Goal: Task Accomplishment & Management: Manage account settings

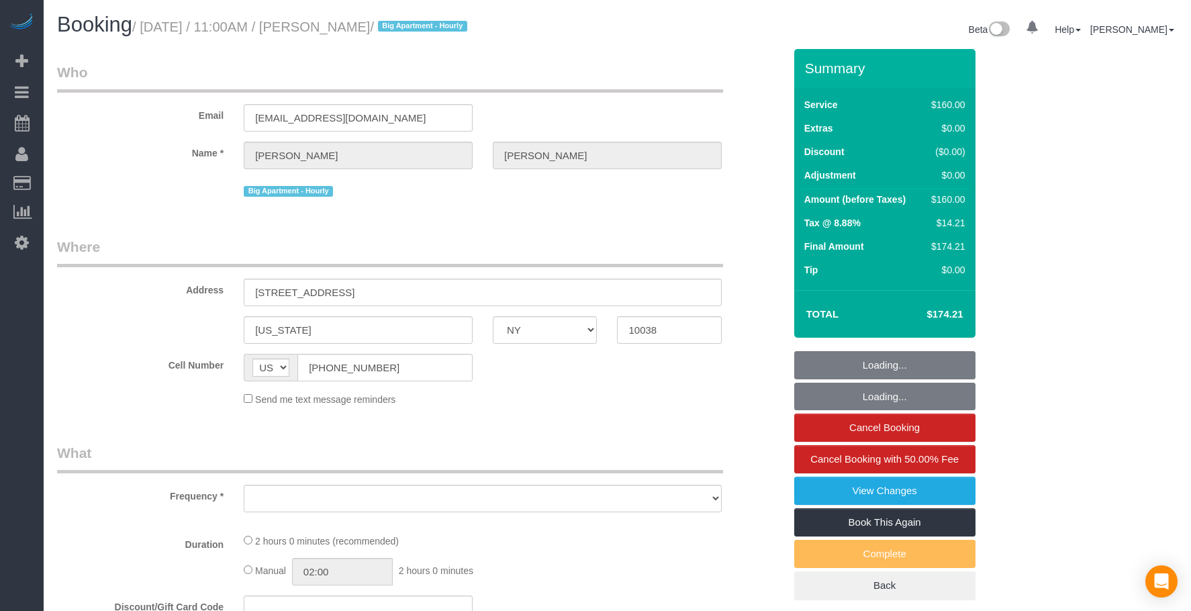
select select "NY"
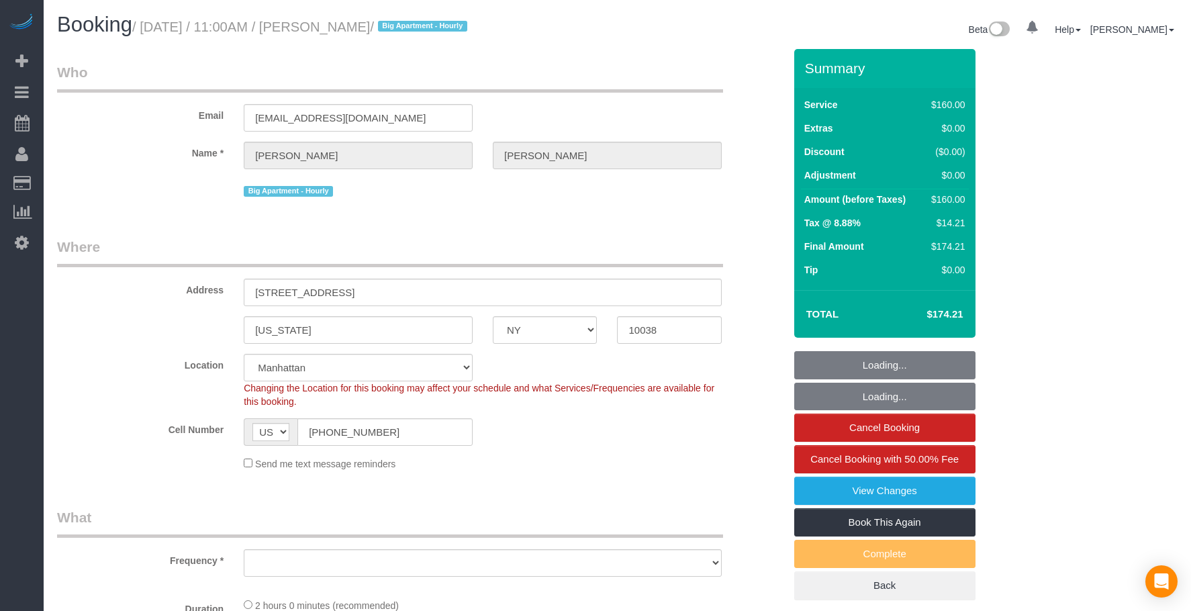
select select "object:909"
select select "number:58"
select select "number:72"
select select "number:15"
select select "number:6"
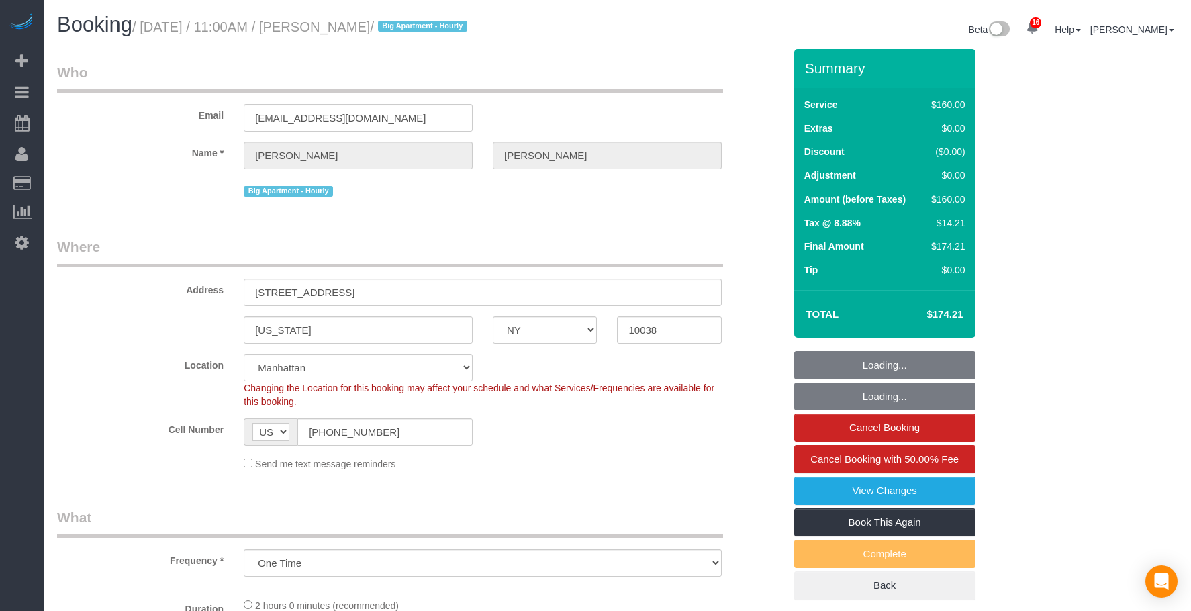
scroll to position [201, 0]
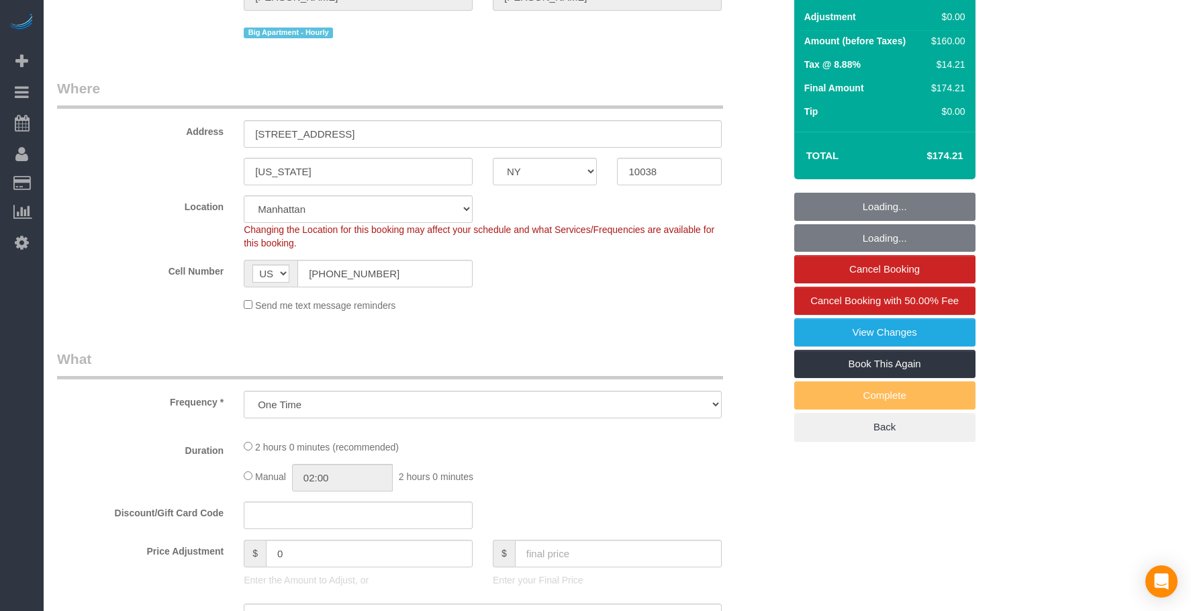
select select "object:918"
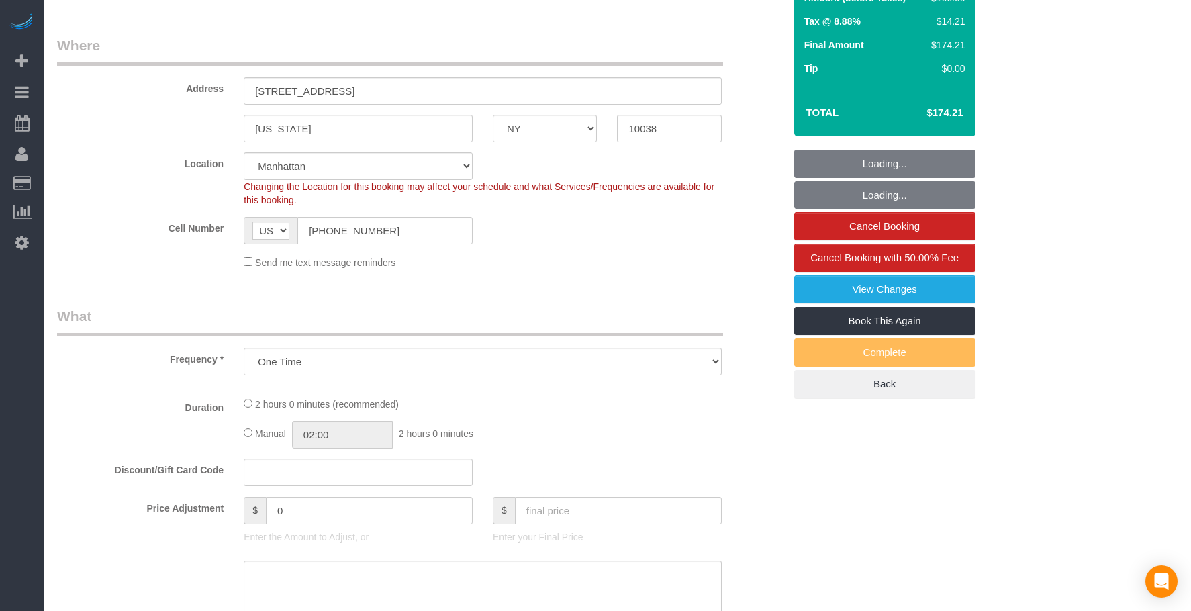
select select "spot1"
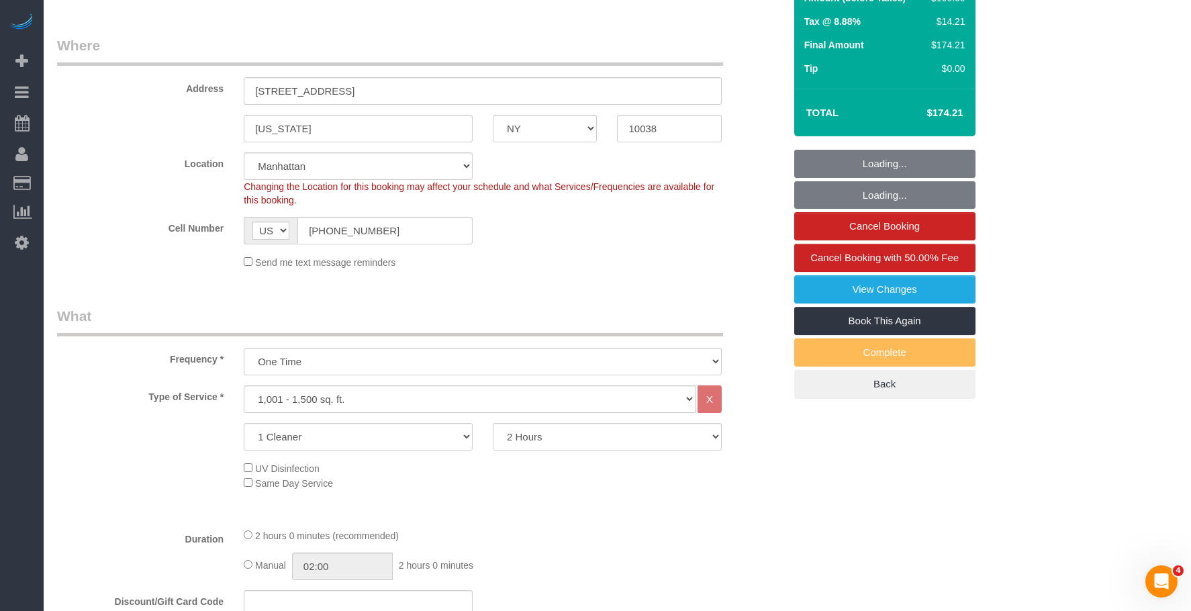
scroll to position [0, 0]
select select "string:stripe-pm_1S6MMS4VGloSiKo7GouRBqi5"
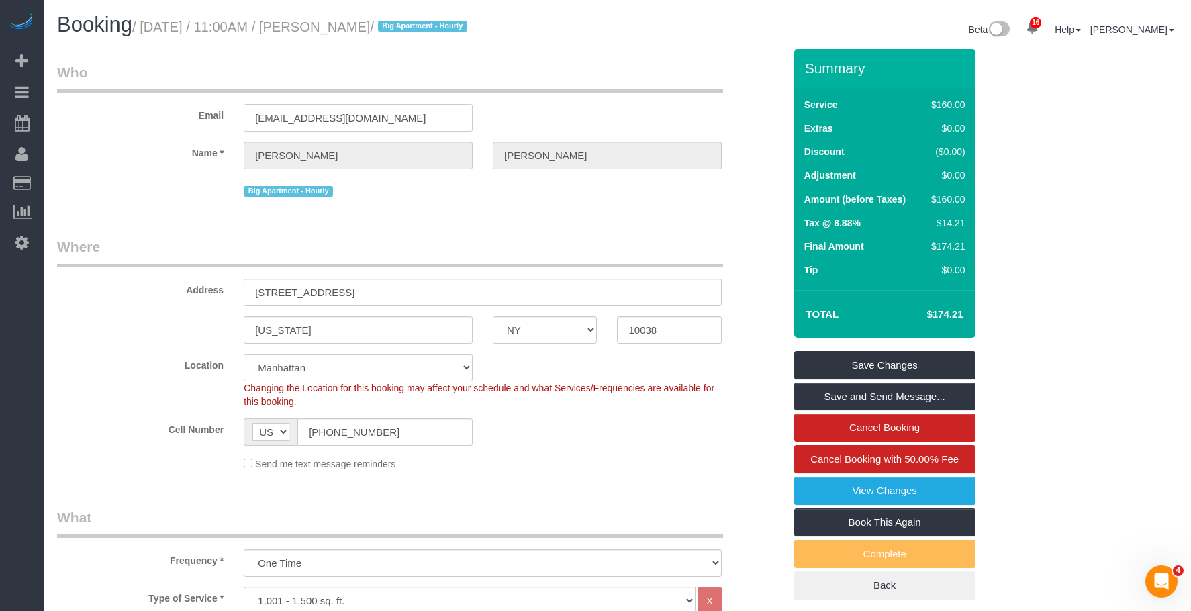
drag, startPoint x: 389, startPoint y: 117, endPoint x: 121, endPoint y: 101, distance: 268.3
click at [121, 101] on div "Email cameronlindell@outlook.com" at bounding box center [420, 96] width 747 height 69
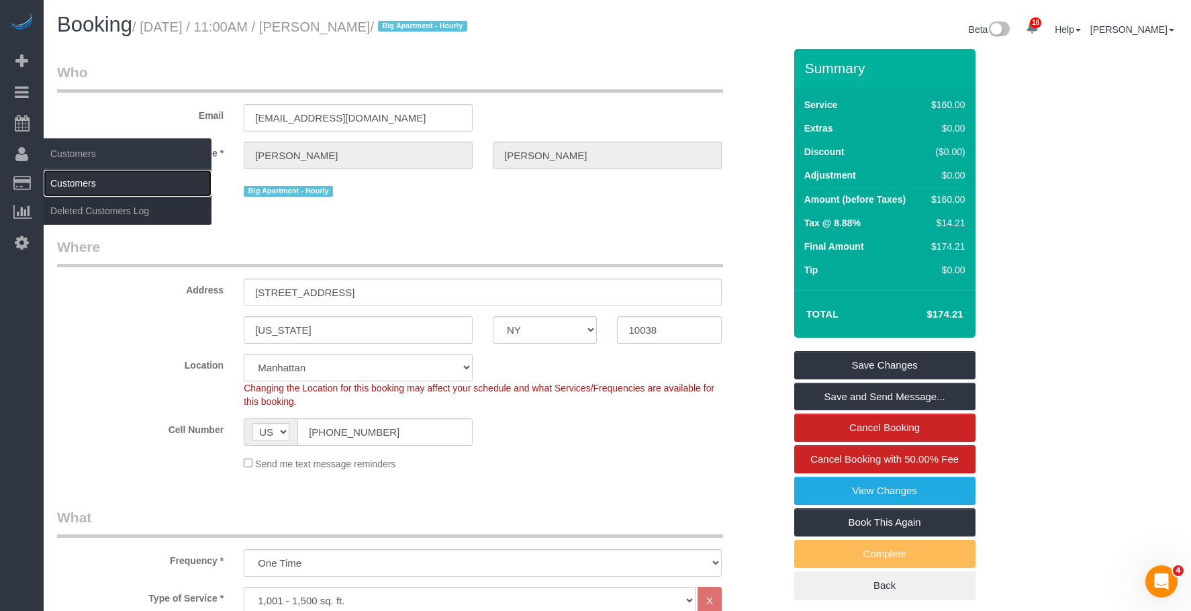
drag, startPoint x: 87, startPoint y: 179, endPoint x: 111, endPoint y: 177, distance: 24.2
click at [87, 179] on link "Customers" at bounding box center [128, 183] width 168 height 27
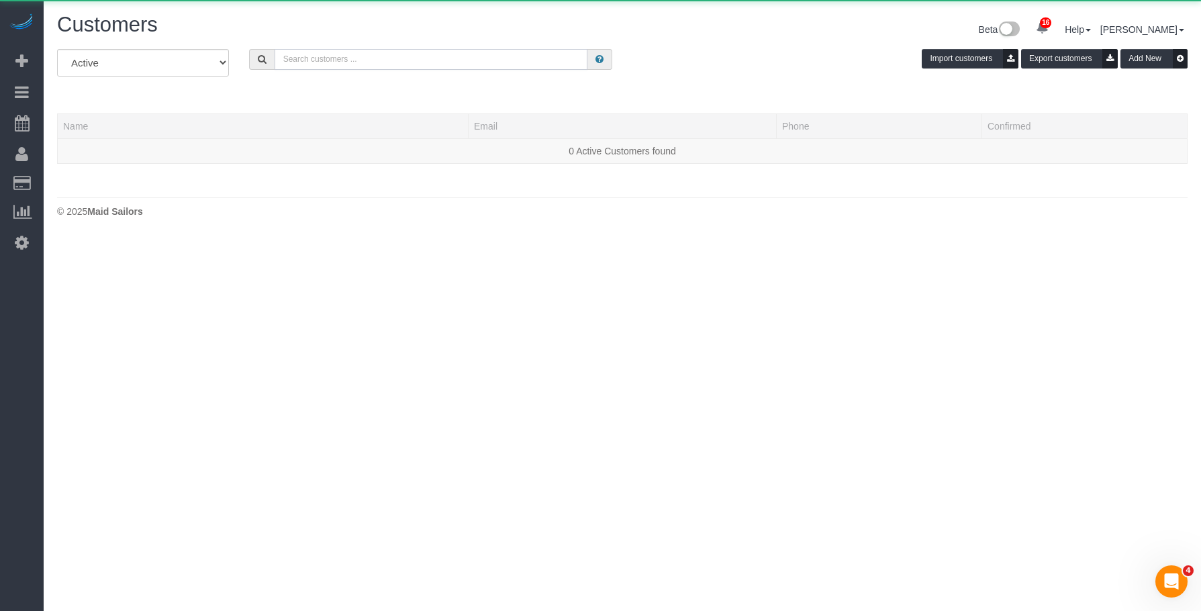
click at [419, 52] on input "text" at bounding box center [430, 59] width 313 height 21
paste input "cameronlindell@outlook.com"
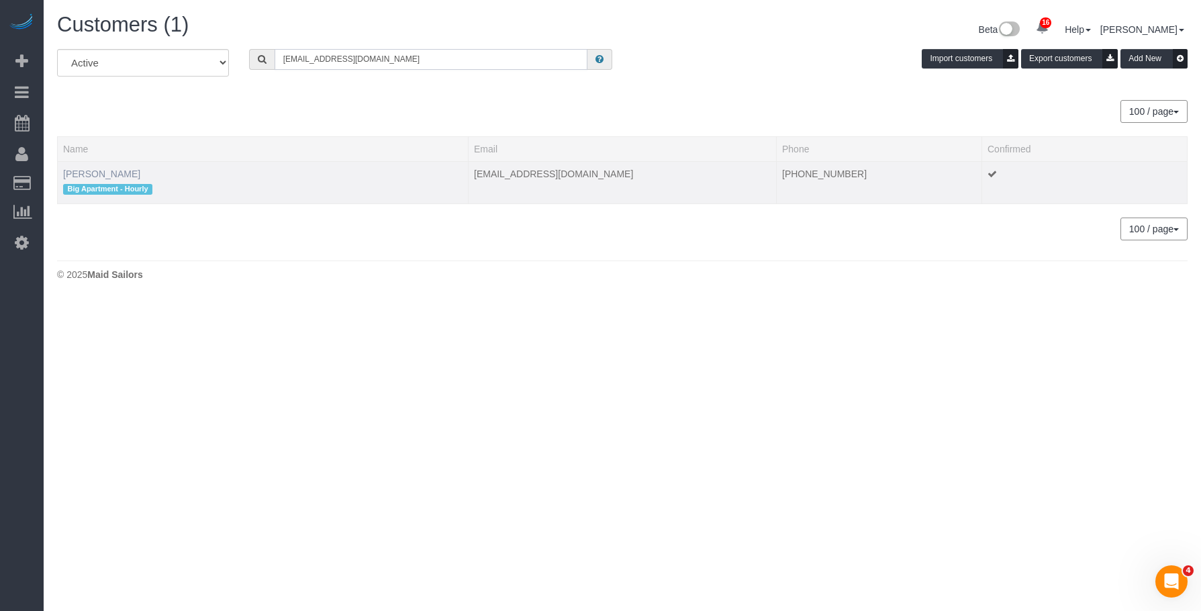
type input "cameronlindell@outlook.com"
click at [117, 171] on link "Cameron Lindell" at bounding box center [101, 173] width 77 height 11
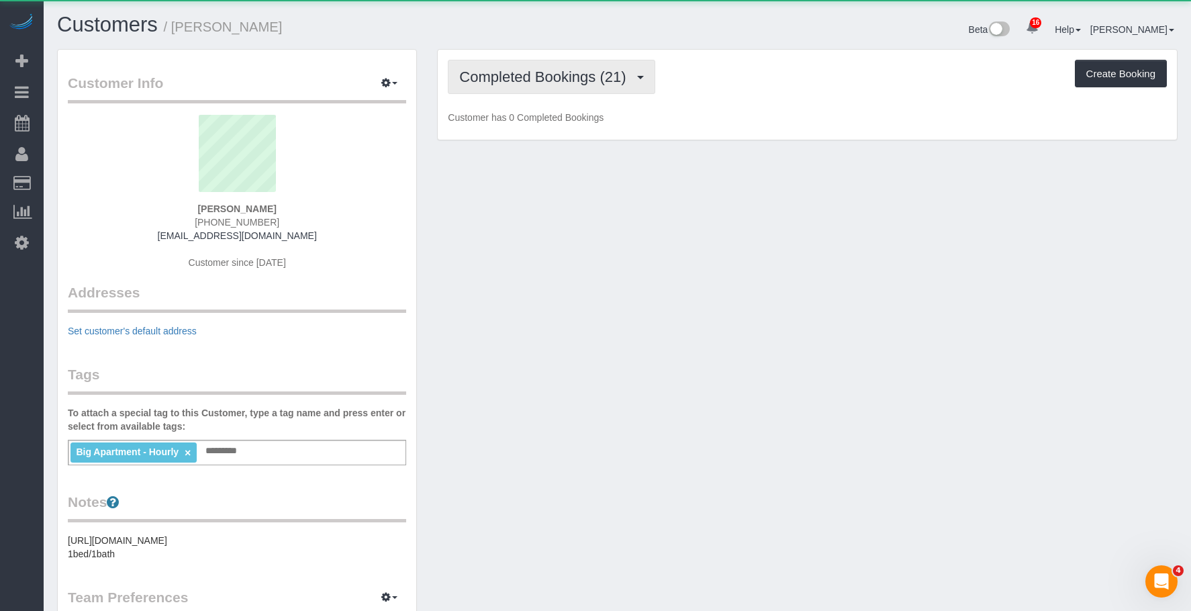
click at [574, 85] on span "Completed Bookings (21)" at bounding box center [545, 76] width 173 height 17
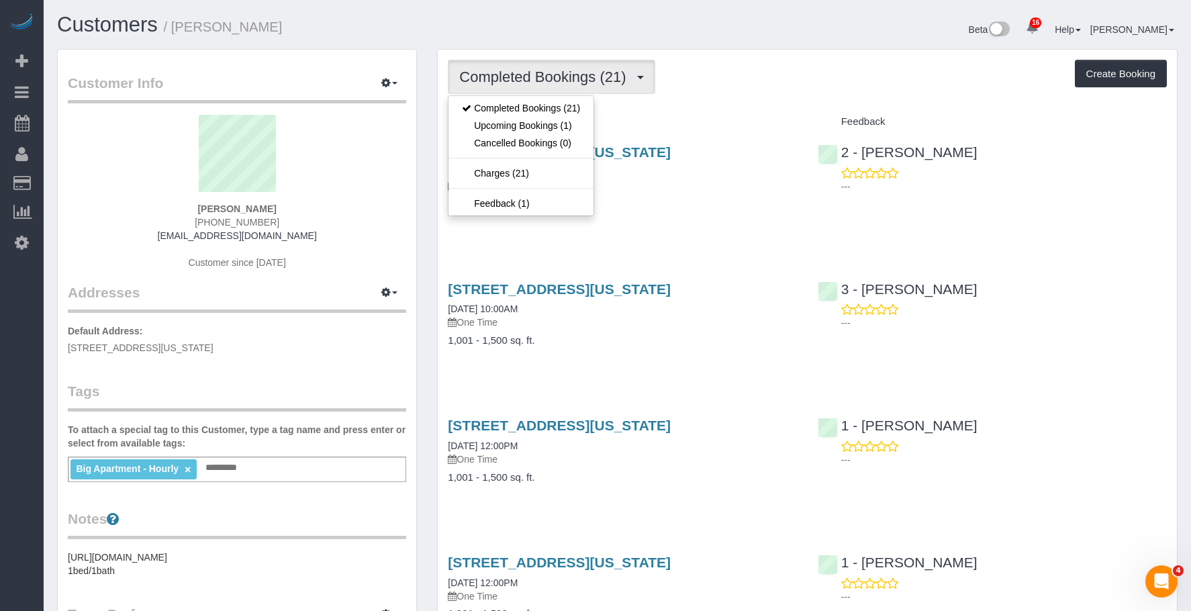
click at [843, 46] on div "Beta 16 Your Notifications You have 0 alerts × You have 4 to charge for 09/10/2…" at bounding box center [902, 31] width 570 height 36
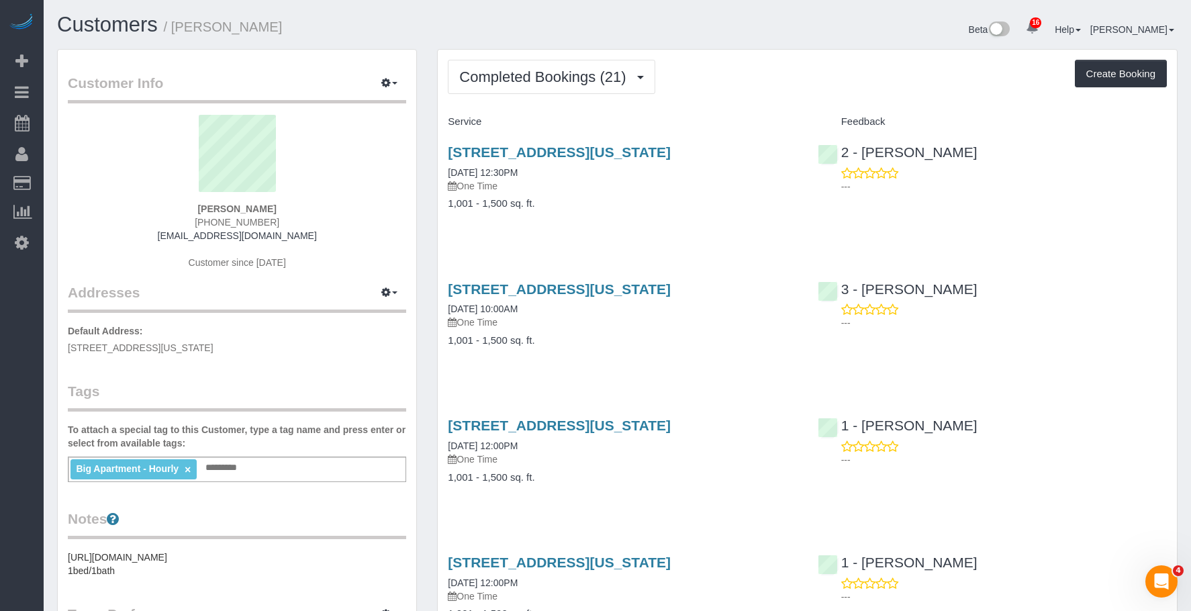
click at [654, 182] on p "One Time" at bounding box center [622, 185] width 349 height 13
click at [668, 154] on link "2 Gold Street, Apt. 1407, New York, NY 10038" at bounding box center [559, 151] width 223 height 15
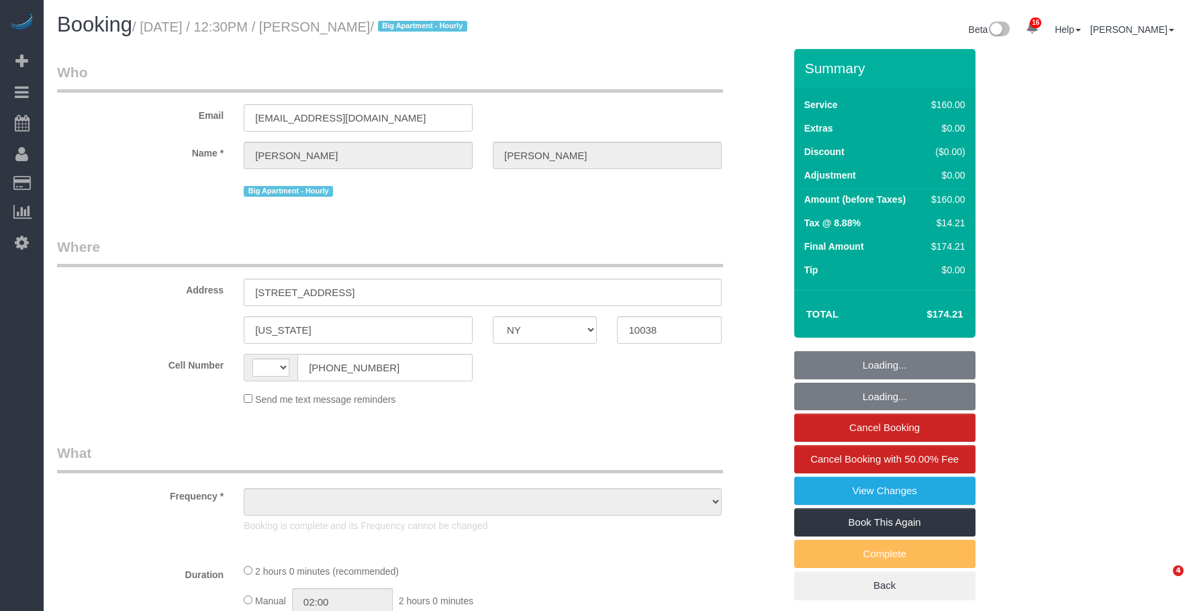
select select "NY"
select select "string:US"
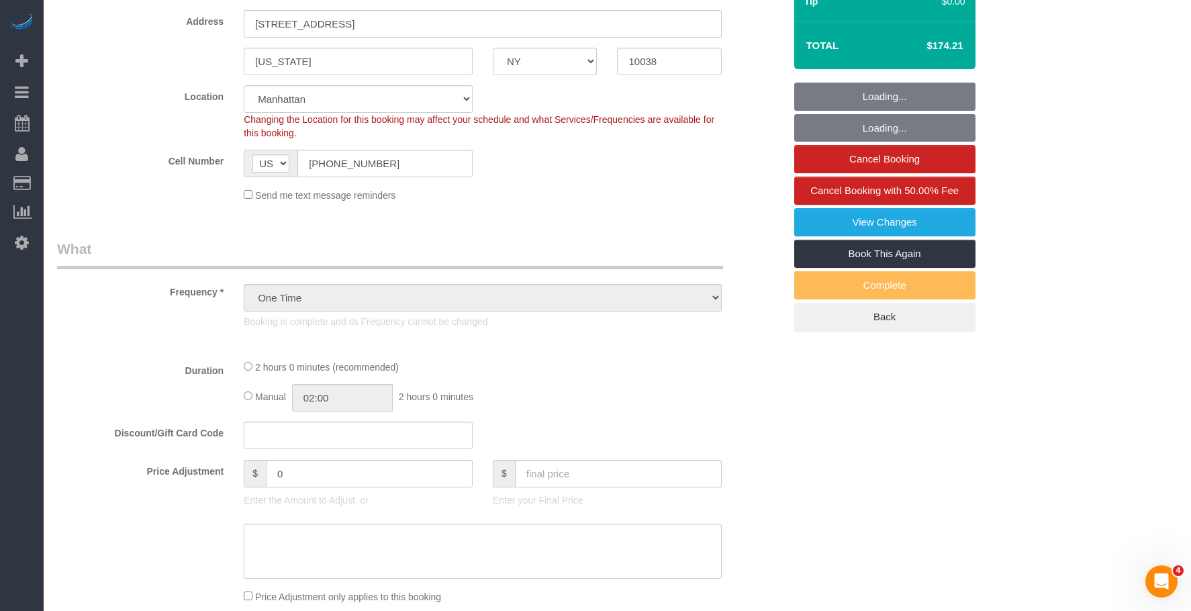
select select "object:863"
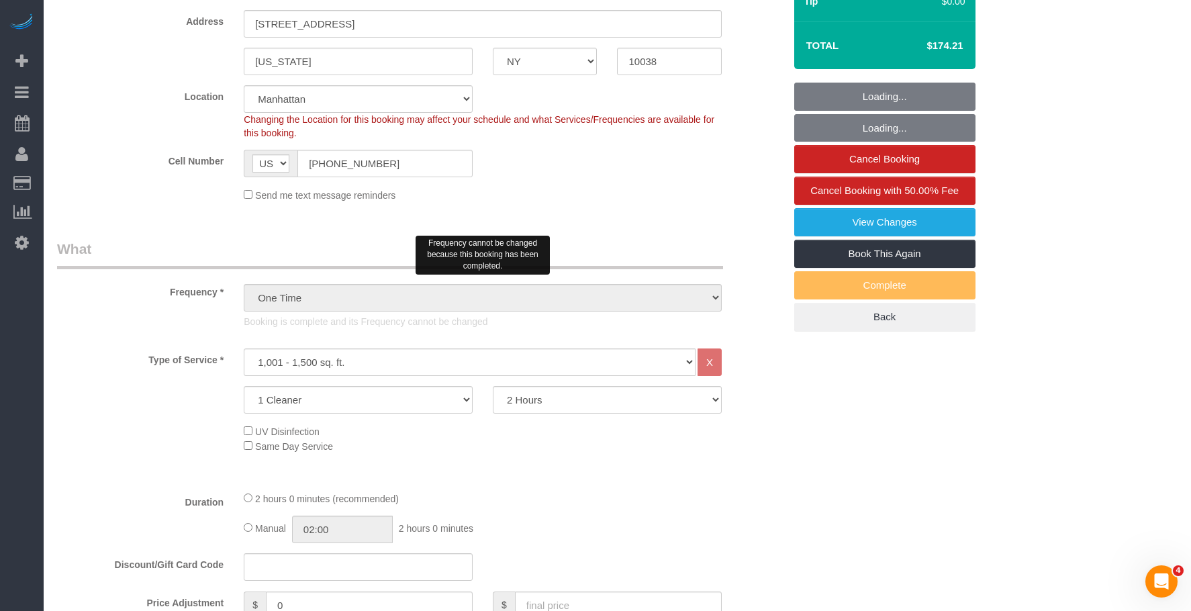
scroll to position [470, 0]
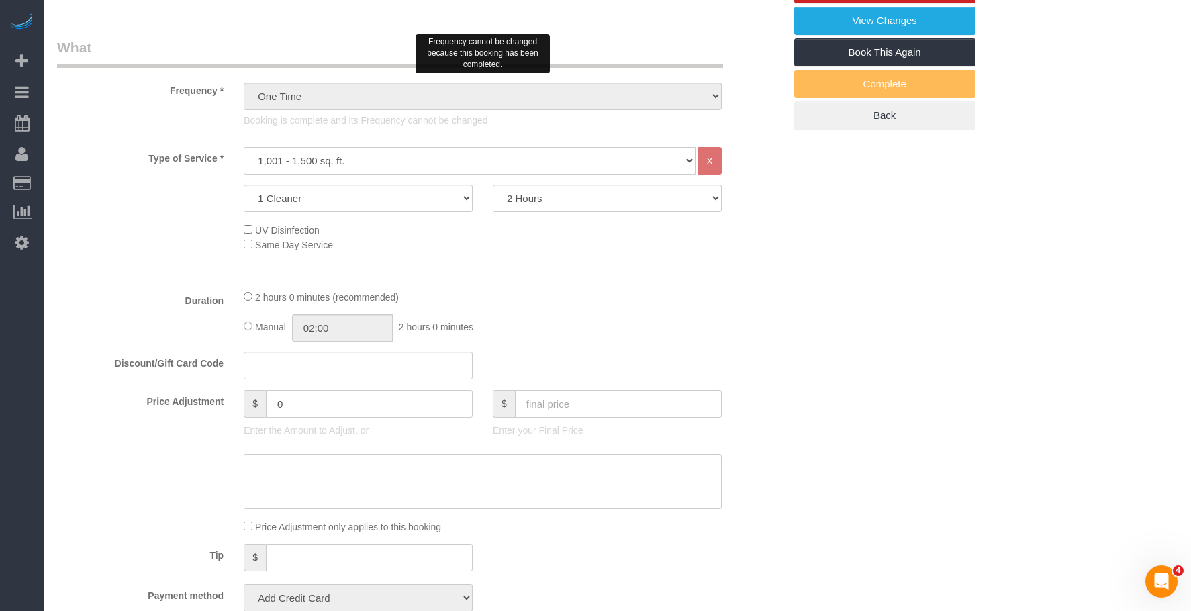
select select "number:58"
select select "number:73"
select select "number:15"
select select "number:6"
select select "string:stripe-pm_1RzpcI4VGloSiKo7fsgAjWPB"
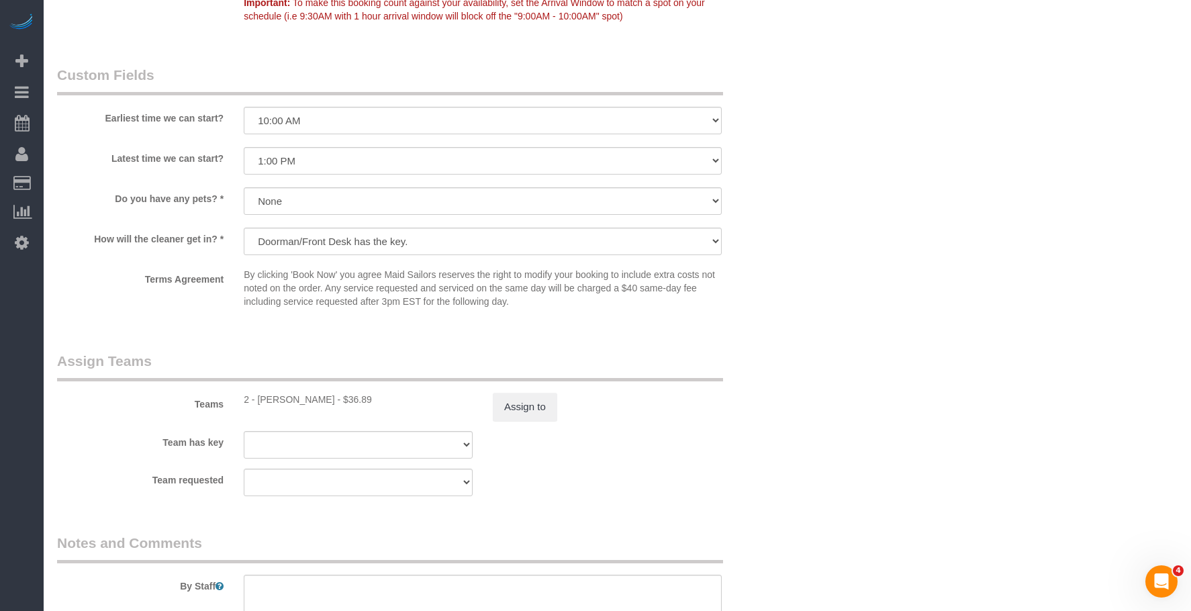
scroll to position [1409, 0]
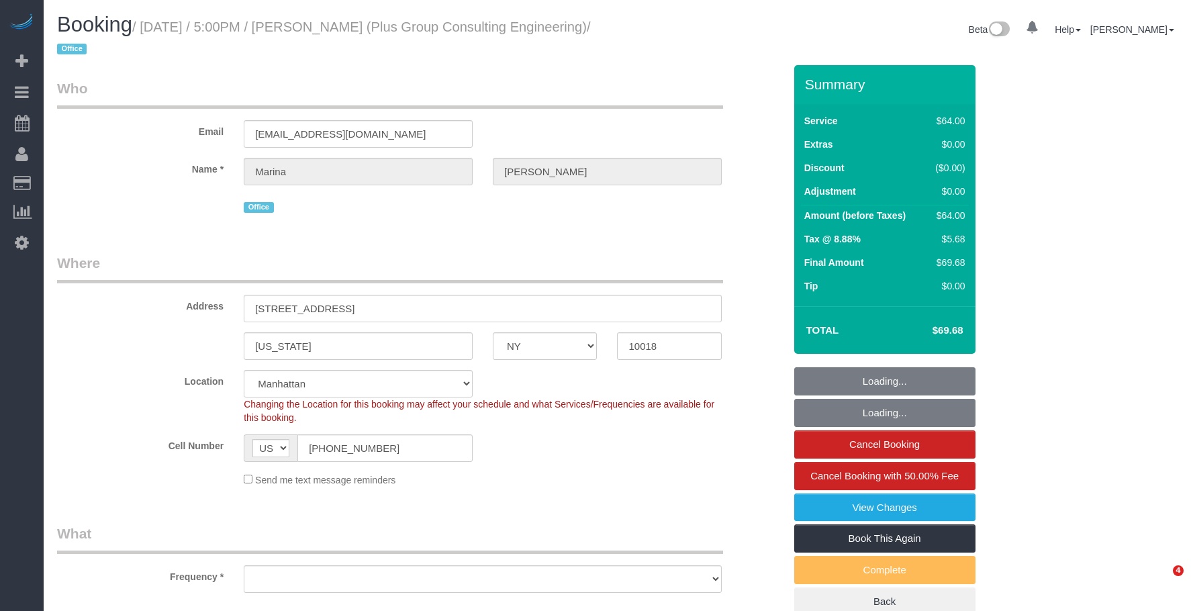
select select "NY"
select select "object:915"
select select "number:89"
select select "number:90"
select select "number:15"
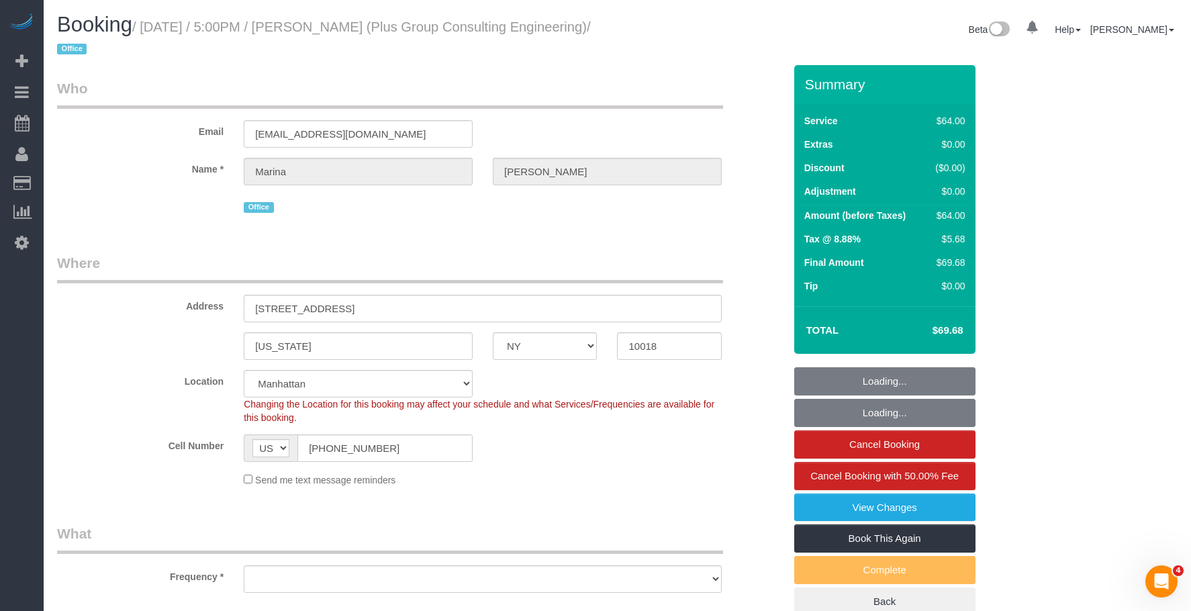
select select "number:5"
select select "string:stripe-pm_1QD6Ot4VGloSiKo7JaeKjUAM"
select select "spot1"
drag, startPoint x: 382, startPoint y: 132, endPoint x: 84, endPoint y: 111, distance: 298.7
click at [84, 111] on div "Email msolovchuk@plusgroupce.com" at bounding box center [420, 113] width 747 height 69
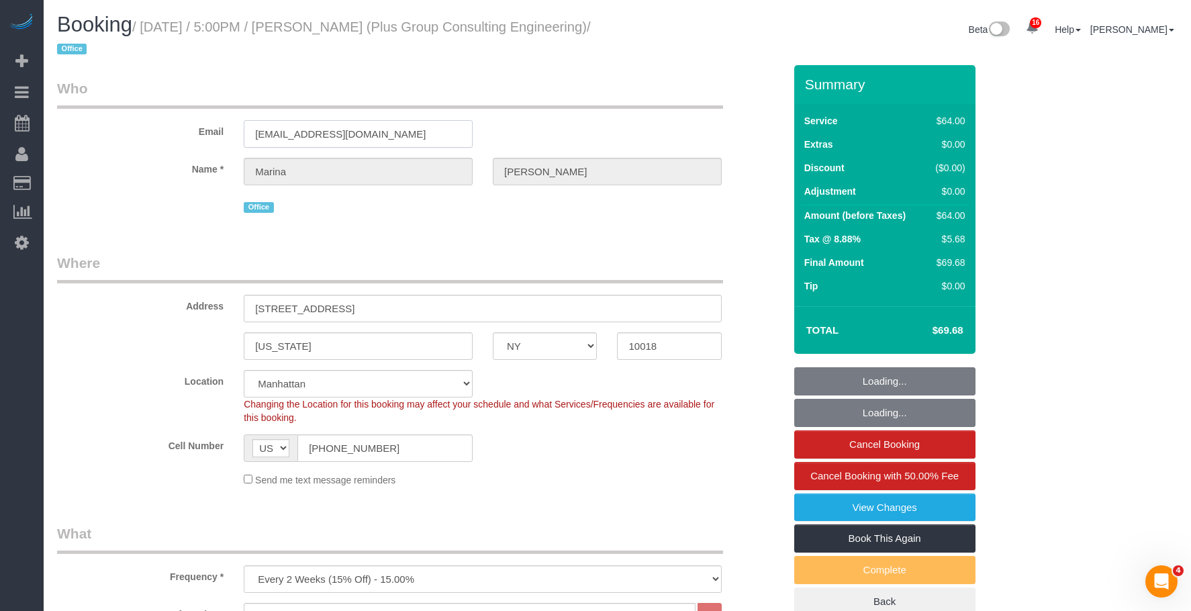
select select "object:1495"
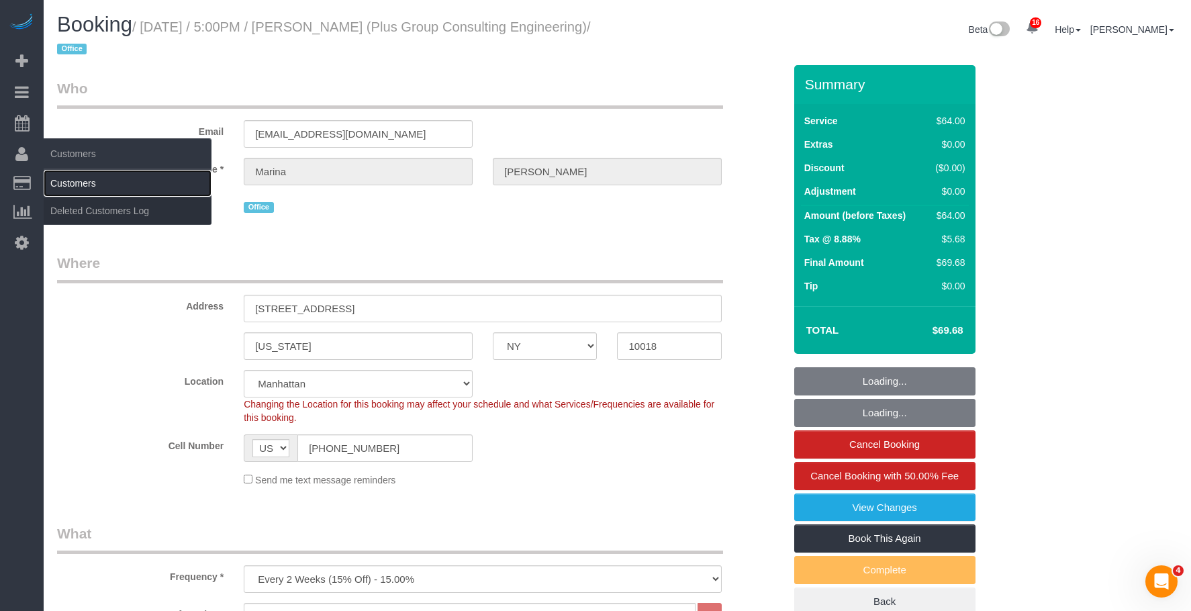
click at [98, 187] on link "Customers" at bounding box center [128, 183] width 168 height 27
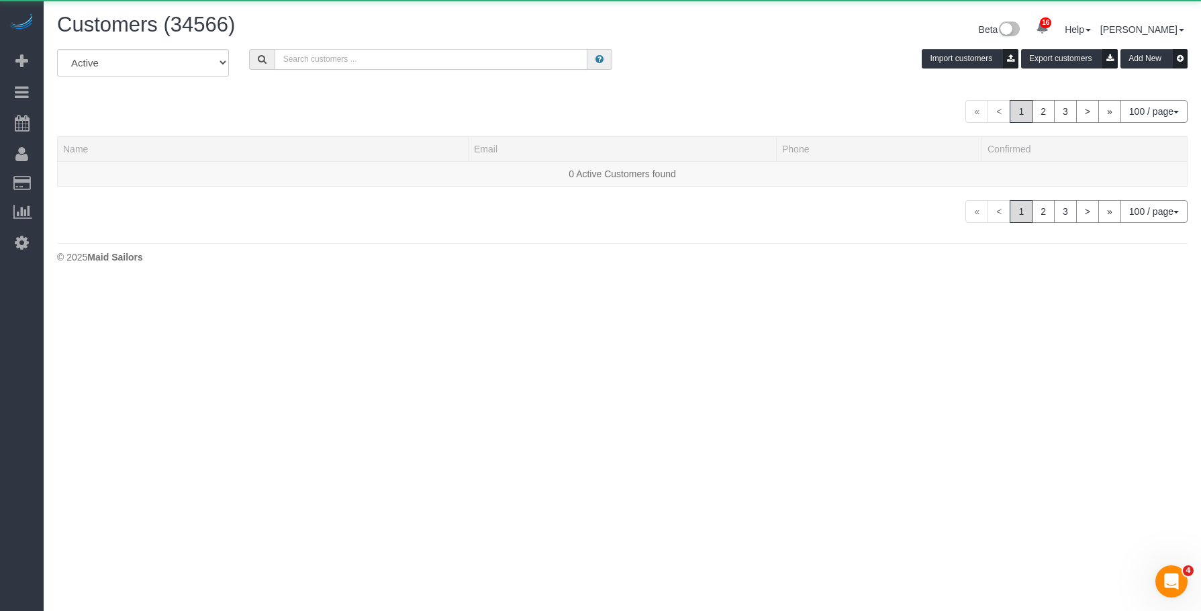
click at [436, 51] on input "text" at bounding box center [430, 59] width 313 height 21
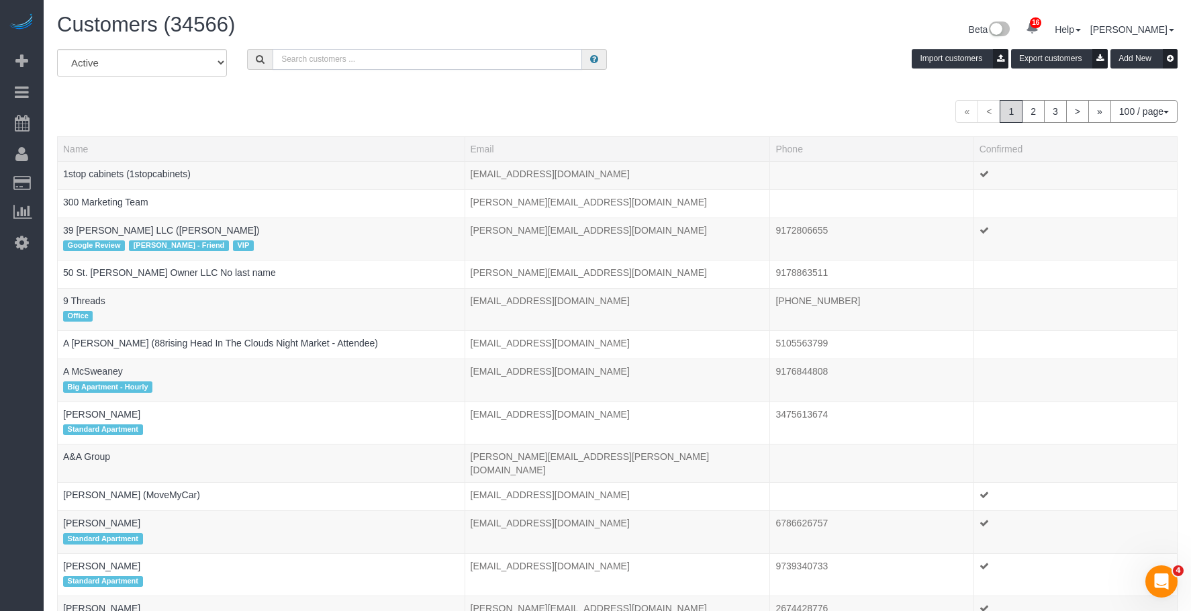
paste input "[EMAIL_ADDRESS][DOMAIN_NAME]"
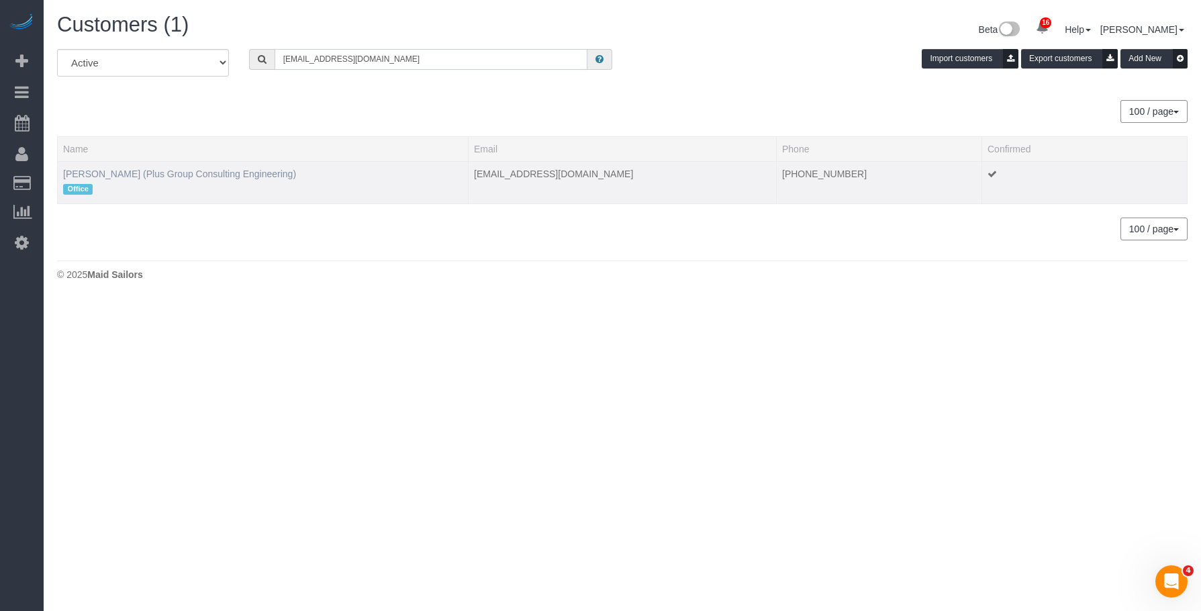
type input "msolovchuk@plusgroupce.com"
click at [199, 172] on link "Marina Solovchuk (Plus Group Consulting Engineering)" at bounding box center [179, 173] width 233 height 11
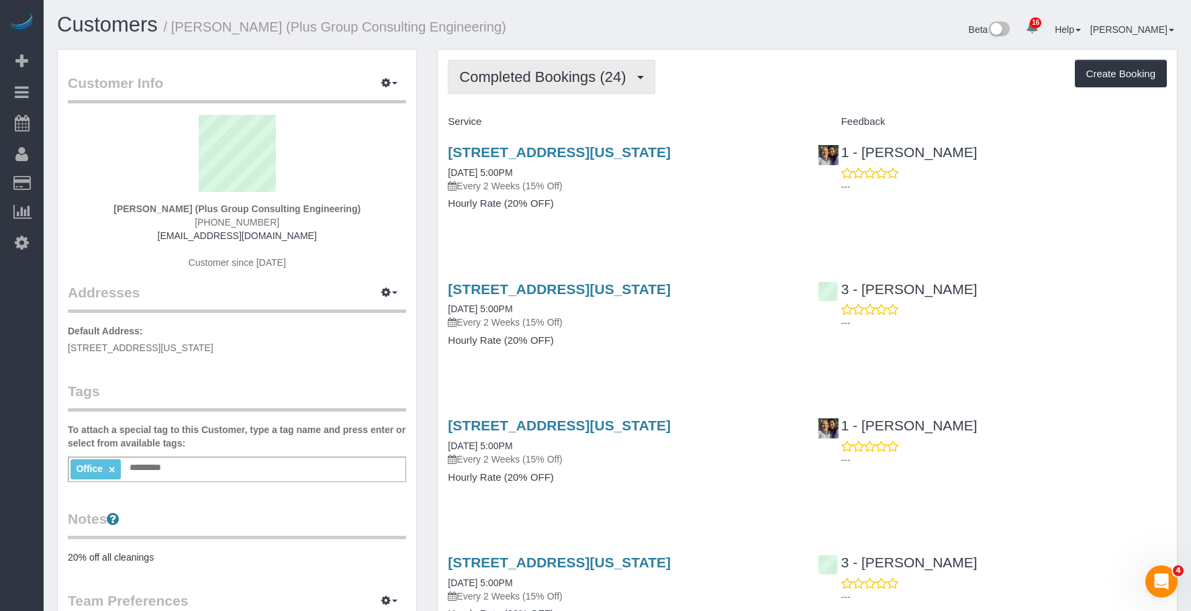
click at [572, 76] on span "Completed Bookings (24)" at bounding box center [545, 76] width 173 height 17
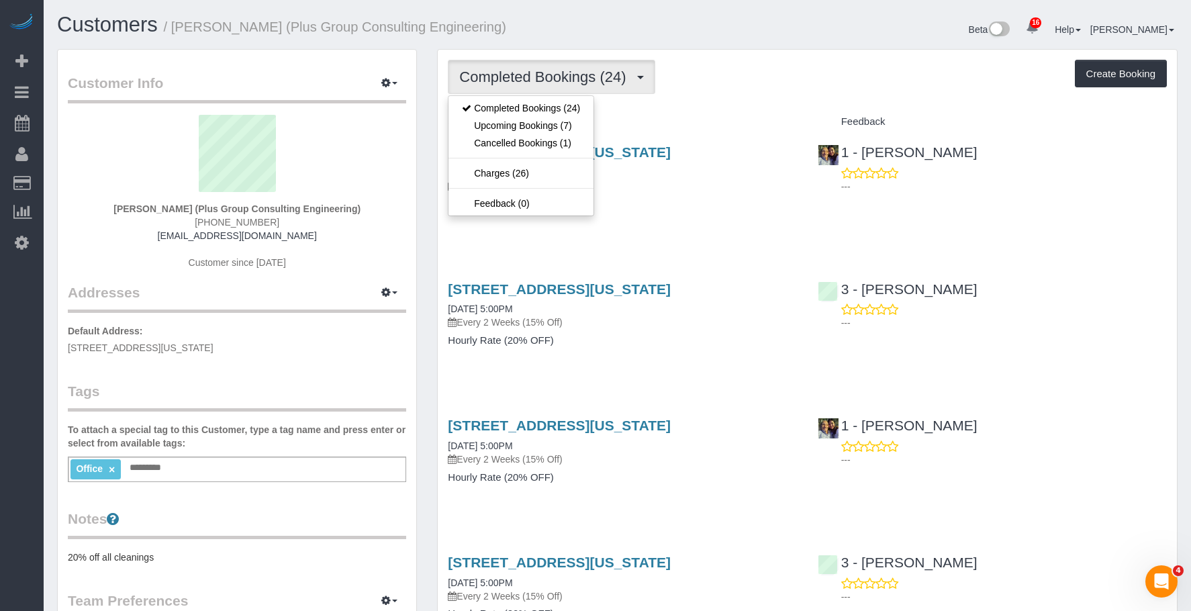
click at [811, 63] on div "Completed Bookings (24) Completed Bookings (24) Upcoming Bookings (7) Cancelled…" at bounding box center [807, 77] width 719 height 34
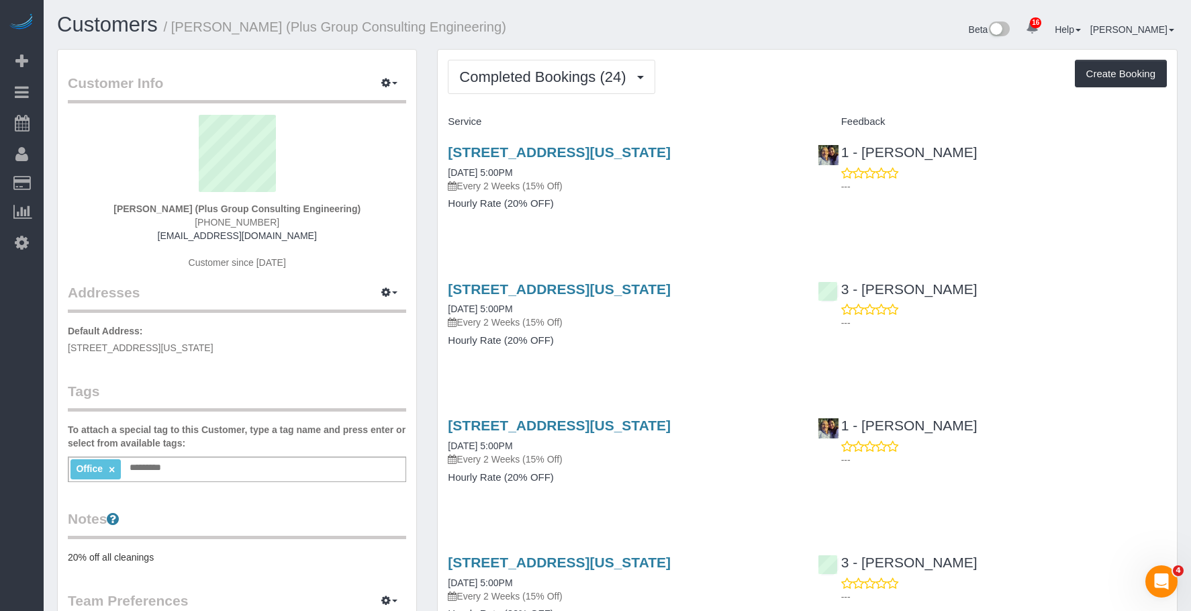
click at [664, 216] on div "333 West 39th Street, Suite 401, New York, NY 10018 08/28/2025 5:00PM Every 2 W…" at bounding box center [622, 184] width 369 height 103
click at [564, 77] on span "Completed Bookings (24)" at bounding box center [545, 76] width 173 height 17
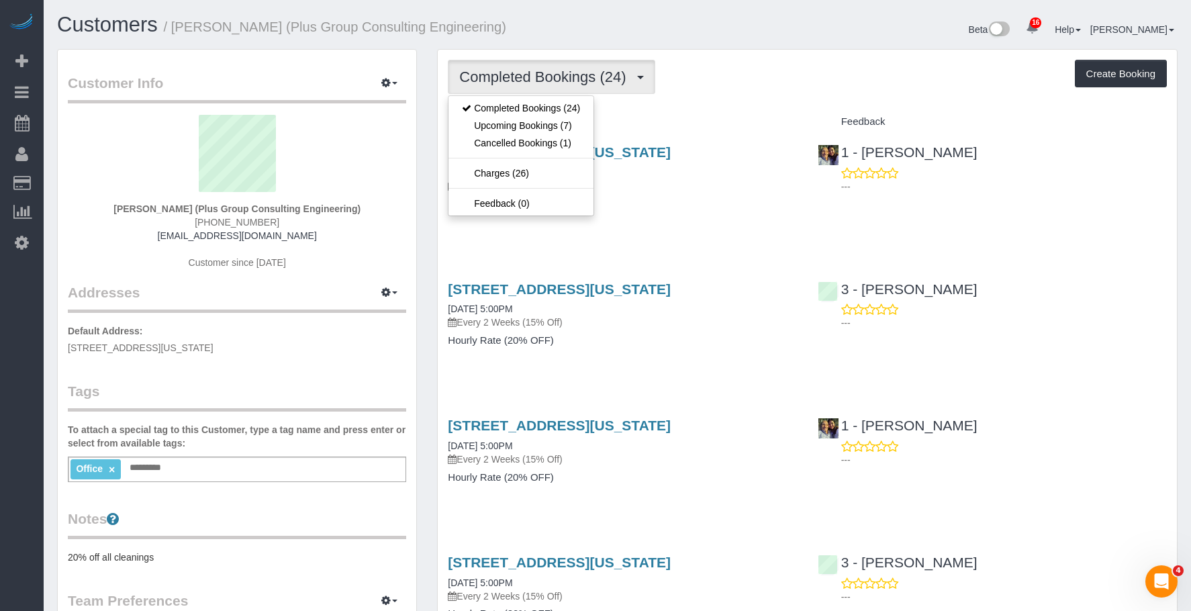
drag, startPoint x: 667, startPoint y: 218, endPoint x: 611, endPoint y: 229, distance: 56.7
click at [668, 219] on div "333 West 39th Street, Suite 401, New York, NY 10018 08/28/2025 5:00PM Every 2 W…" at bounding box center [622, 184] width 369 height 103
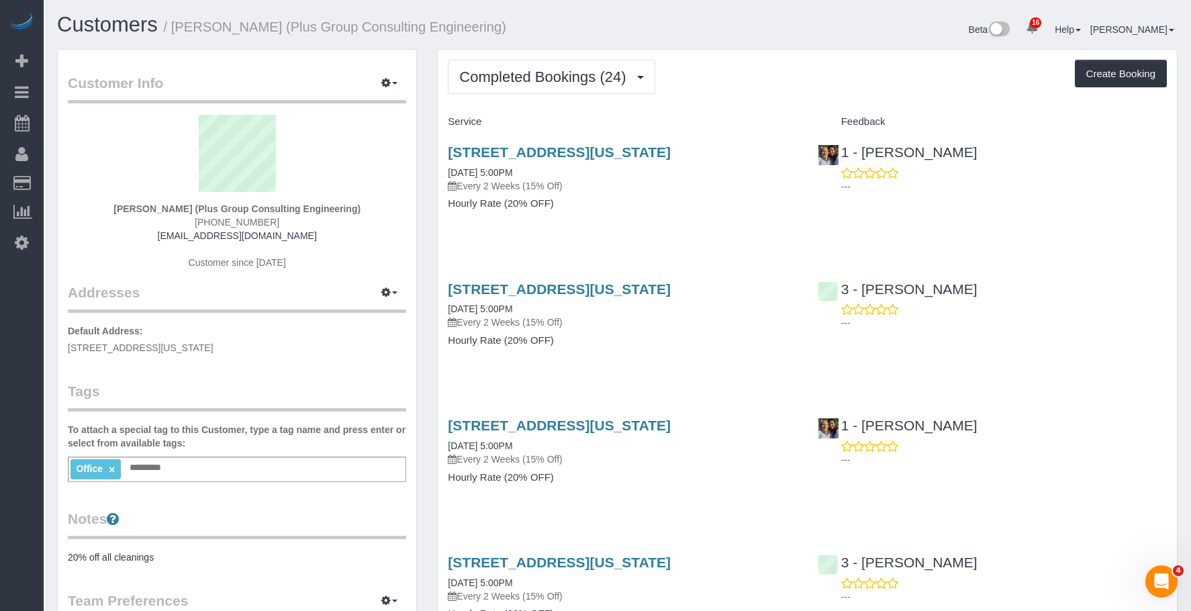
click at [520, 230] on div "333 West 39th Street, Suite 401, New York, NY 10018 08/28/2025 5:00PM Every 2 W…" at bounding box center [622, 184] width 369 height 103
click at [540, 73] on span "Completed Bookings (24)" at bounding box center [545, 76] width 173 height 17
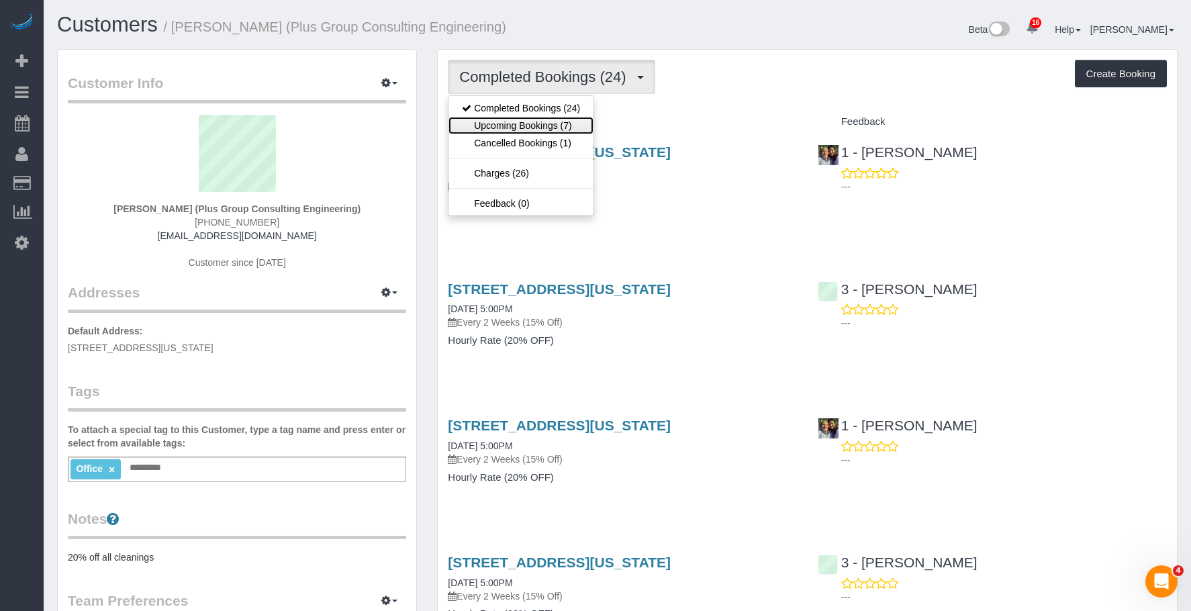
click at [558, 126] on link "Upcoming Bookings (7)" at bounding box center [520, 125] width 145 height 17
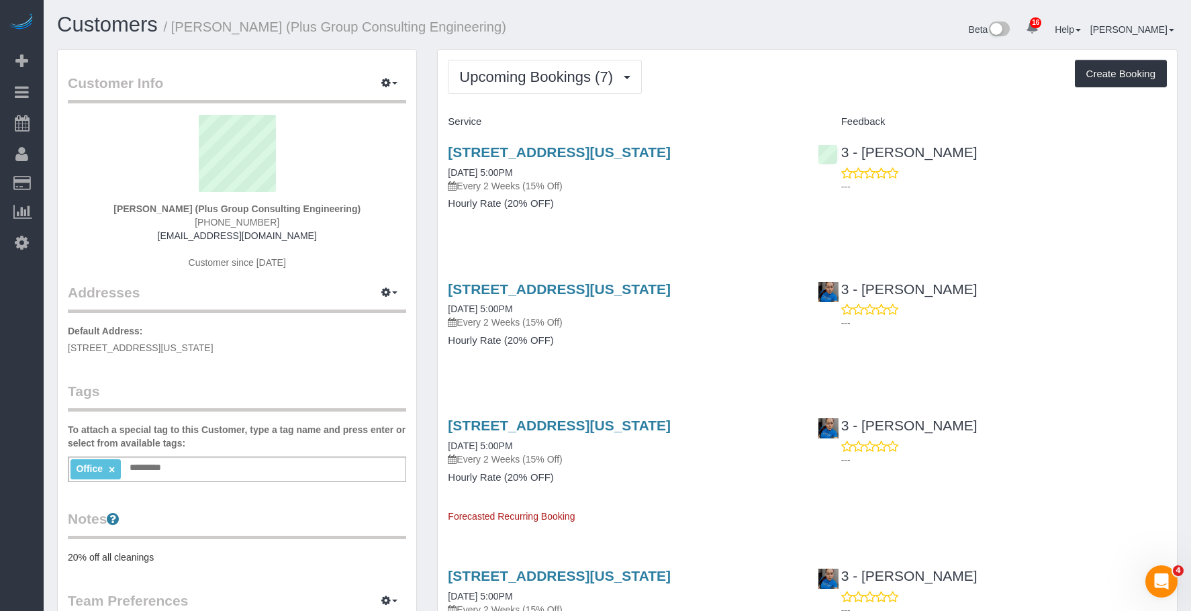
click at [678, 187] on p "Every 2 Weeks (15% Off)" at bounding box center [622, 185] width 349 height 13
click at [670, 423] on link "333 West 39th Street, Suite 401, New York, NY 10018" at bounding box center [559, 424] width 223 height 15
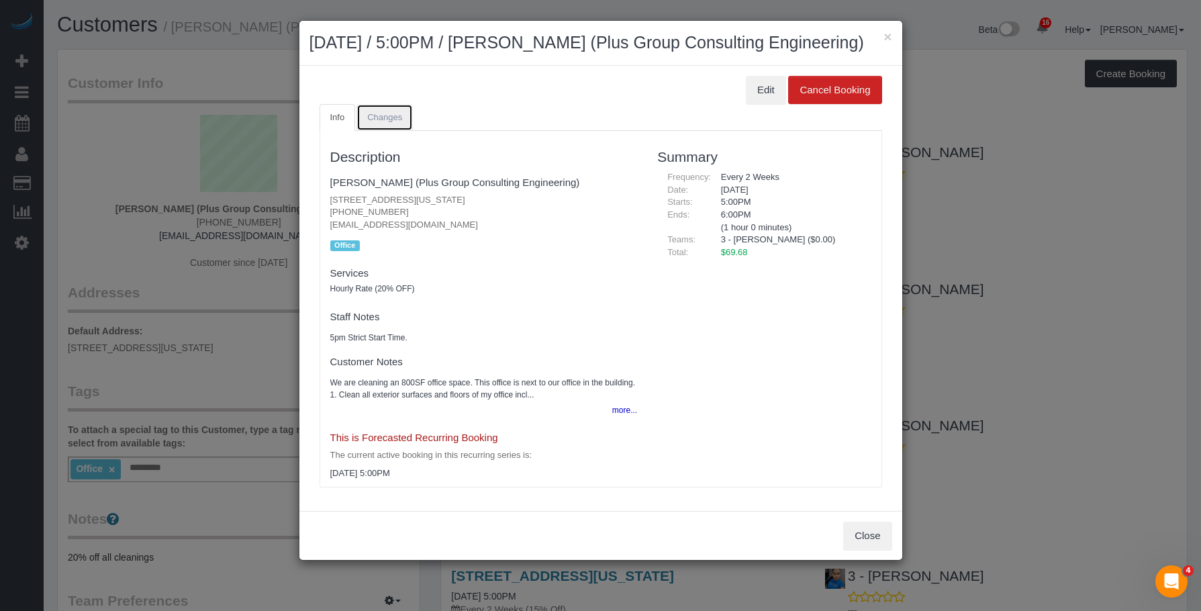
drag, startPoint x: 382, startPoint y: 142, endPoint x: 686, endPoint y: 72, distance: 311.9
click at [383, 122] on span "Changes" at bounding box center [384, 117] width 35 height 10
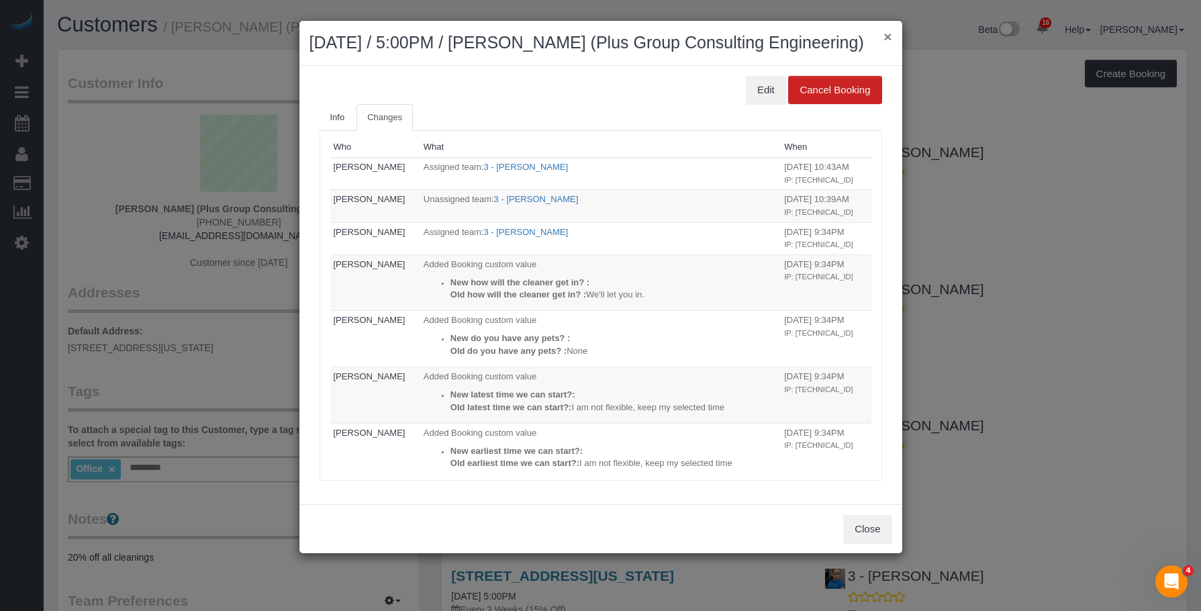
click at [887, 33] on button "×" at bounding box center [887, 37] width 8 height 14
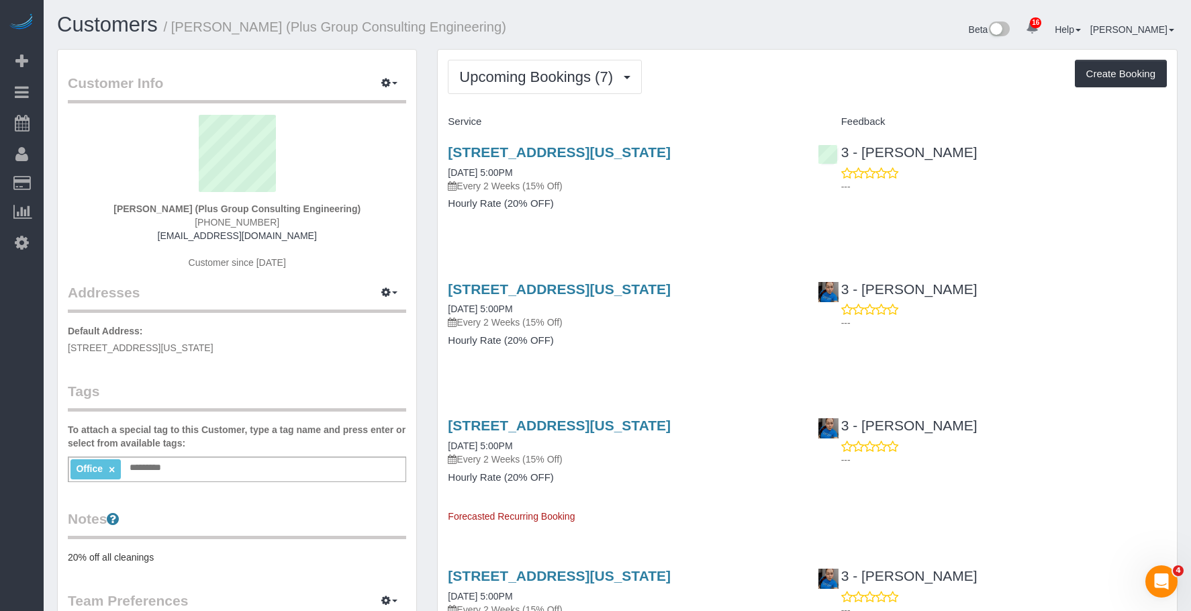
click at [658, 223] on div "333 West 39th Street, Suite 401, New York, NY 10018 09/11/2025 5:00PM Every 2 W…" at bounding box center [622, 184] width 369 height 103
drag, startPoint x: 611, startPoint y: 353, endPoint x: 663, endPoint y: 291, distance: 81.5
click at [613, 351] on div "333 West 39th Street, Suite 401, New York, NY 10018 09/25/2025 5:00PM Every 2 W…" at bounding box center [622, 321] width 369 height 103
click at [670, 287] on link "333 West 39th Street, Suite 401, New York, NY 10018" at bounding box center [559, 288] width 223 height 15
click at [564, 148] on link "333 West 39th Street, Suite 401, New York, NY 10018" at bounding box center [559, 151] width 223 height 15
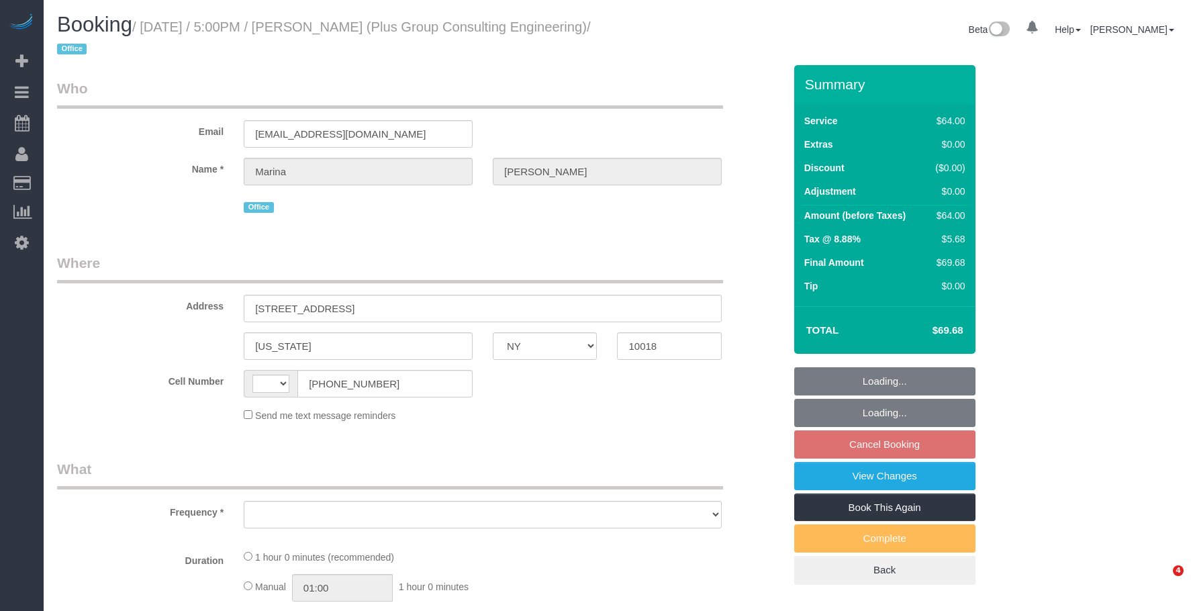
select select "NY"
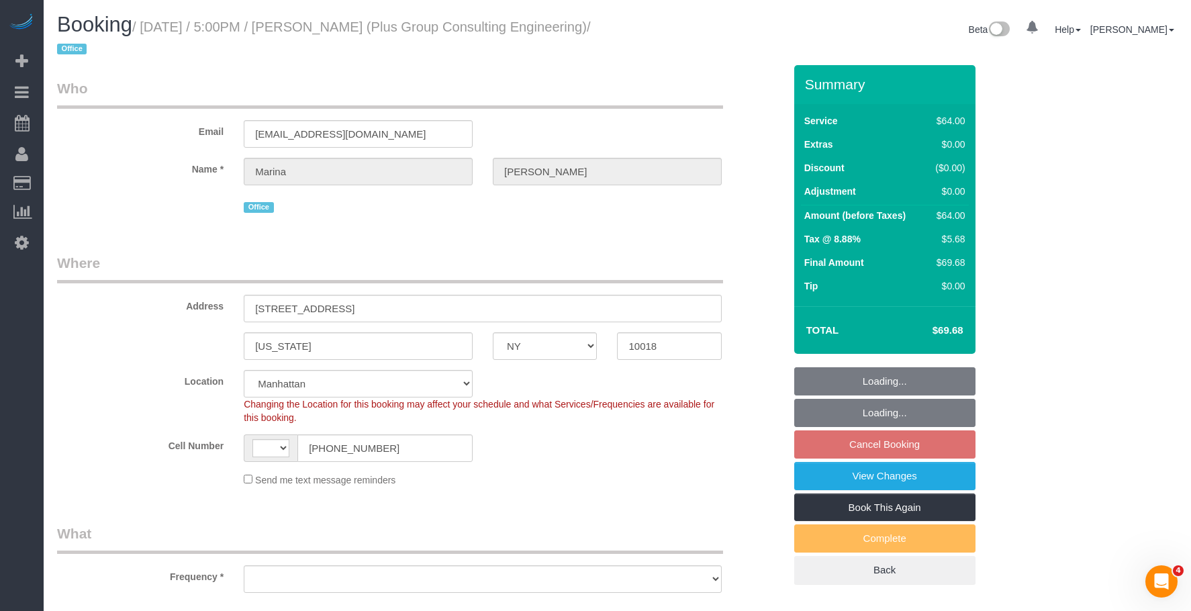
select select "string:US"
select select "object:911"
select select "string:stripe-pm_1QD6Ot4VGloSiKo7JaeKjUAM"
select select "number:89"
select select "number:90"
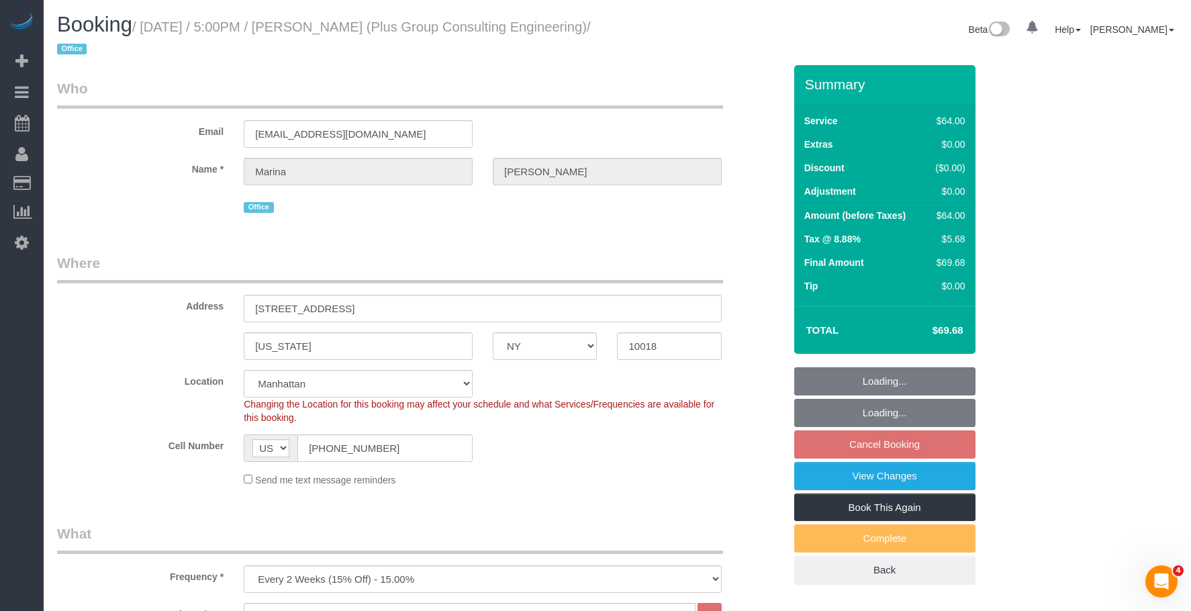
select select "number:15"
select select "number:5"
select select "object:1060"
select select "spot10"
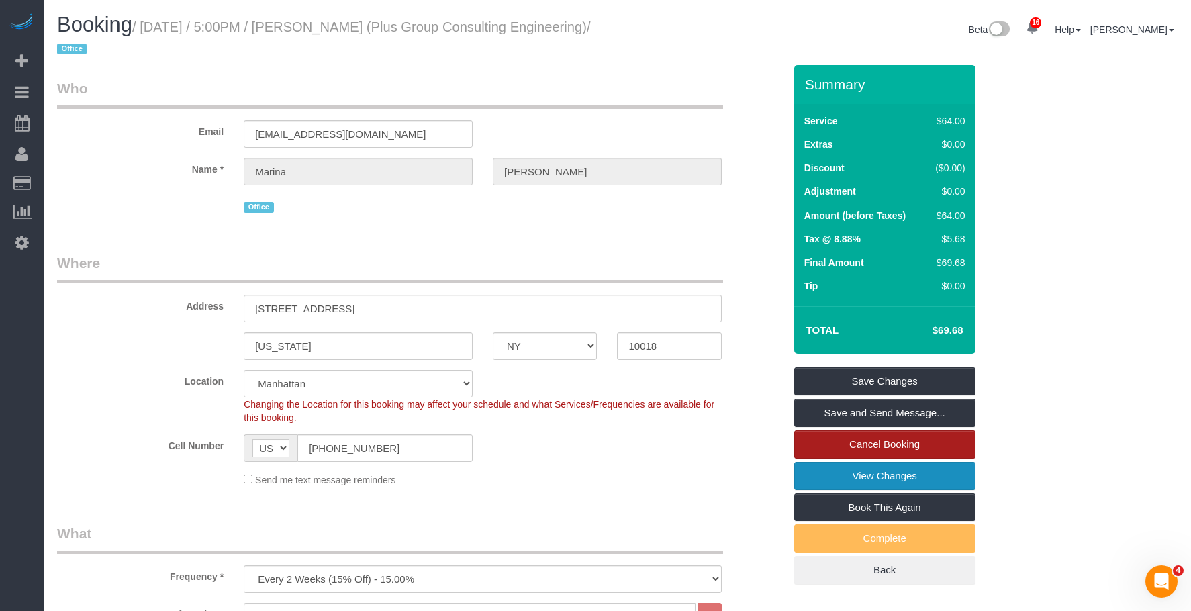
drag, startPoint x: 838, startPoint y: 474, endPoint x: 819, endPoint y: 455, distance: 26.1
click at [836, 472] on link "View Changes" at bounding box center [884, 476] width 181 height 28
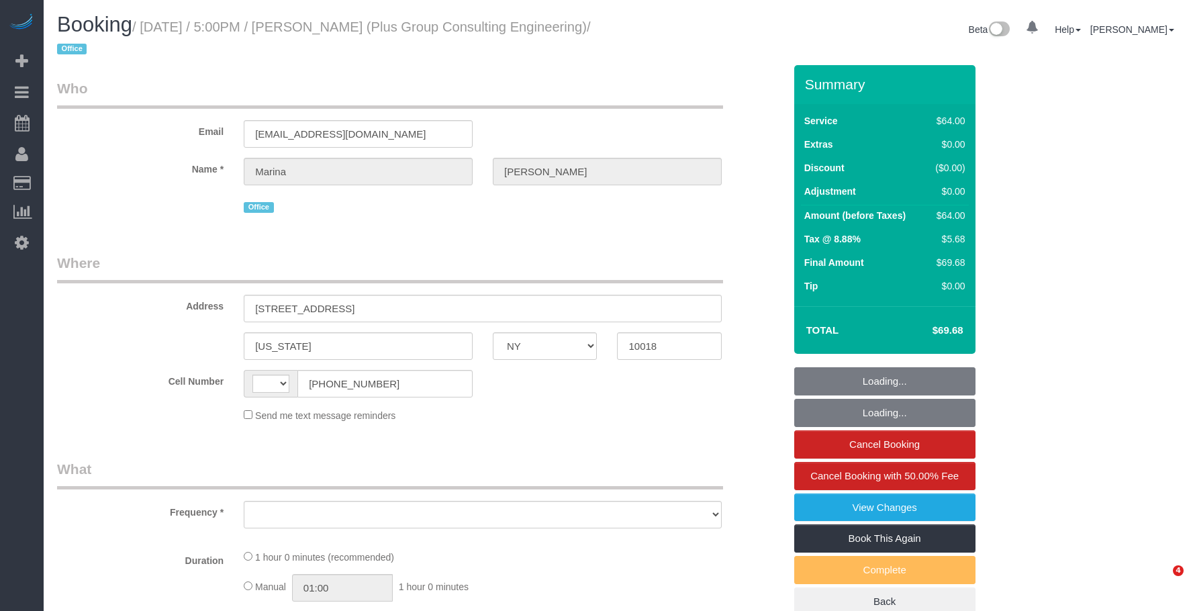
select select "NY"
select select "number:89"
select select "number:90"
select select "number:15"
select select "number:5"
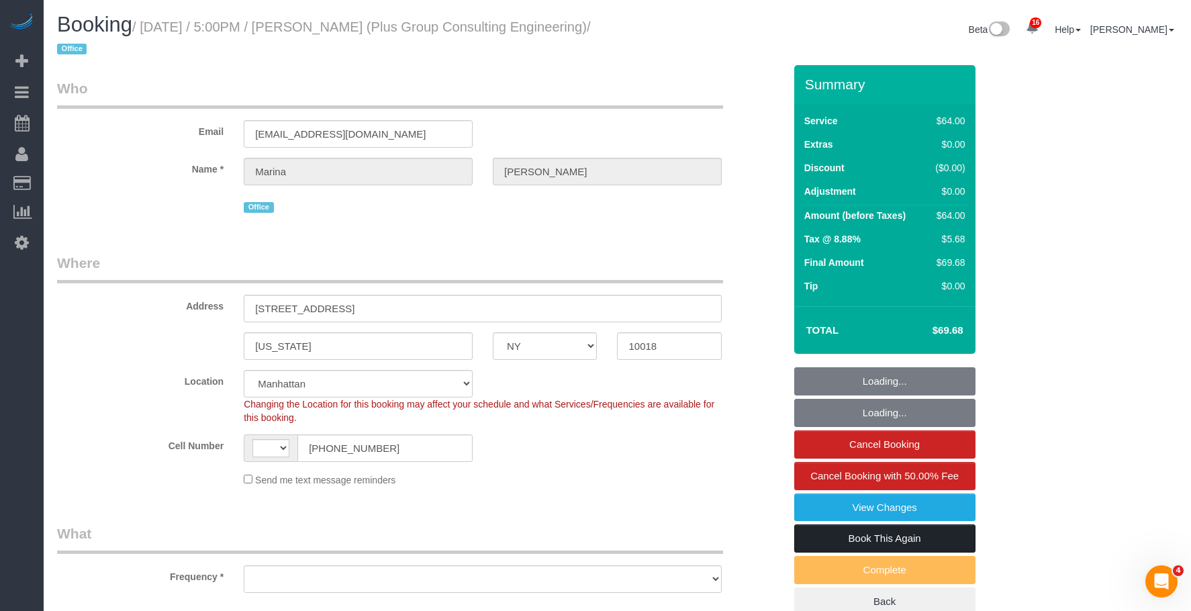
select select "string:stripe-pm_1QD6Ot4VGloSiKo7JaeKjUAM"
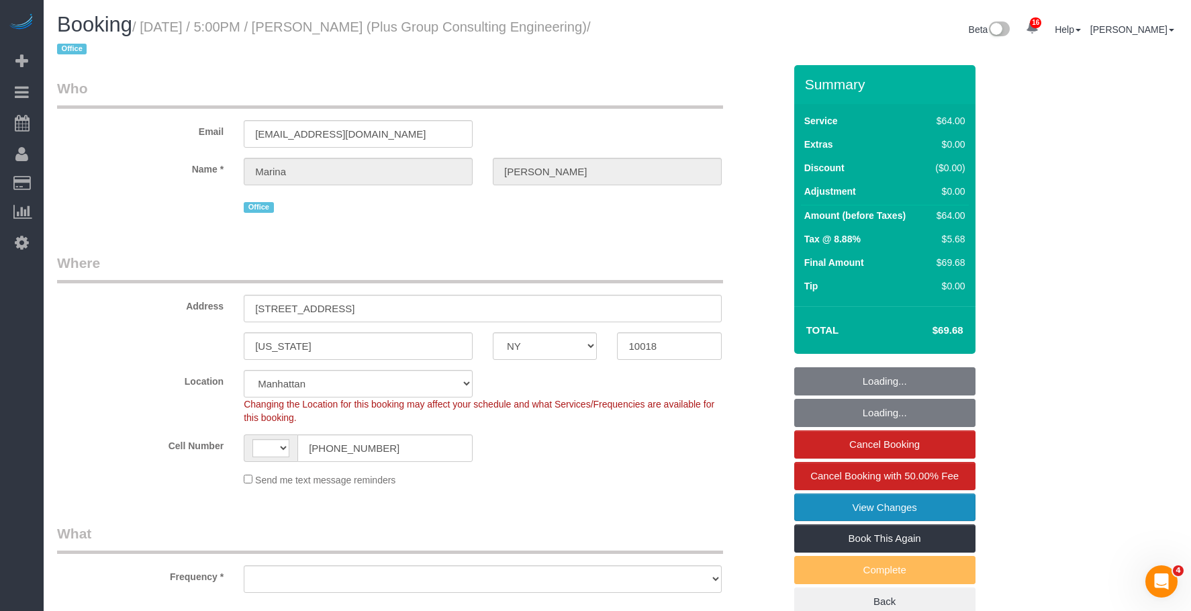
click at [872, 509] on link "View Changes" at bounding box center [884, 507] width 181 height 28
select select "string:US"
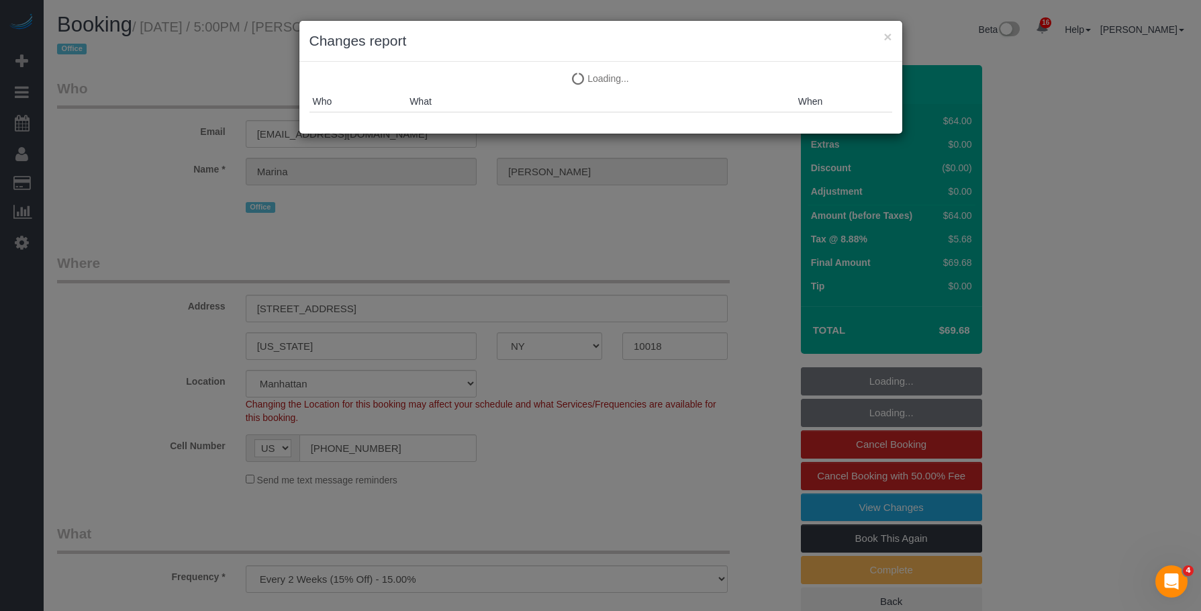
select select "object:940"
select select "spot1"
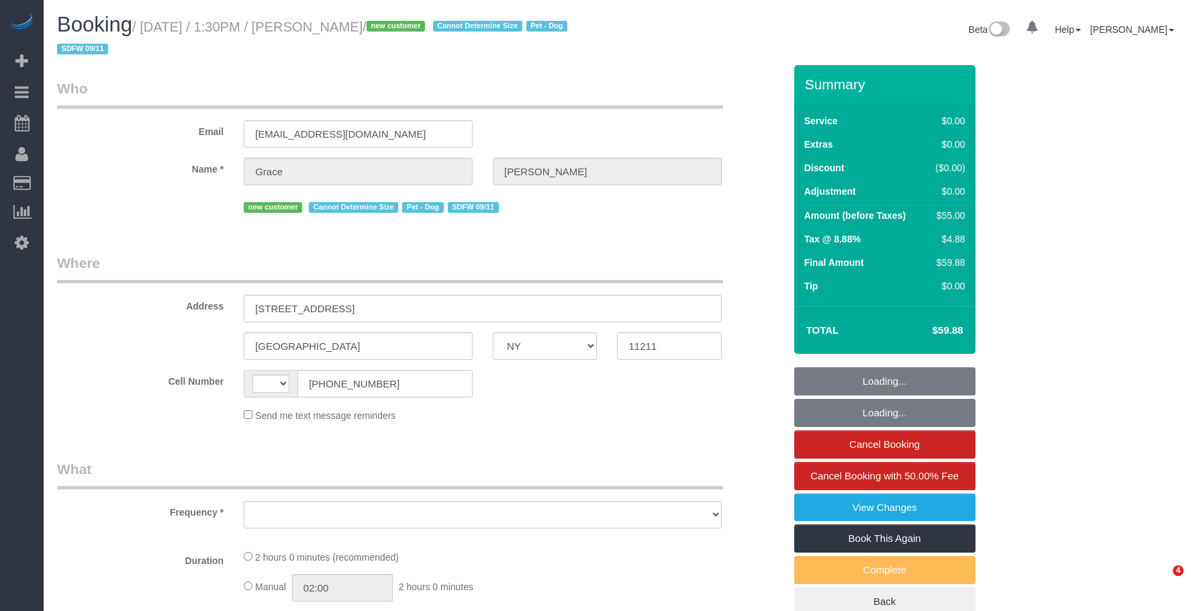
select select "NY"
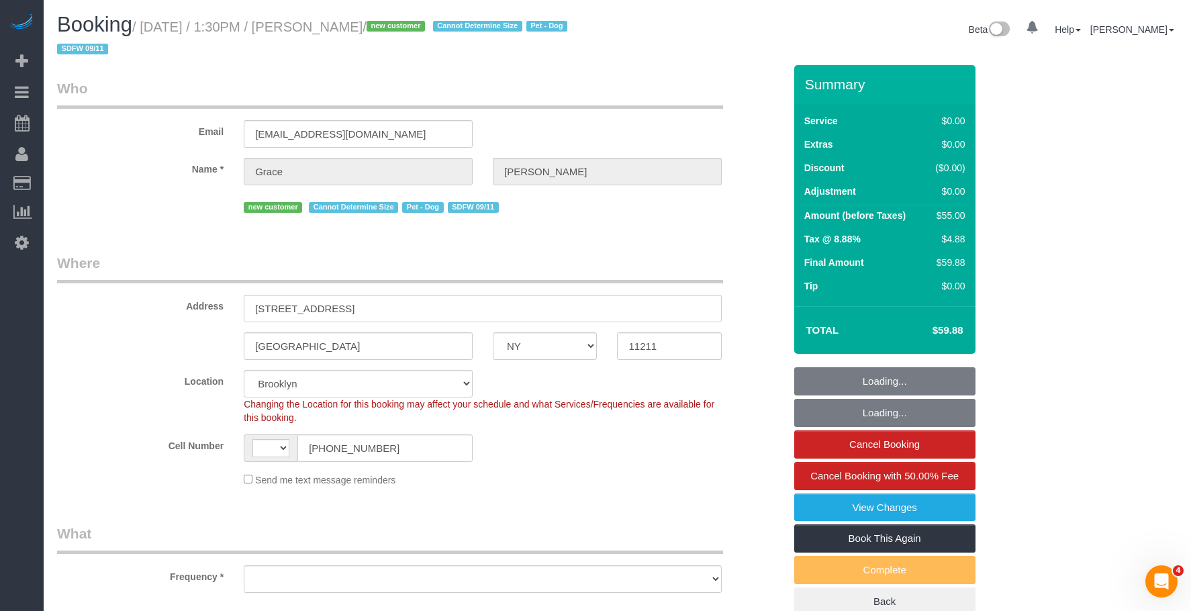
select select "string:stripe-pm_1S6Coa4VGloSiKo7HcFPUnNZ"
select select "string:[GEOGRAPHIC_DATA]"
select select "object:1048"
select select "1"
select select "number:89"
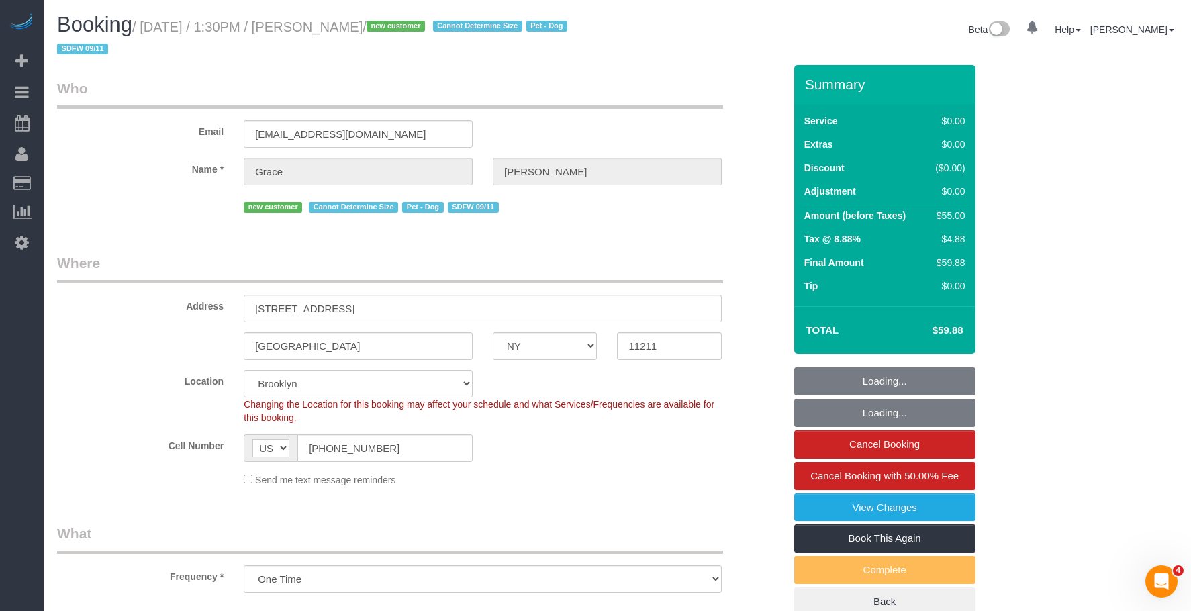
select select "number:90"
select select "number:13"
select select "number:5"
select select "1"
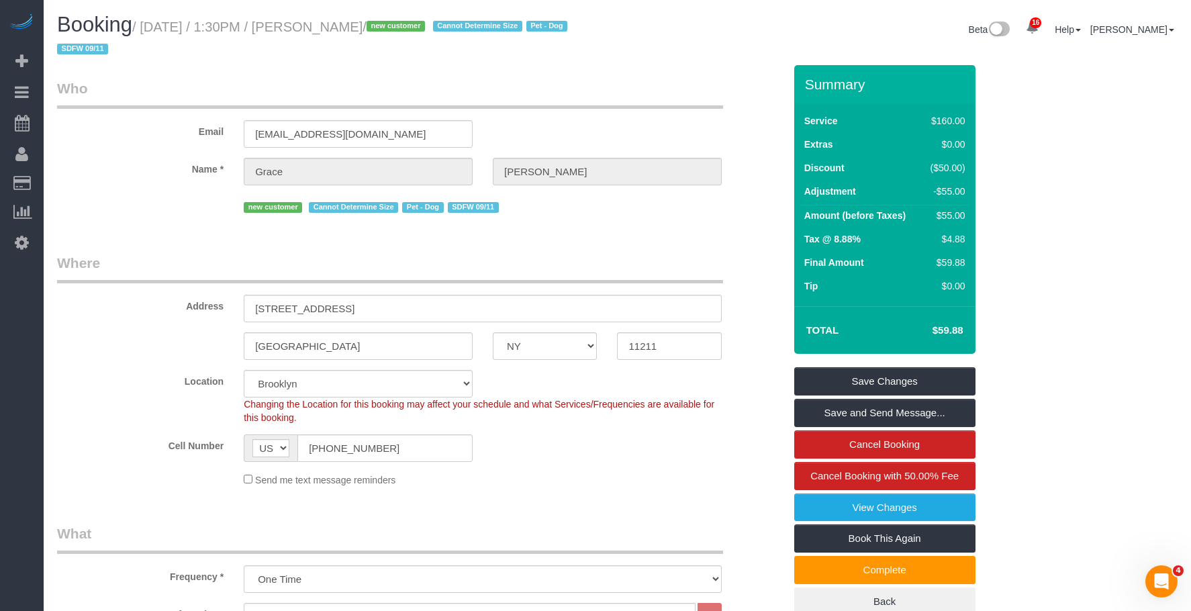
click at [822, 511] on link "View Changes" at bounding box center [884, 507] width 181 height 28
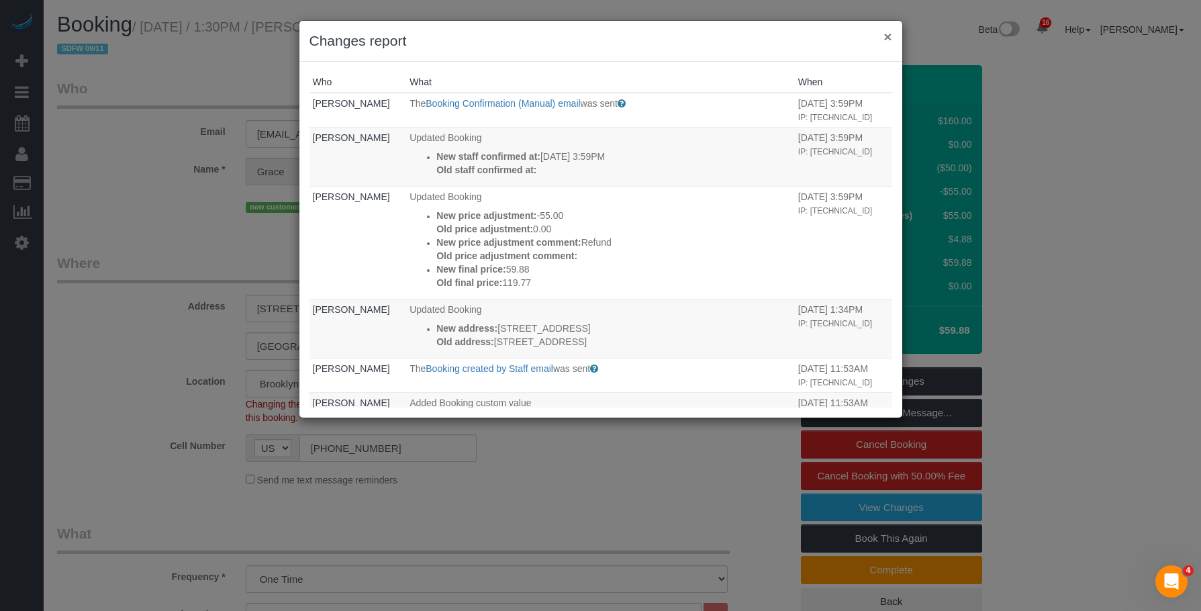
click at [889, 34] on button "×" at bounding box center [887, 37] width 8 height 14
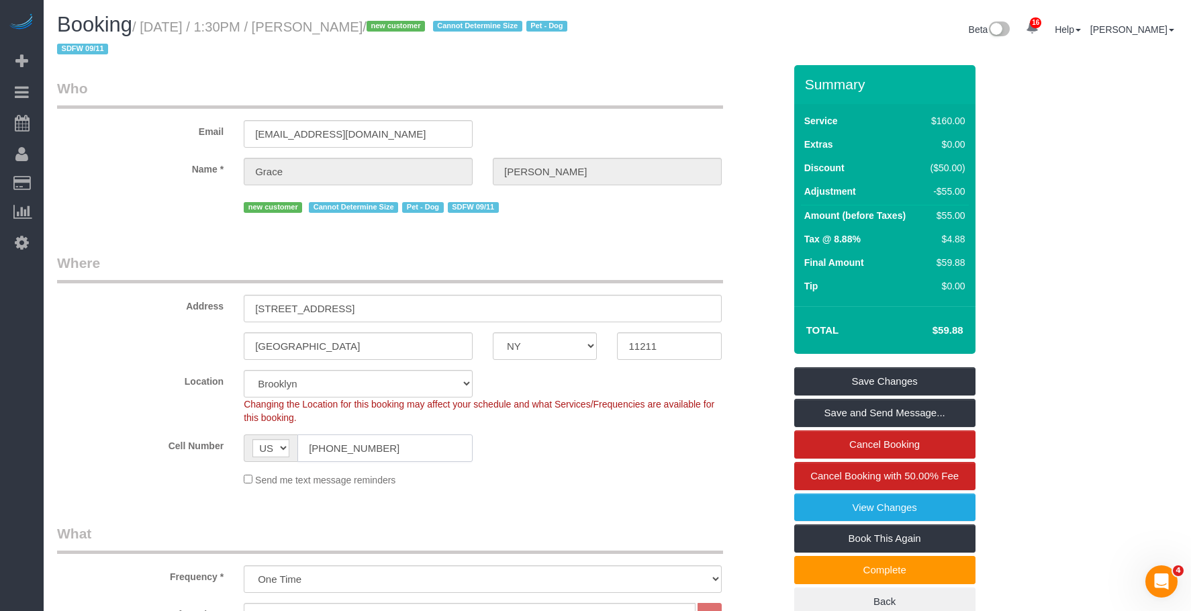
drag, startPoint x: 413, startPoint y: 455, endPoint x: 157, endPoint y: 417, distance: 259.1
click at [123, 426] on sui-booking-location "Location Manhattan Austin Boston Bronx Brooklyn Charlotte Denver New Jersey Por…" at bounding box center [420, 428] width 727 height 117
click at [818, 511] on link "View Changes" at bounding box center [884, 507] width 181 height 28
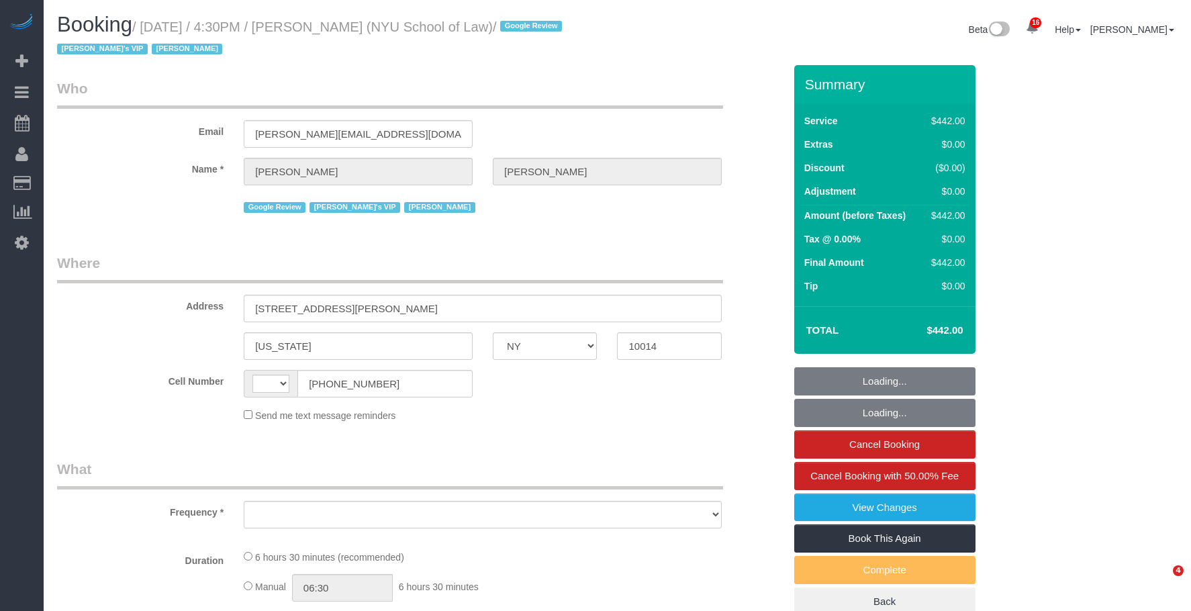
select select "NY"
drag, startPoint x: 0, startPoint y: 0, endPoint x: 706, endPoint y: 70, distance: 709.5
click at [705, 33] on div "Beta 16 Your Notifications You have 0 alerts × You have 4 to charge for [DATE] …" at bounding box center [902, 31] width 570 height 36
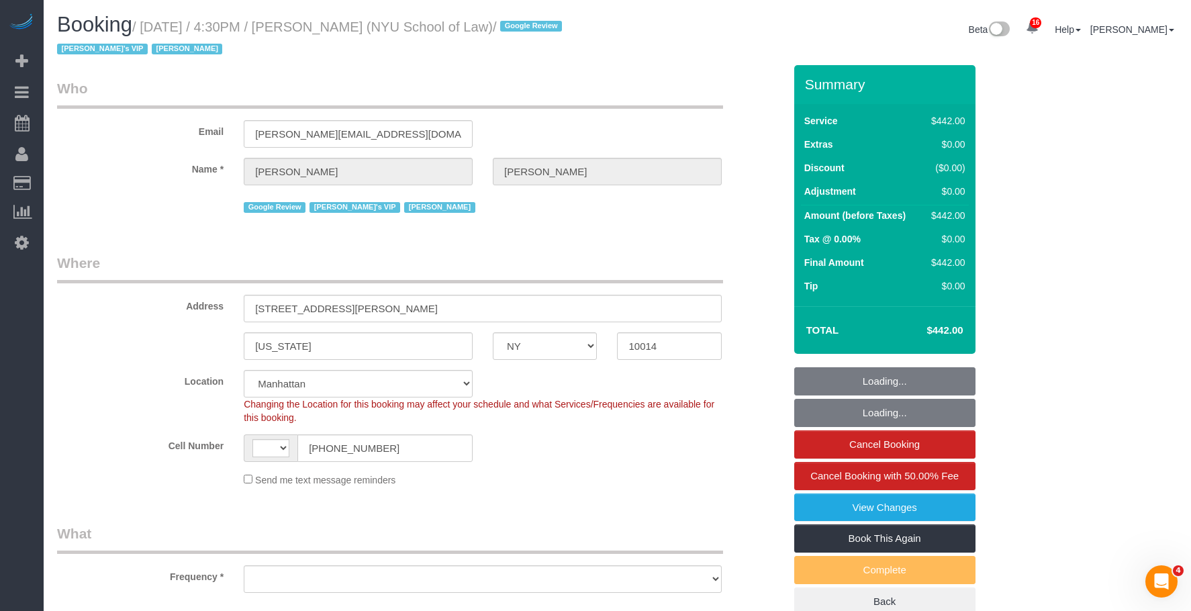
select select "object:838"
select select "390"
select select "object:842"
select select "string:[GEOGRAPHIC_DATA]"
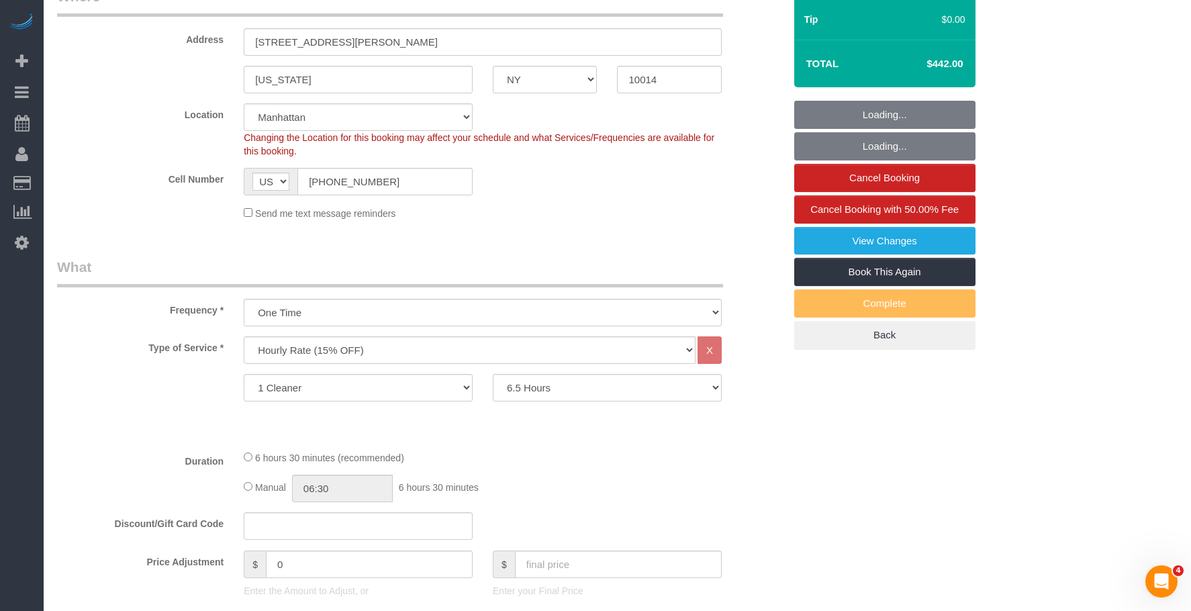
select select "number:89"
select select "number:90"
select select "number:15"
select select "number:7"
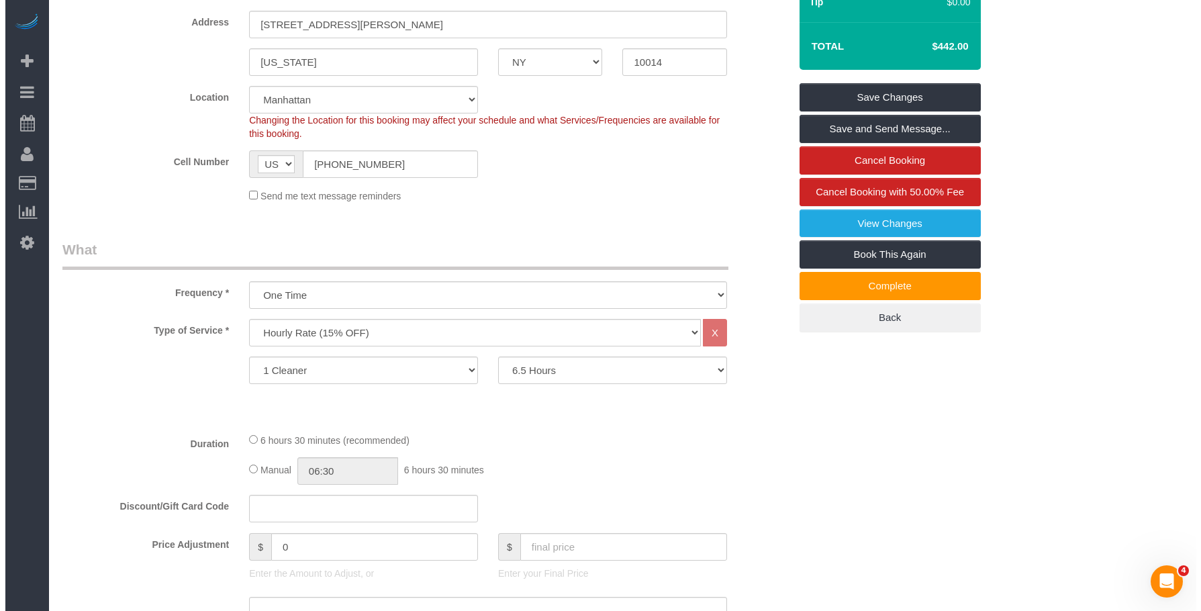
scroll to position [134, 0]
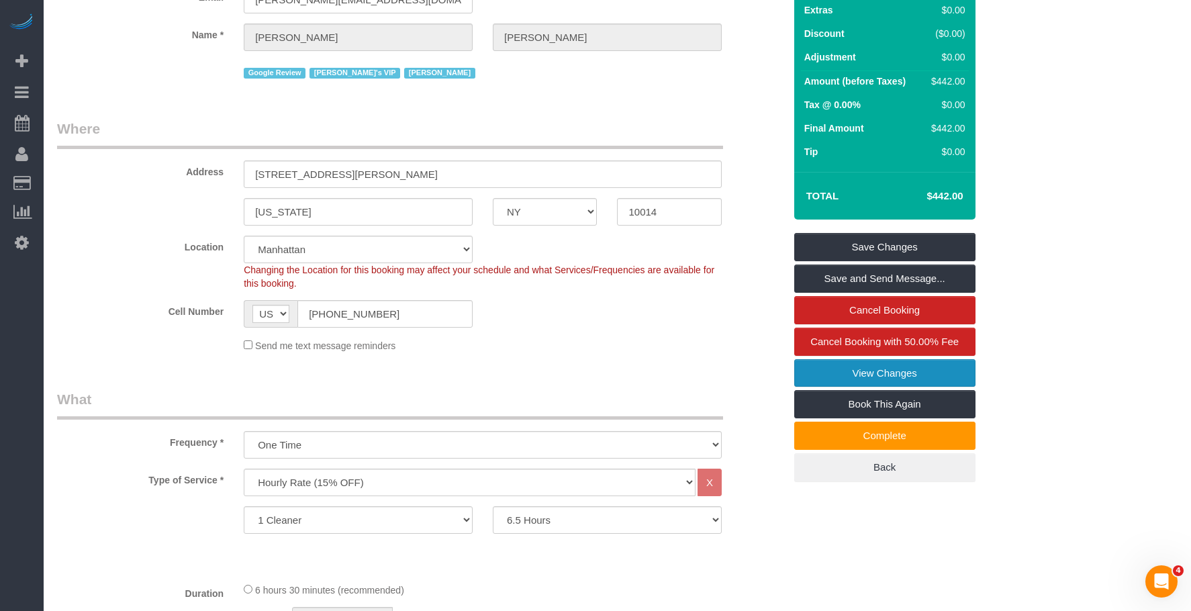
click at [932, 377] on link "View Changes" at bounding box center [884, 373] width 181 height 28
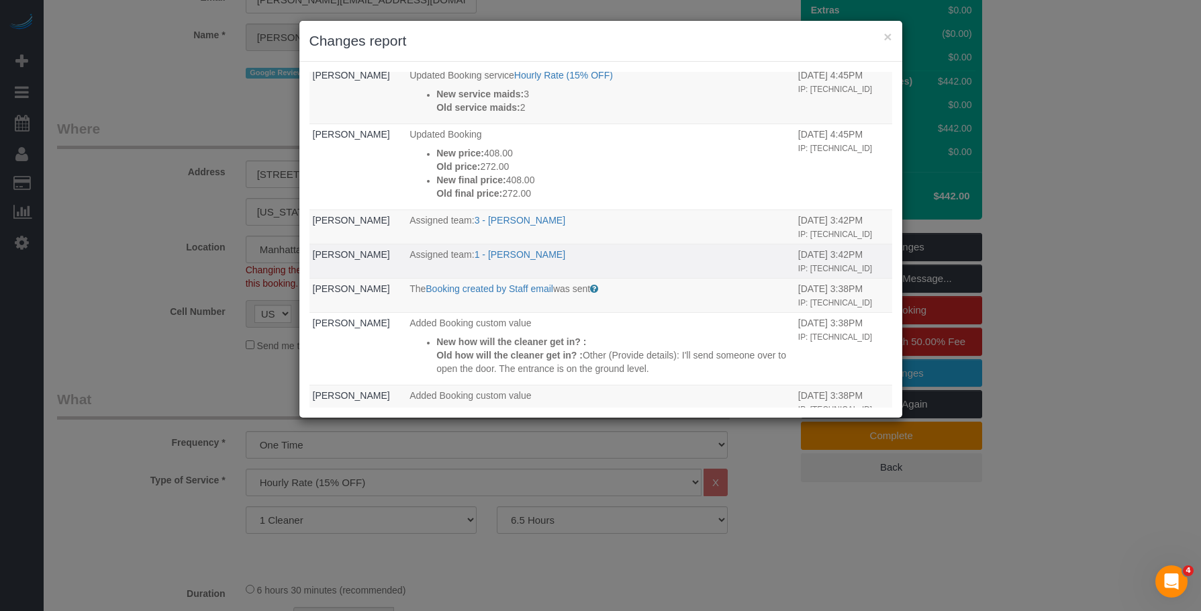
scroll to position [194, 0]
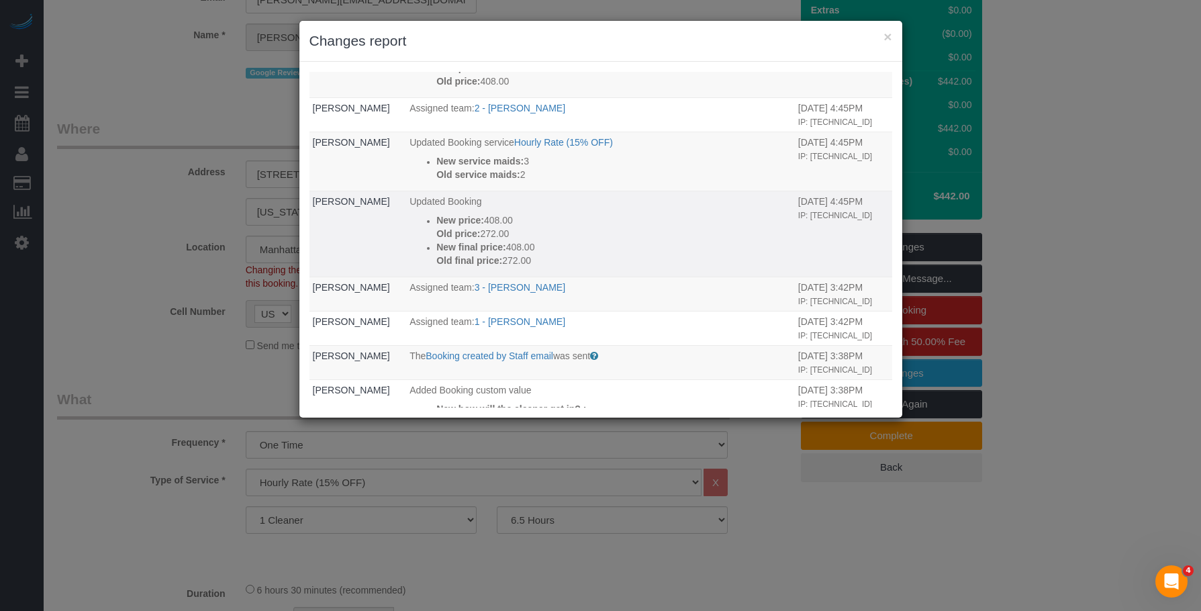
drag, startPoint x: 629, startPoint y: 48, endPoint x: 626, endPoint y: 234, distance: 185.2
click at [629, 48] on h3 "Changes report" at bounding box center [600, 41] width 583 height 20
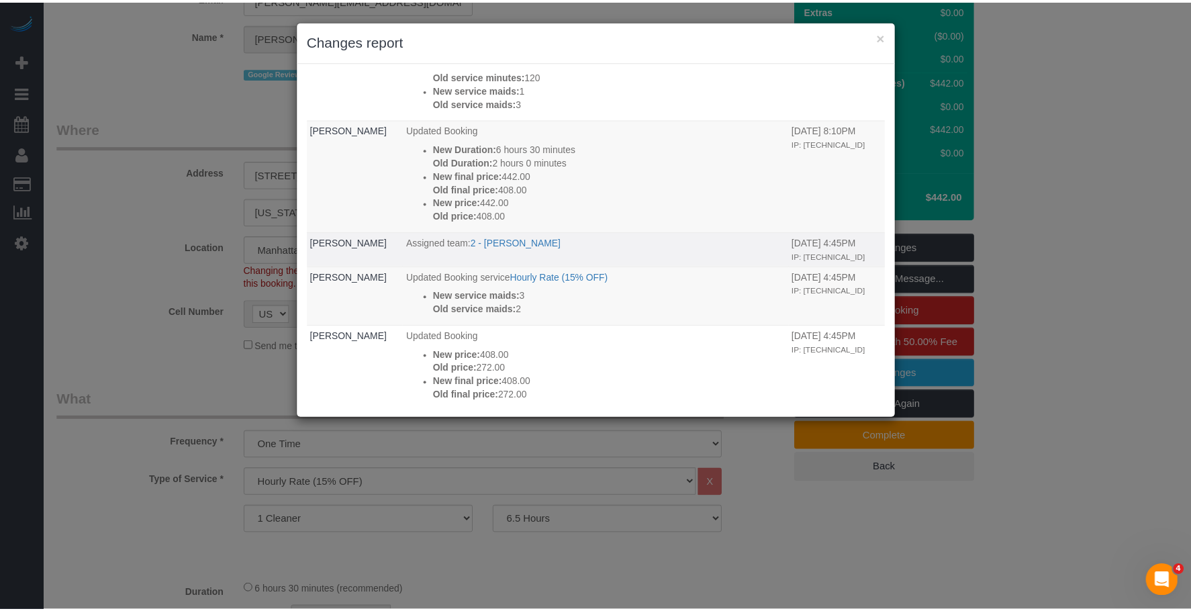
scroll to position [0, 0]
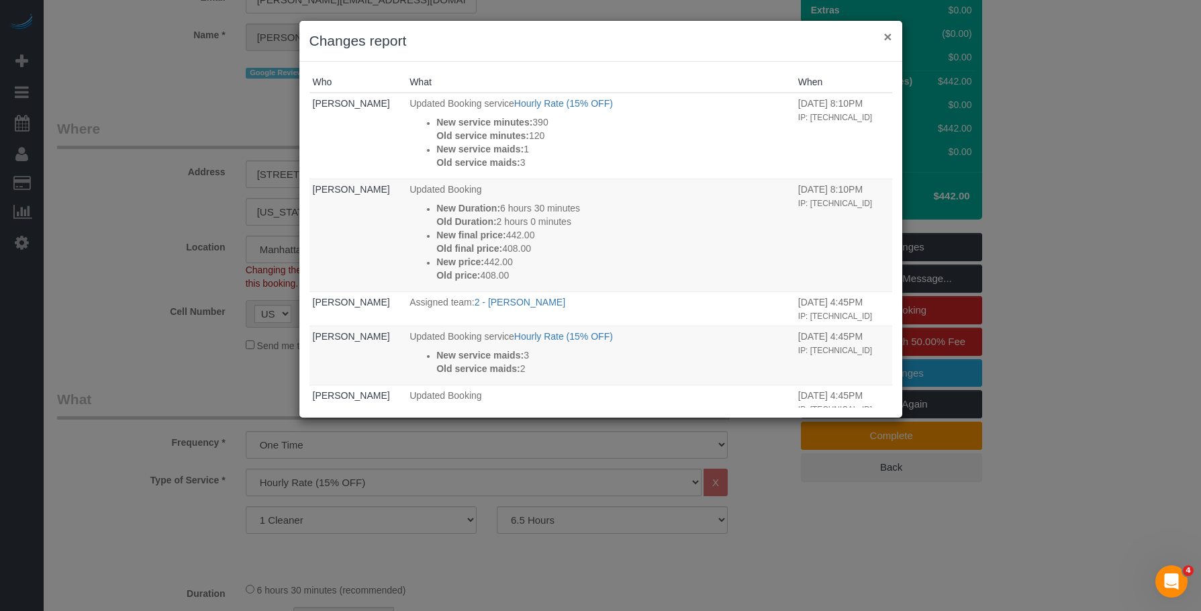
click at [885, 35] on button "×" at bounding box center [887, 37] width 8 height 14
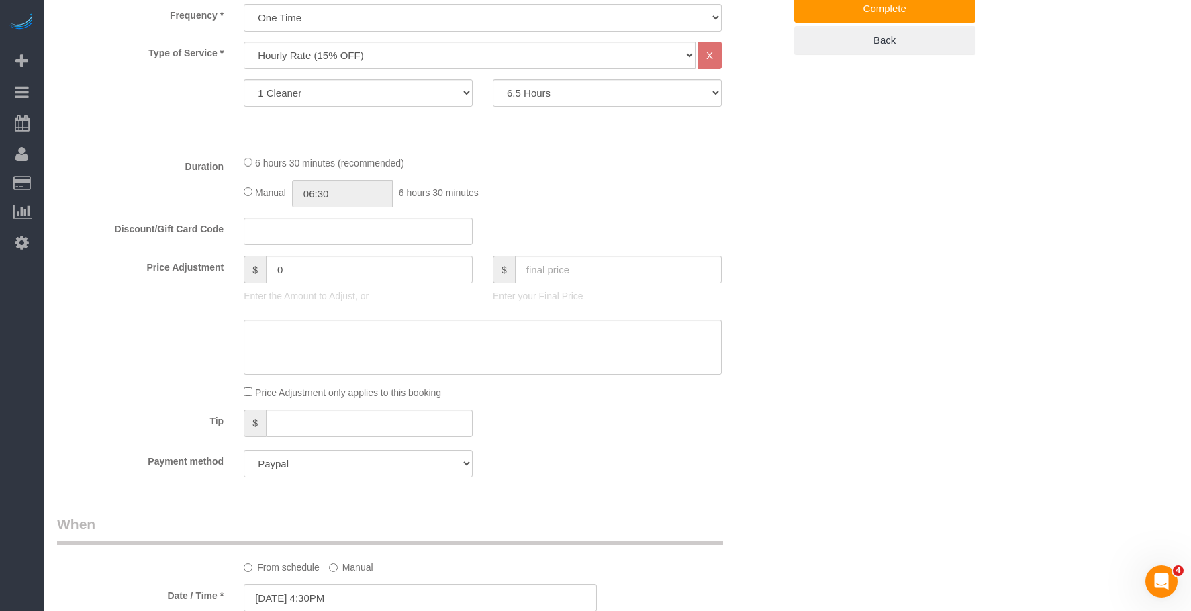
scroll to position [537, 0]
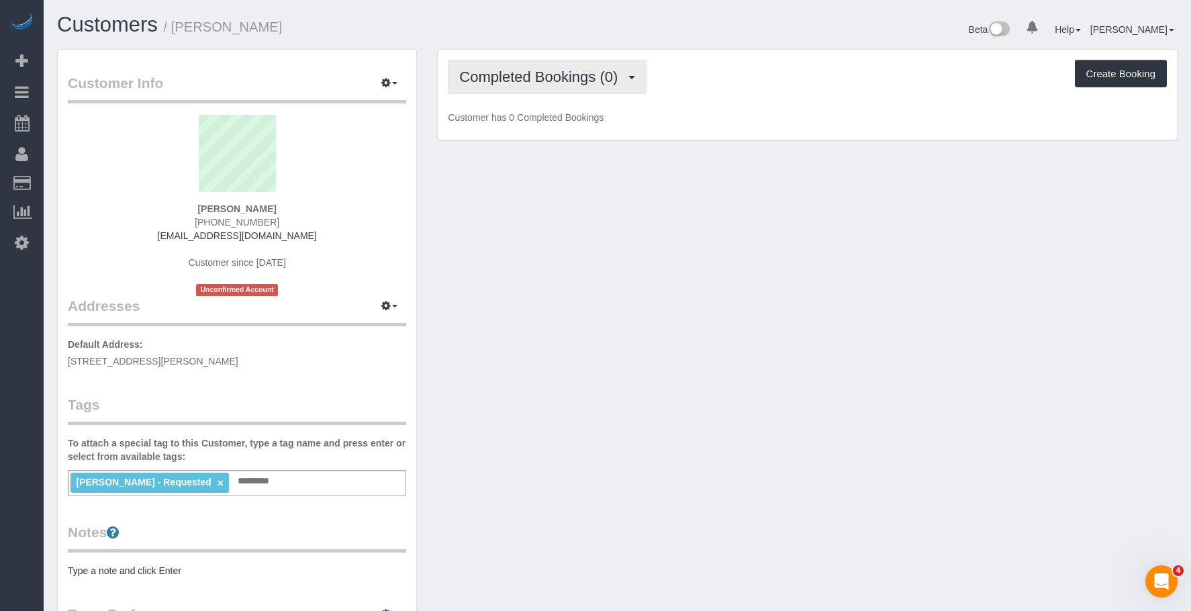
click at [534, 79] on span "Completed Bookings (0)" at bounding box center [541, 76] width 165 height 17
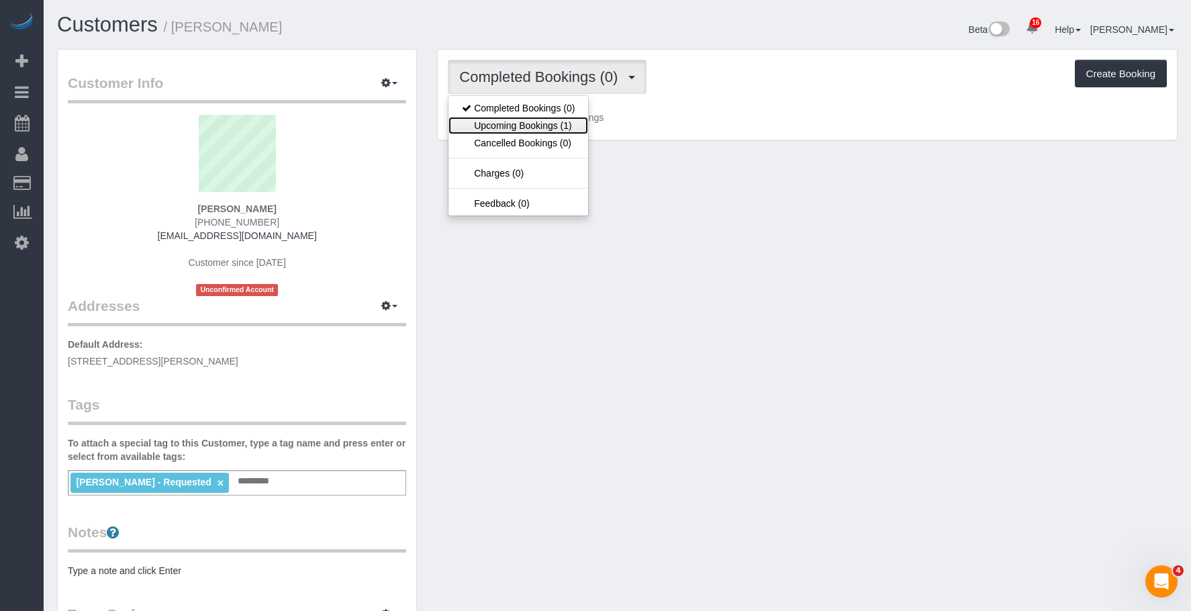
drag, startPoint x: 521, startPoint y: 123, endPoint x: 546, endPoint y: 132, distance: 26.3
click at [521, 123] on link "Upcoming Bookings (1)" at bounding box center [518, 125] width 140 height 17
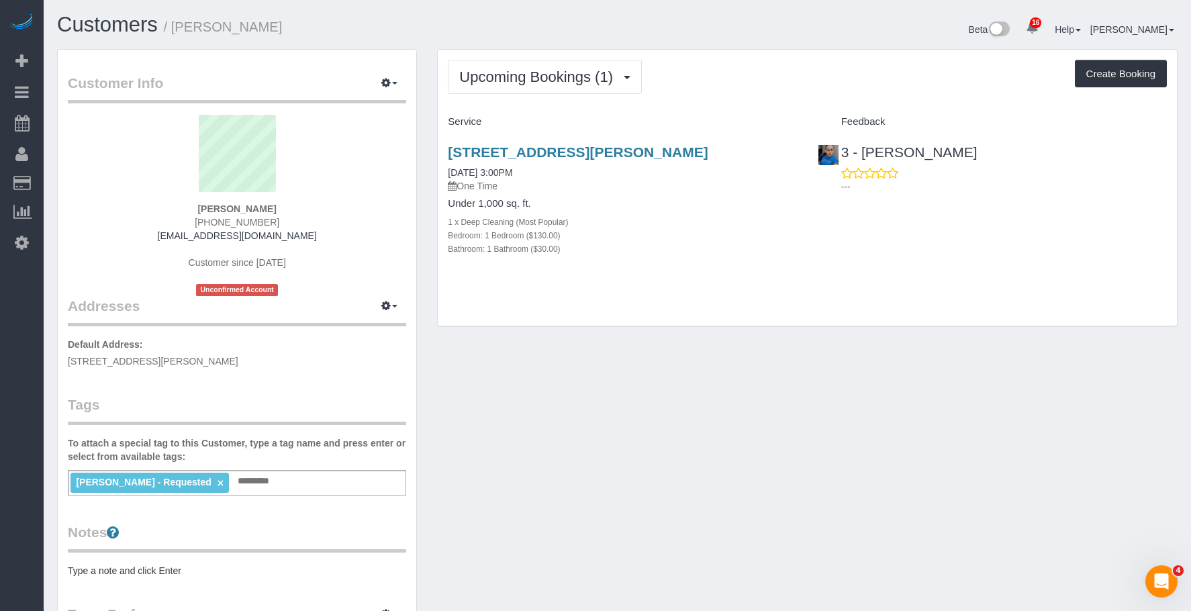
click at [722, 190] on p "One Time" at bounding box center [622, 185] width 349 height 13
click at [843, 254] on div "[STREET_ADDRESS][PERSON_NAME] [DATE] 3:00PM One Time Under 1,000 sq. ft. 1 x De…" at bounding box center [807, 207] width 739 height 149
click at [671, 238] on div "Bedroom: 1 Bedroom ($130.00)" at bounding box center [622, 234] width 349 height 13
click at [599, 111] on div "Service" at bounding box center [622, 122] width 369 height 23
drag, startPoint x: 444, startPoint y: 145, endPoint x: 785, endPoint y: 145, distance: 340.9
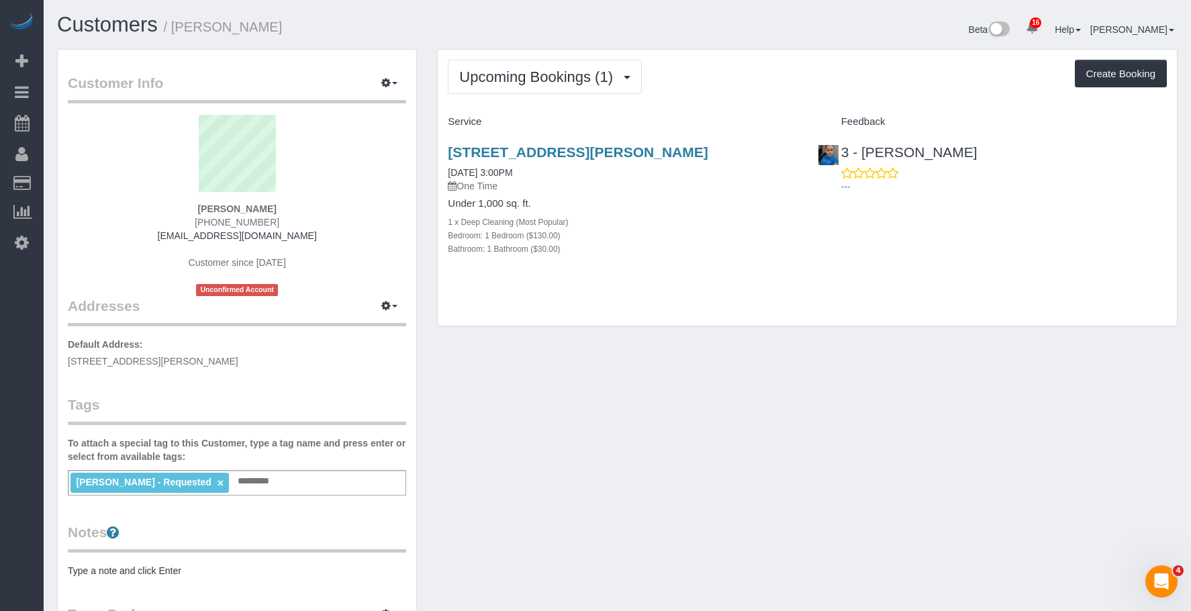
click at [785, 145] on div "85-04 67th Ave, Apt. 2, Rego Park, NY 11374 09/13/2025 3:00PM One Time Under 1,…" at bounding box center [622, 207] width 369 height 149
copy link "85-04 67th Ave, Apt. 2, Rego Park, NY 11374"
drag, startPoint x: 741, startPoint y: 34, endPoint x: 893, endPoint y: 0, distance: 156.0
click at [742, 32] on div "Beta 16 Your Notifications You have 0 alerts × You have 4 to charge for 09/10/2…" at bounding box center [902, 31] width 570 height 36
click at [564, 118] on h4 "Service" at bounding box center [622, 121] width 349 height 11
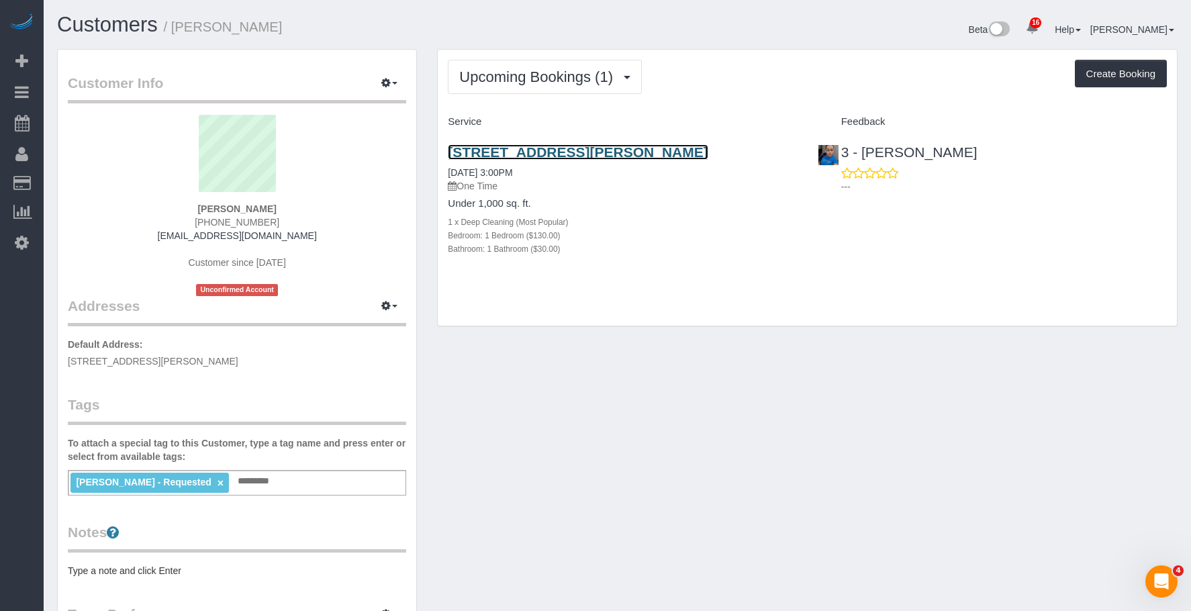
click at [689, 154] on link "85-04 67th Ave, Apt. 2, Rego Park, NY 11374" at bounding box center [578, 151] width 260 height 15
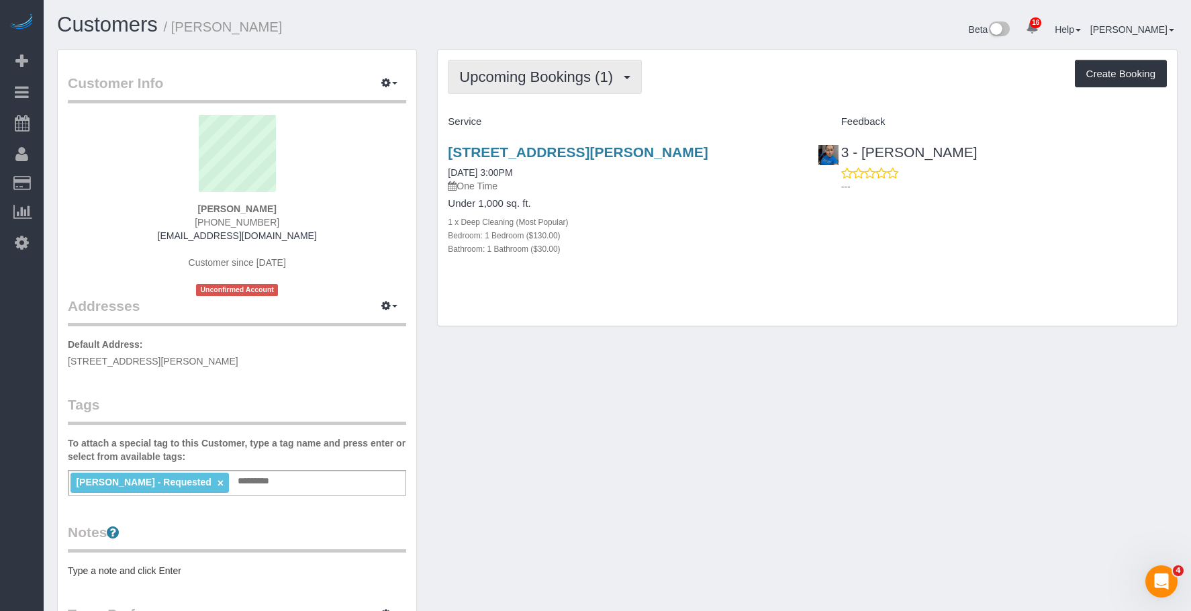
drag, startPoint x: 574, startPoint y: 72, endPoint x: 574, endPoint y: 99, distance: 26.8
click at [573, 72] on span "Upcoming Bookings (1)" at bounding box center [539, 76] width 160 height 17
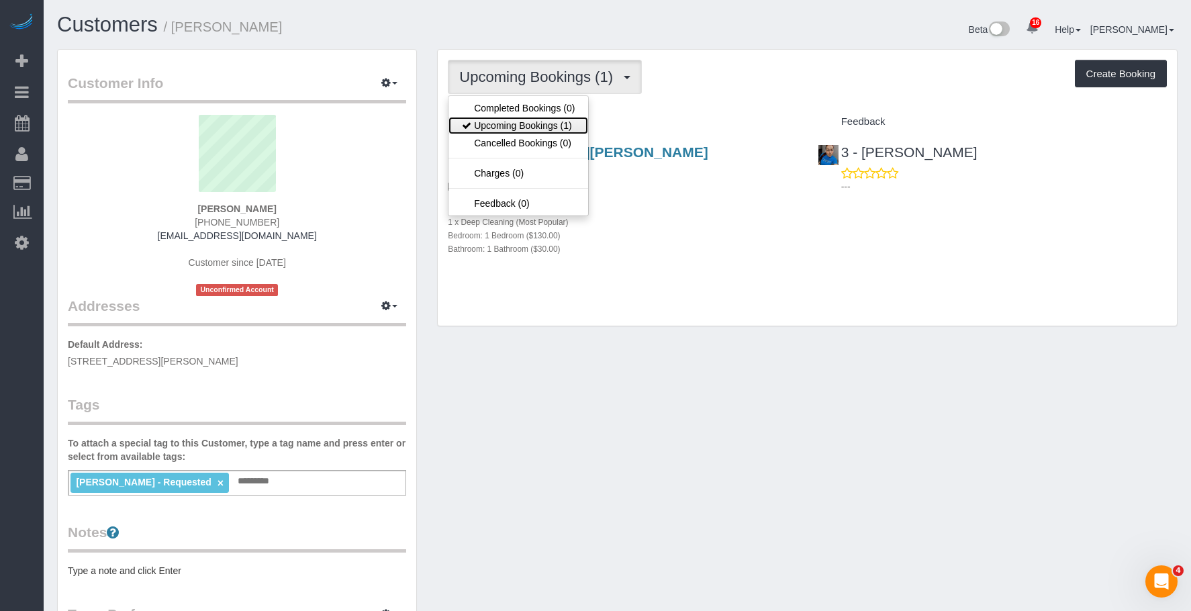
drag, startPoint x: 551, startPoint y: 121, endPoint x: 588, endPoint y: 144, distance: 43.0
click at [551, 121] on link "Upcoming Bookings (1)" at bounding box center [518, 125] width 140 height 17
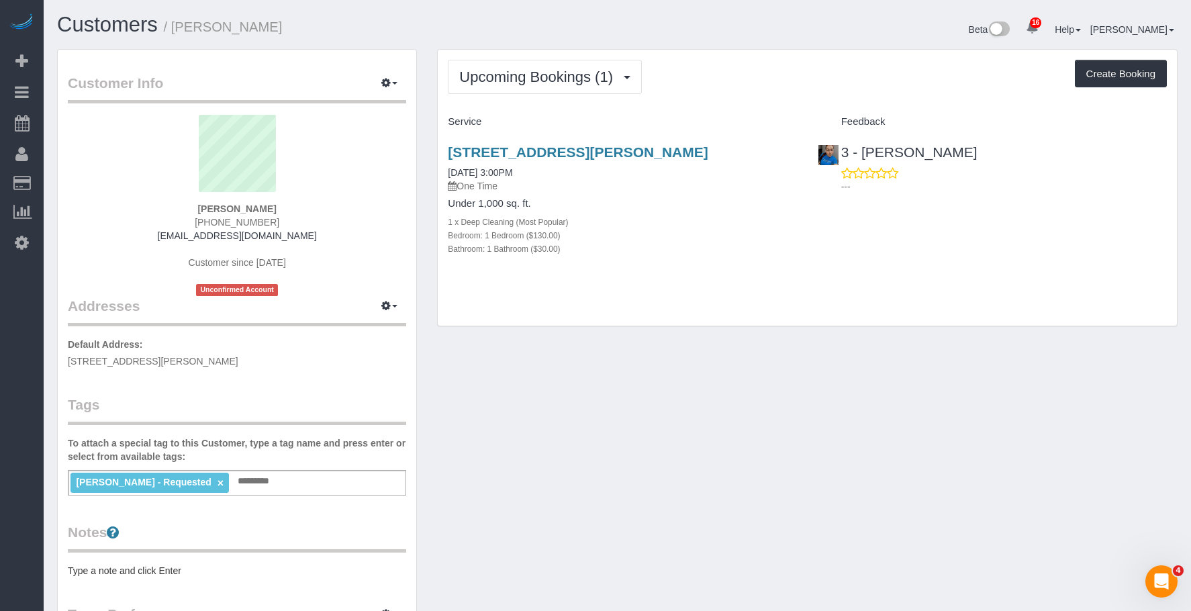
click at [655, 204] on h4 "Under 1,000 sq. ft." at bounding box center [622, 203] width 349 height 11
click at [707, 152] on link "85-04 67th Ave, Apt. 2, Rego Park, NY 11374" at bounding box center [578, 151] width 260 height 15
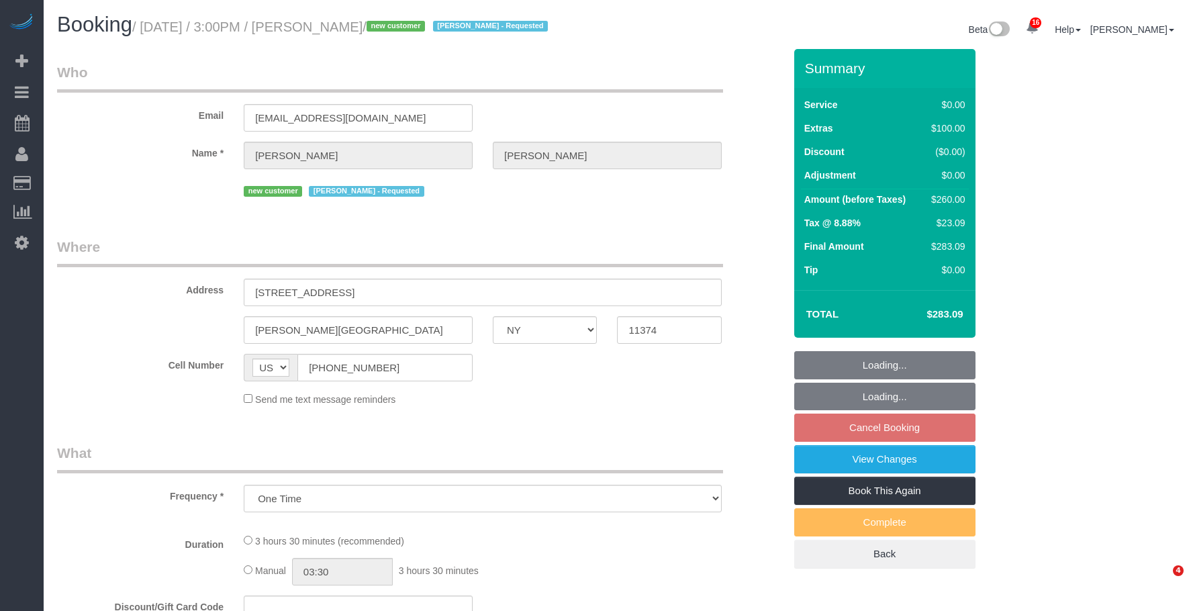
select select "NY"
select select "string:stripe-pm_1S6HLo4VGloSiKo74DeqoOUT"
select select "1"
select select "spot8"
select select "number:63"
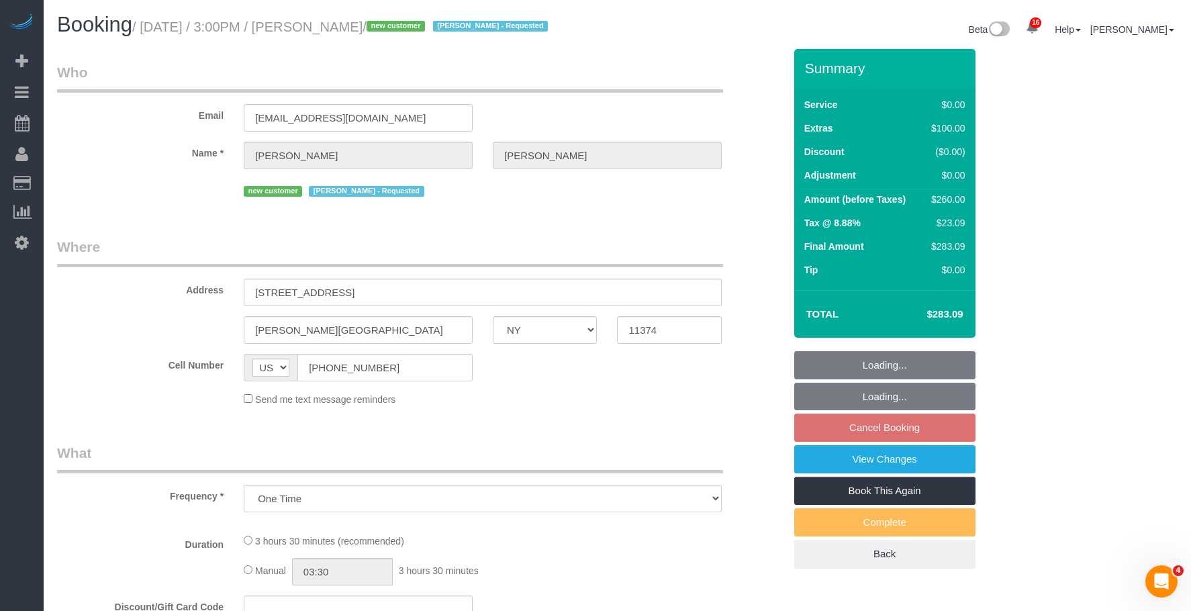
select select "number:75"
select select "number:15"
select select "number:5"
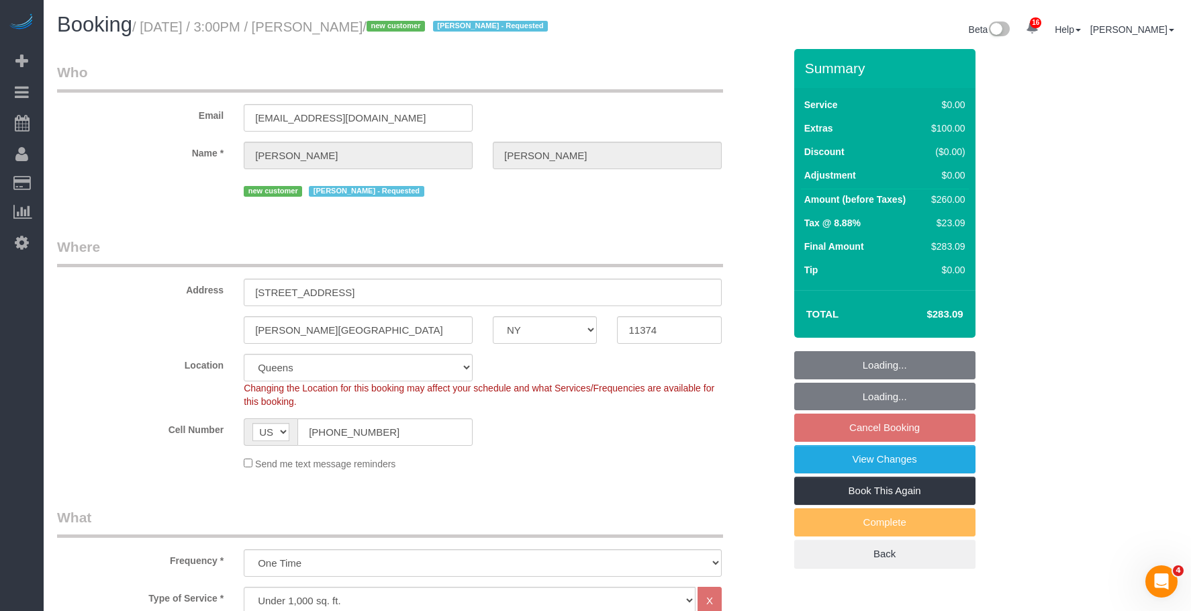
select select "object:1410"
select select "1"
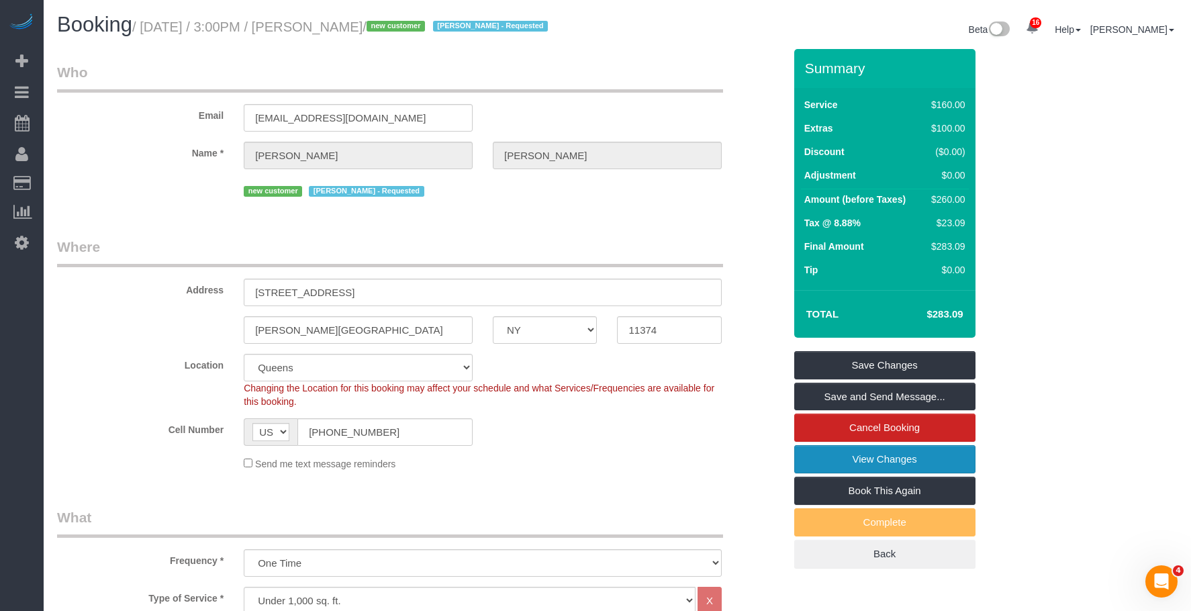
click at [878, 473] on link "View Changes" at bounding box center [884, 459] width 181 height 28
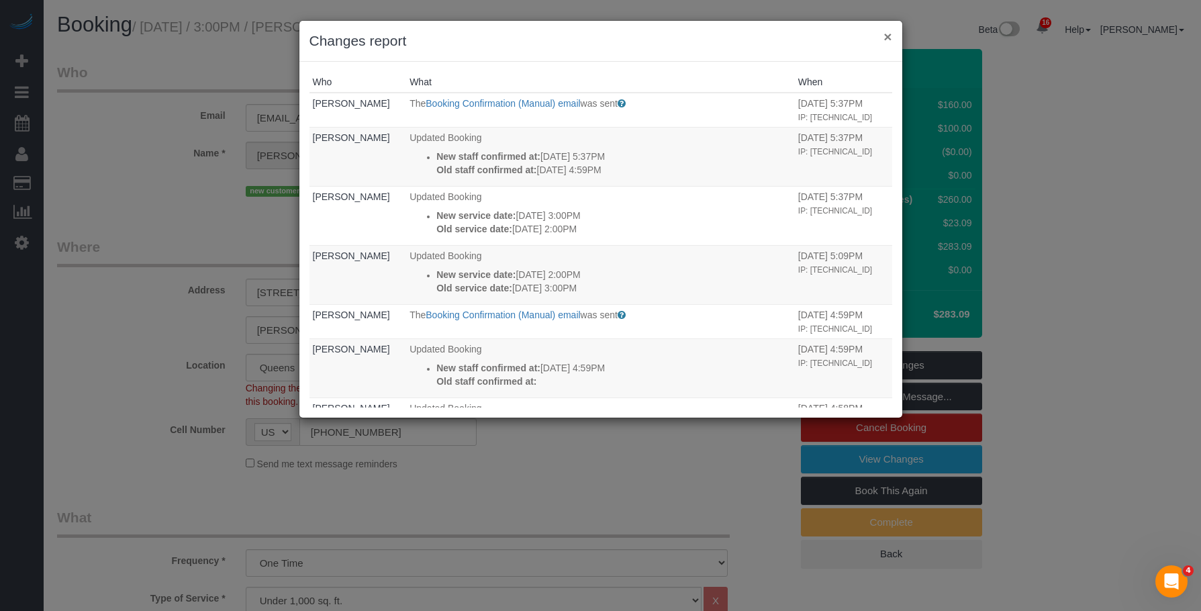
drag, startPoint x: 887, startPoint y: 34, endPoint x: 882, endPoint y: 39, distance: 7.1
click at [887, 34] on button "×" at bounding box center [887, 37] width 8 height 14
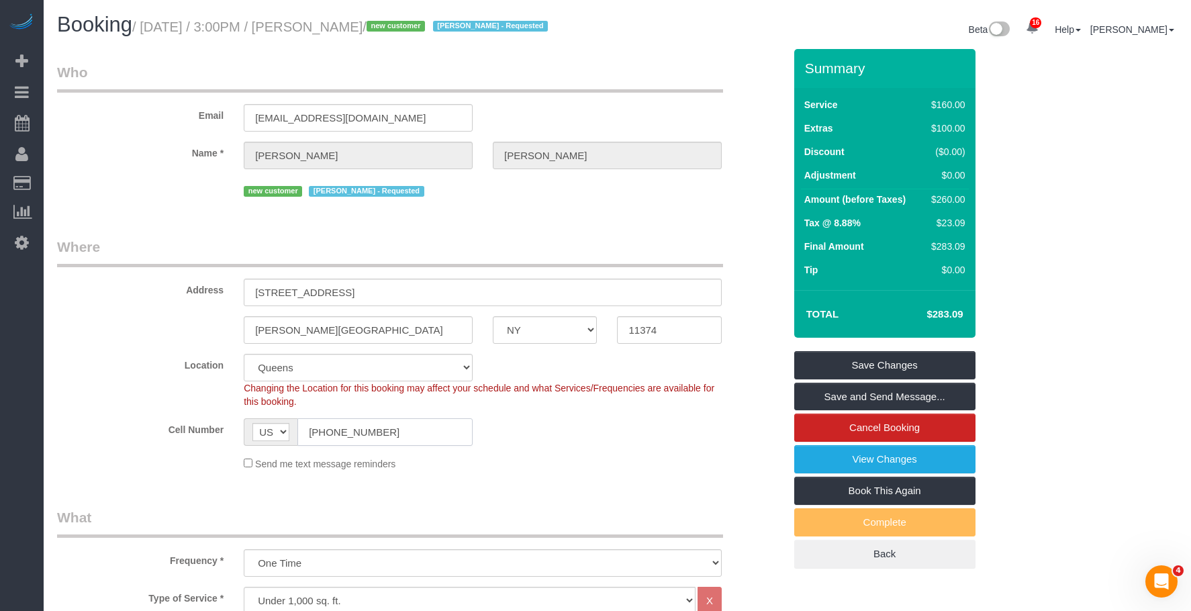
drag, startPoint x: 384, startPoint y: 466, endPoint x: 97, endPoint y: 430, distance: 288.9
click at [58, 442] on div "Cell Number AF AL DZ AD AO AI AQ AG AR AM AW AU AT AZ BS BH BD BB BY BE BZ BJ B…" at bounding box center [420, 432] width 747 height 28
click at [844, 473] on link "View Changes" at bounding box center [884, 459] width 181 height 28
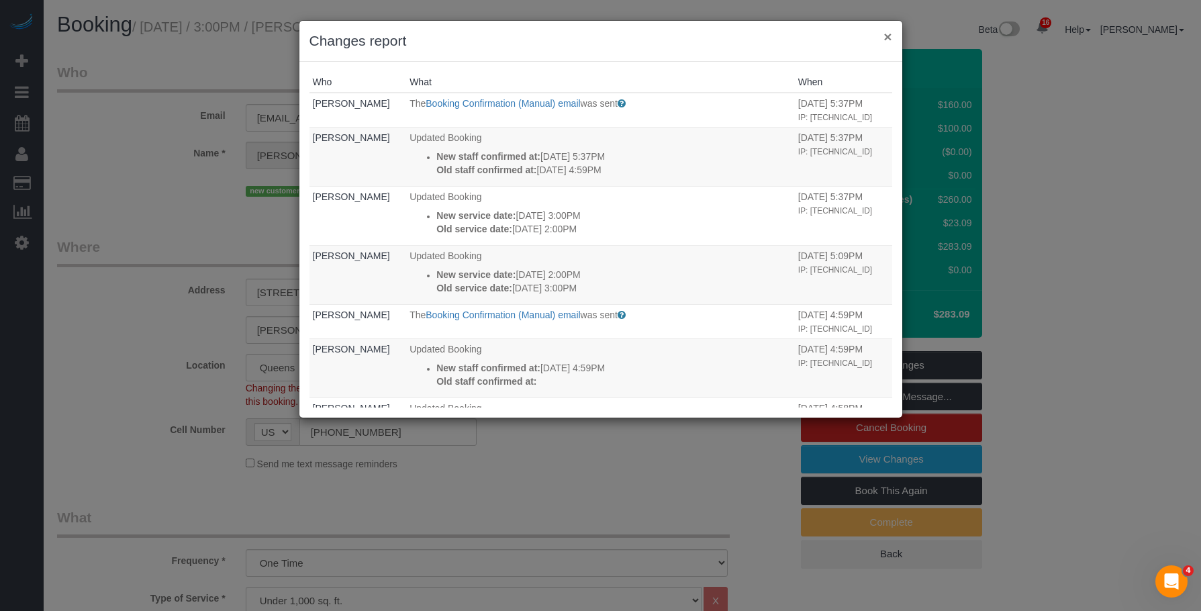
click at [887, 34] on button "×" at bounding box center [887, 37] width 8 height 14
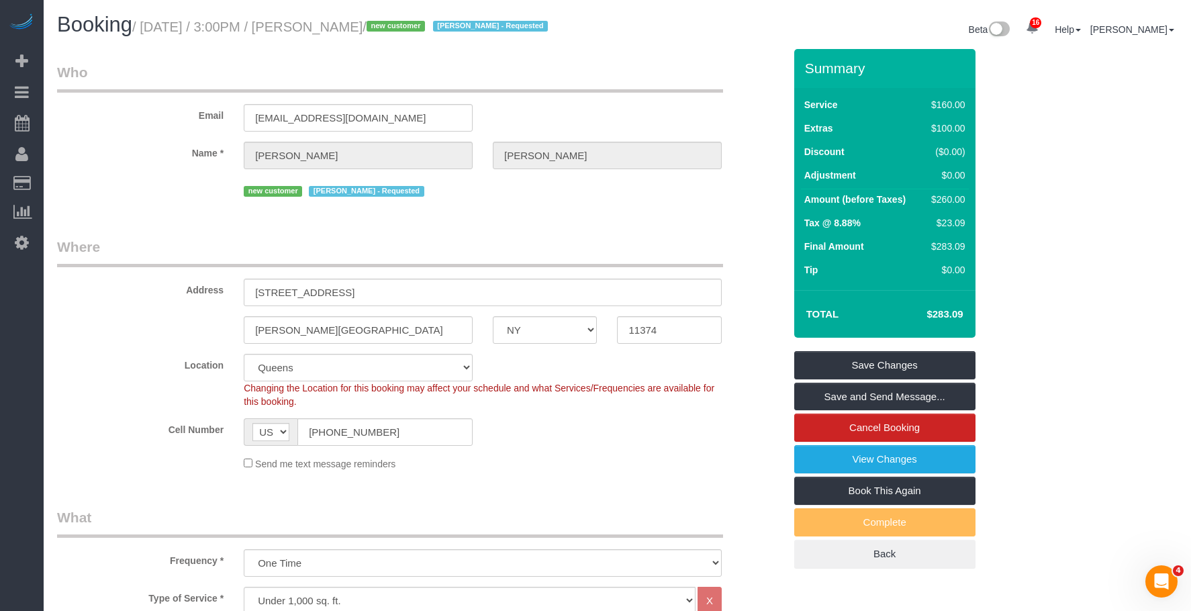
drag, startPoint x: 148, startPoint y: 26, endPoint x: 415, endPoint y: 26, distance: 266.4
click at [415, 26] on small "/ September 13, 2025 / 3:00PM / Evan Brewer / new customer Geraldin Bastidas - …" at bounding box center [341, 26] width 419 height 15
copy small "September 13, 2025 / 3:00PM / Evan Brewer"
drag, startPoint x: 713, startPoint y: 65, endPoint x: 719, endPoint y: 58, distance: 8.6
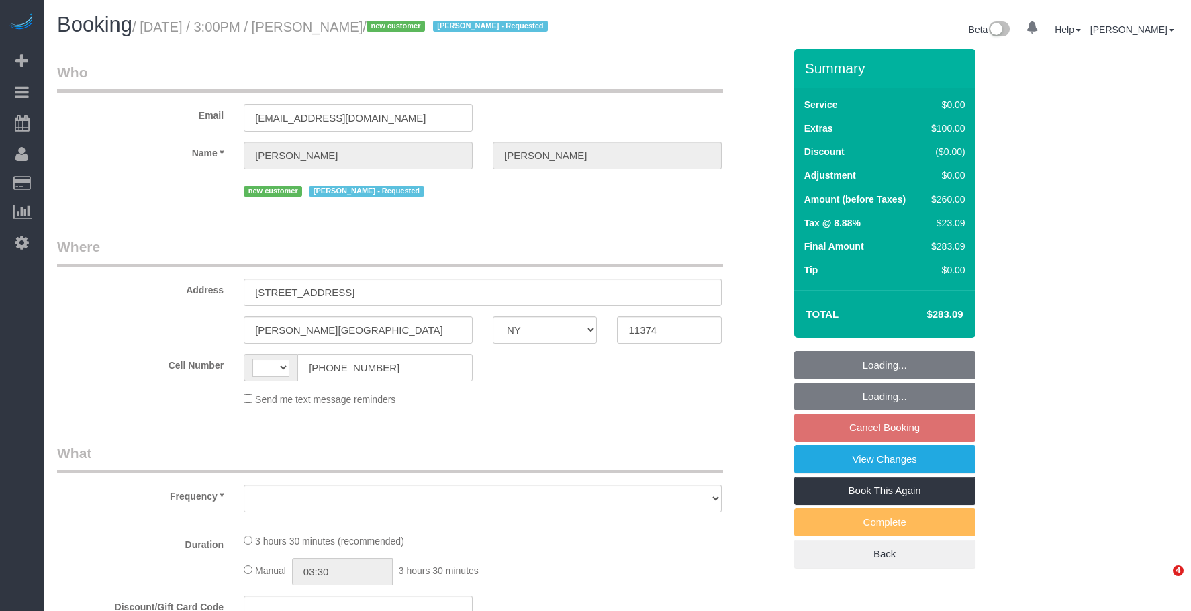
select select "NY"
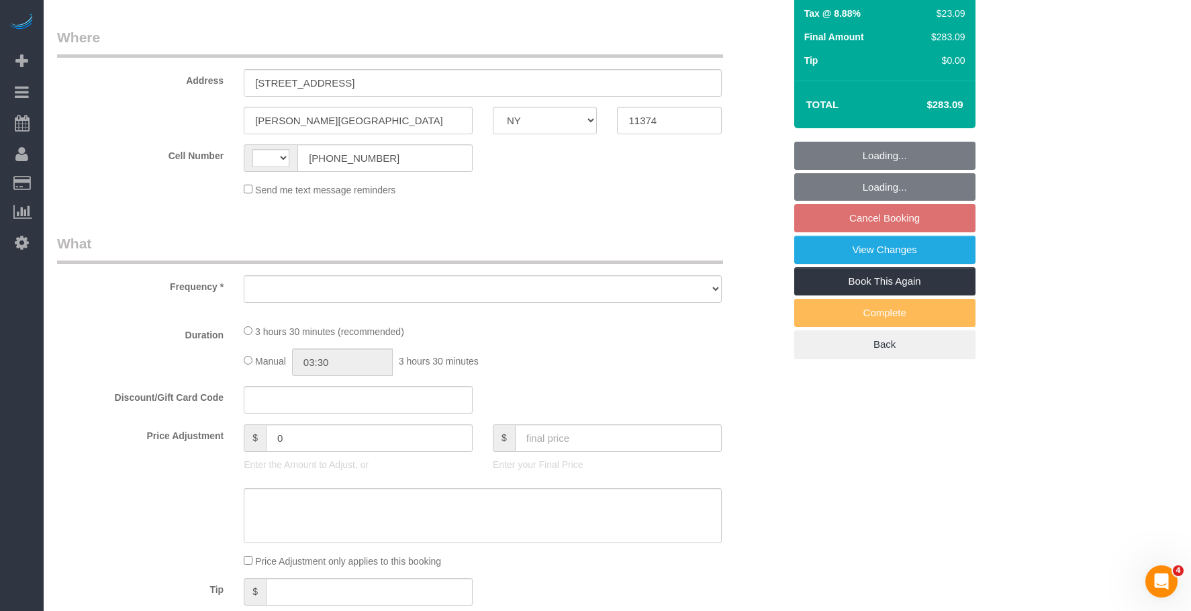
select select "object:521"
select select "string:stripe-pm_1S6HLo4VGloSiKo74DeqoOUT"
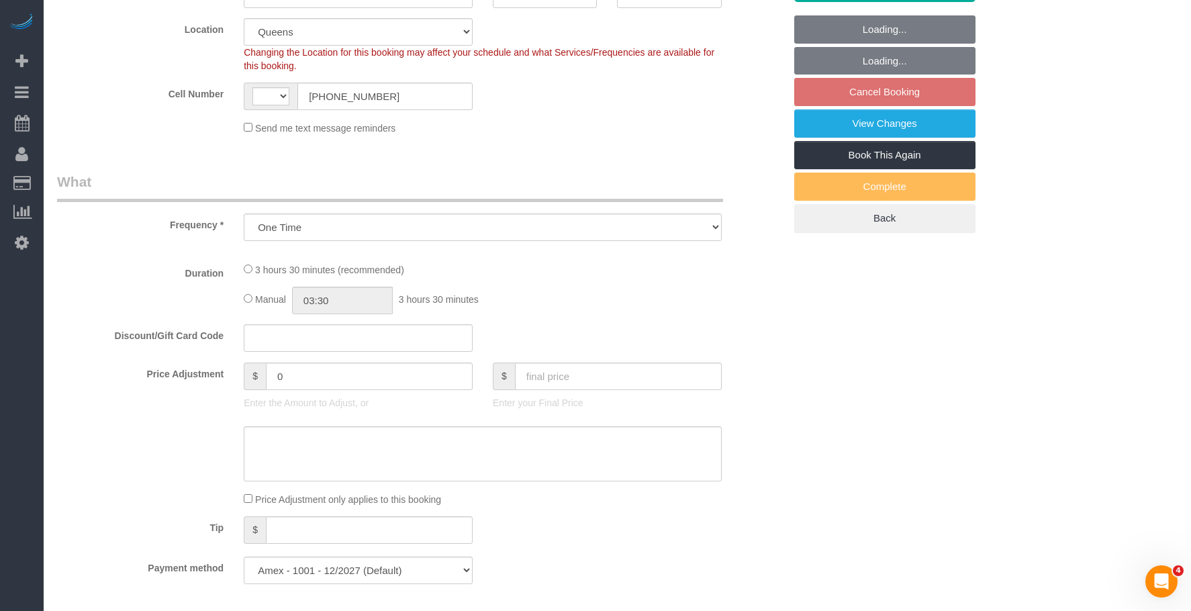
select select "object:527"
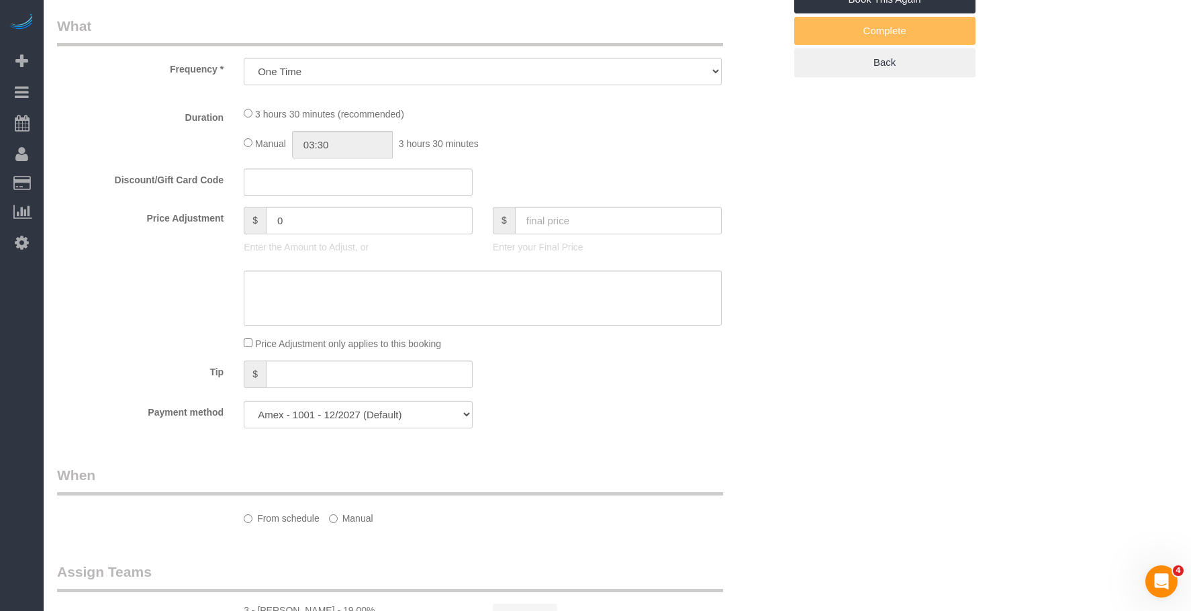
select select "string:[GEOGRAPHIC_DATA]"
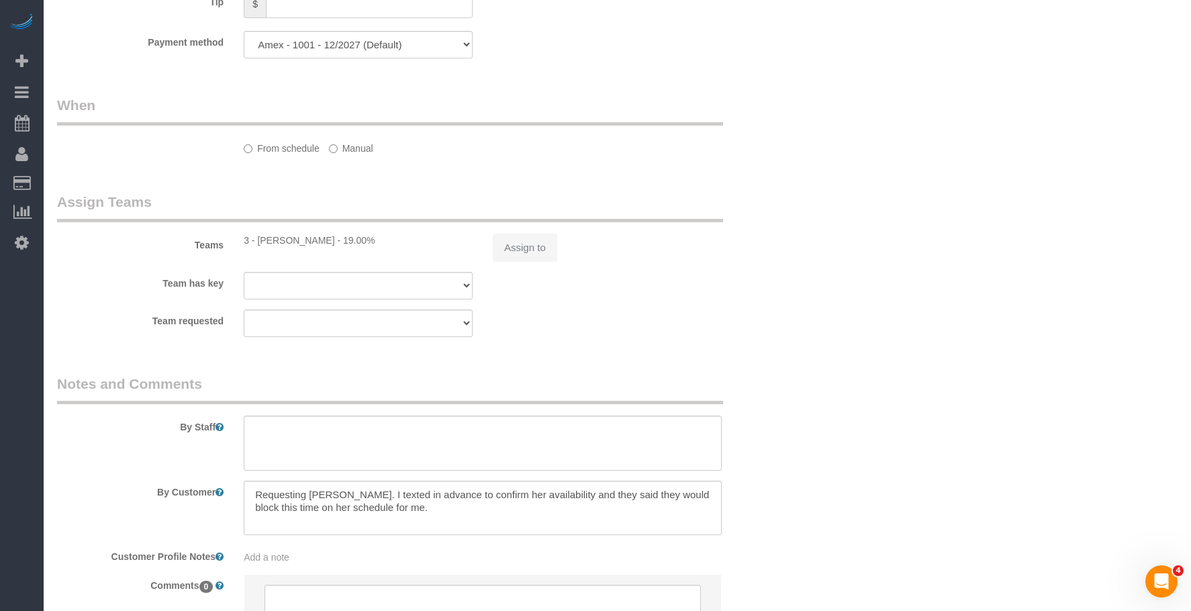
select select "spot8"
select select "number:63"
select select "number:75"
select select "number:15"
select select "number:5"
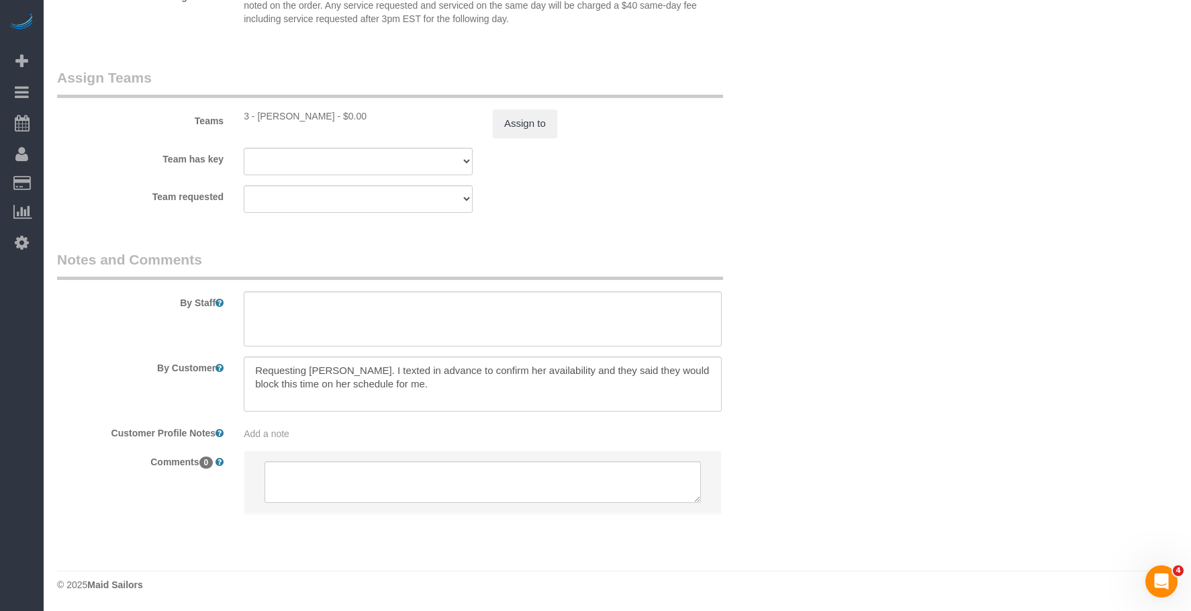
select select "1"
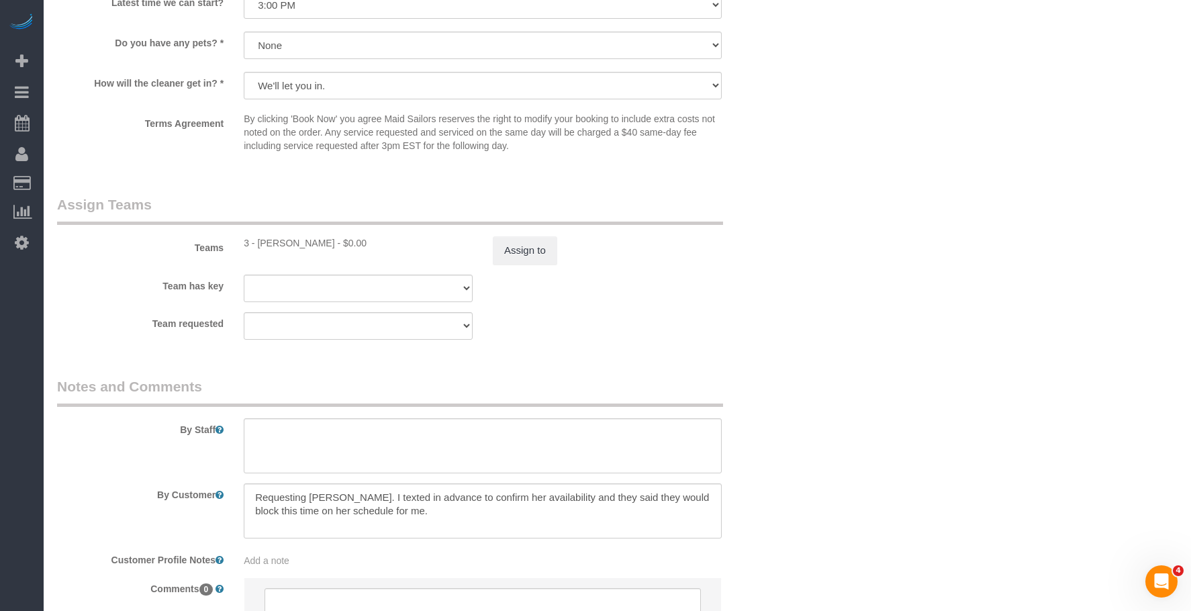
select select "1"
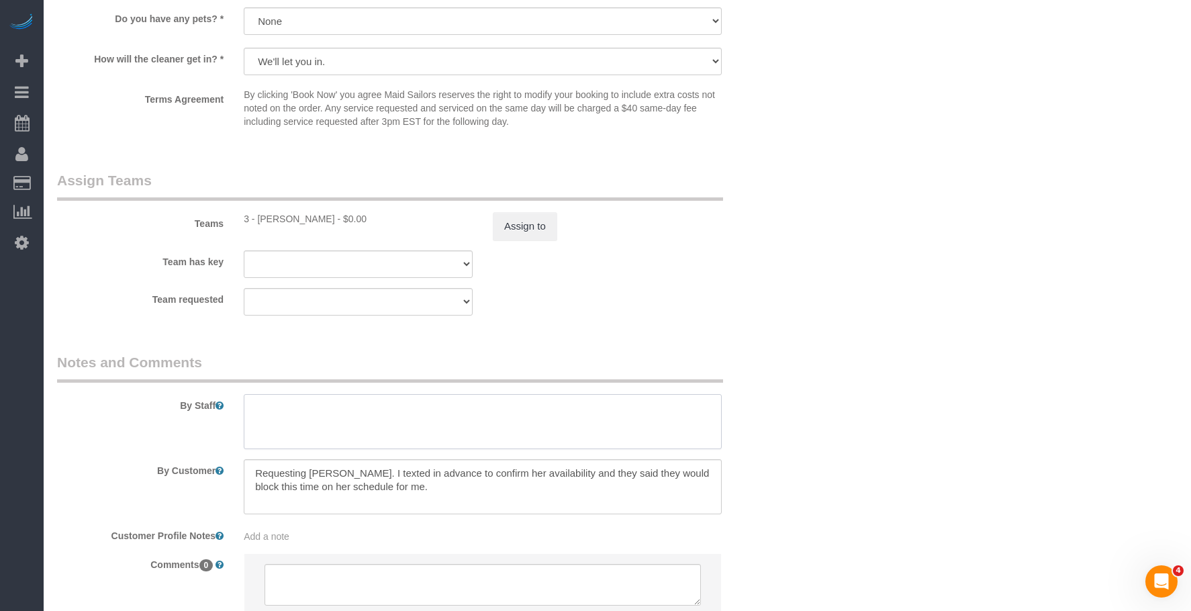
click at [381, 435] on textarea at bounding box center [483, 421] width 478 height 55
paste textarea "The client will be in a video meeting, so he won’t be available for an early st…"
type textarea "The client will be in a video meeting, so he won’t be available for an early st…"
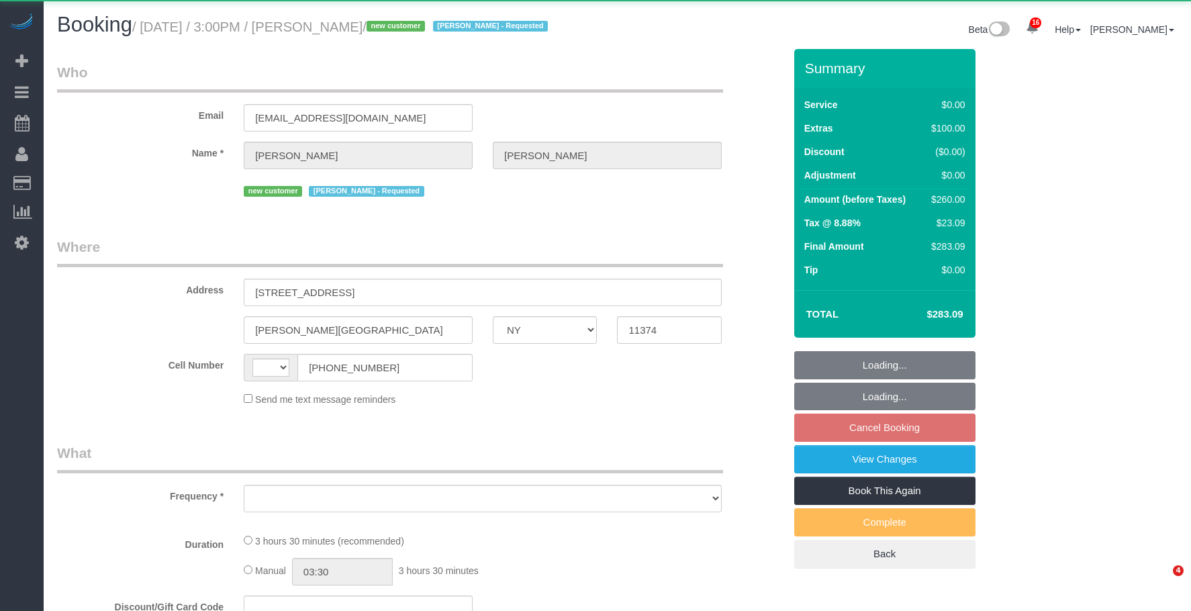
select select "NY"
select select "string:[GEOGRAPHIC_DATA]"
select select "object:768"
select select "number:63"
select select "number:75"
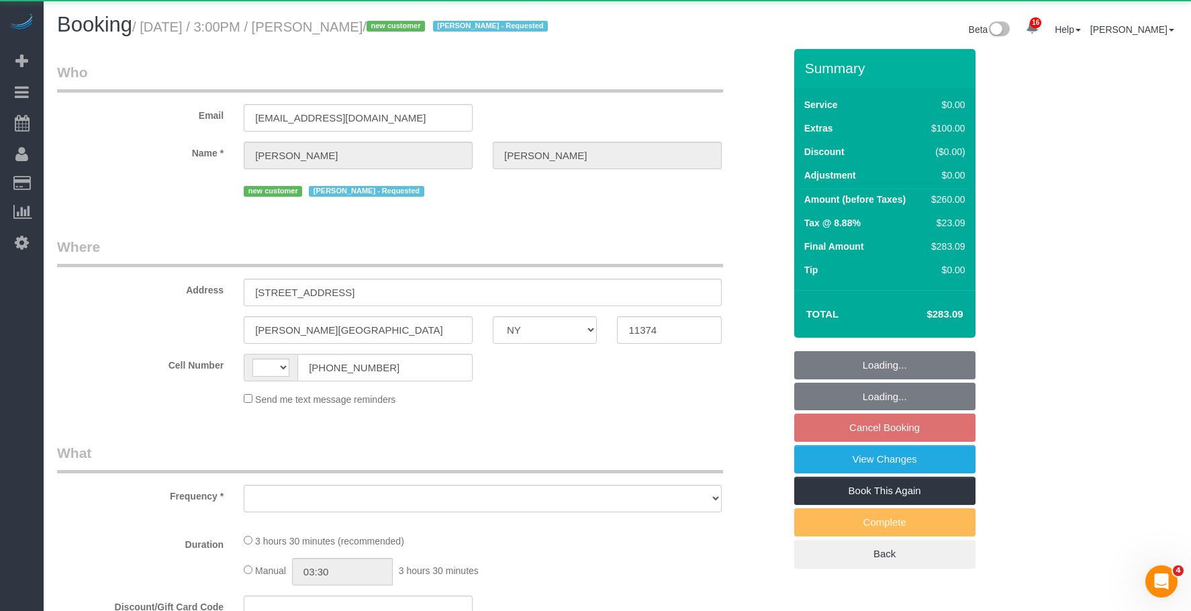
select select "number:15"
select select "number:5"
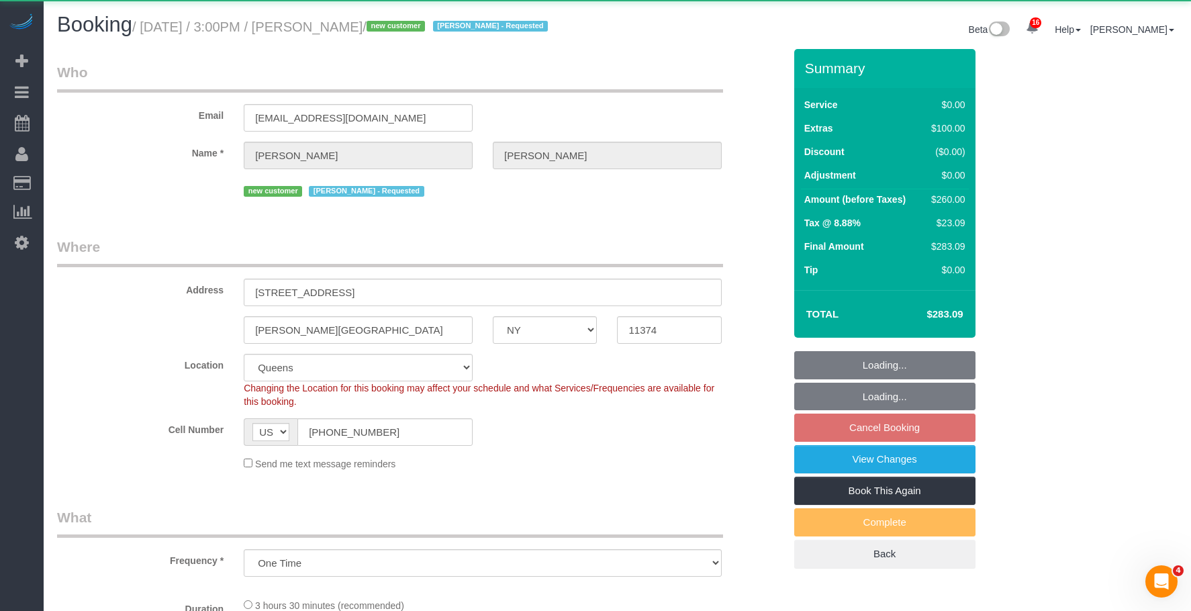
select select "object:1022"
select select "string:stripe-pm_1S6HLo4VGloSiKo74DeqoOUT"
select select "1"
select select "spot8"
select select "1"
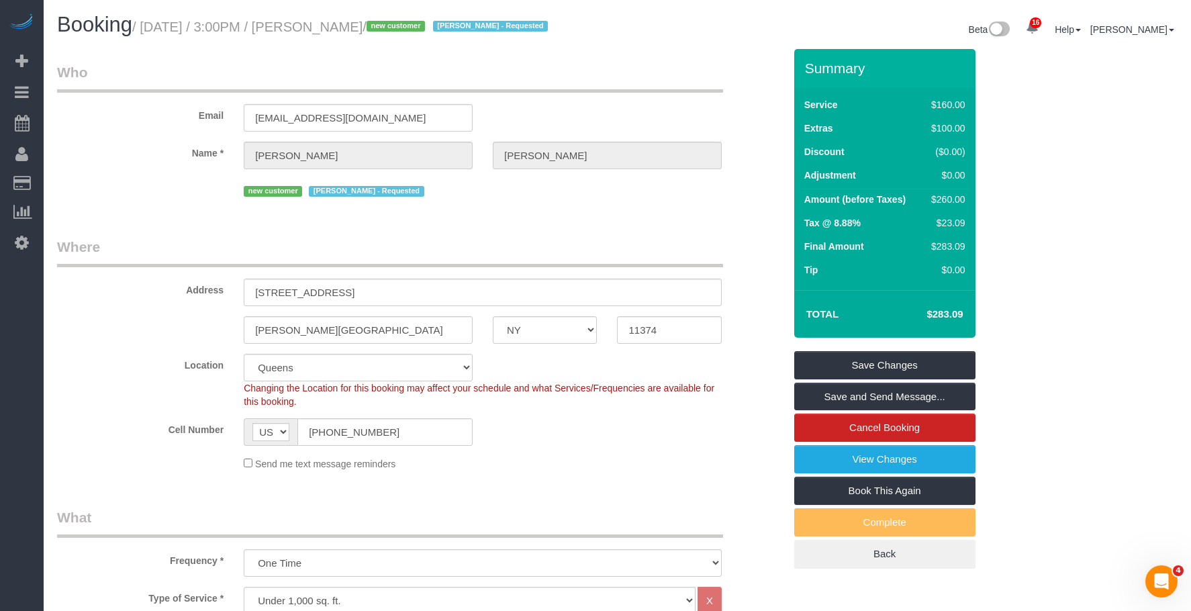
drag, startPoint x: 338, startPoint y: 28, endPoint x: 417, endPoint y: 26, distance: 78.5
click at [417, 26] on small "/ September 13, 2025 / 3:00PM / Evan Brewer / new customer Geraldin Bastidas - …" at bounding box center [341, 26] width 419 height 15
copy small "Evan Brewer"
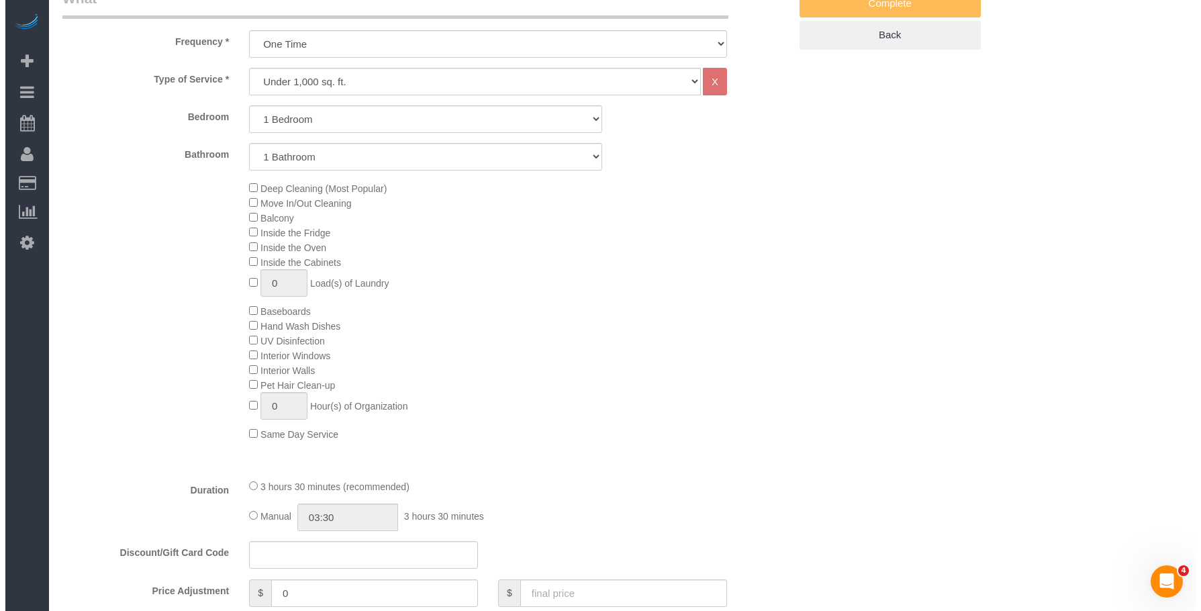
scroll to position [116, 0]
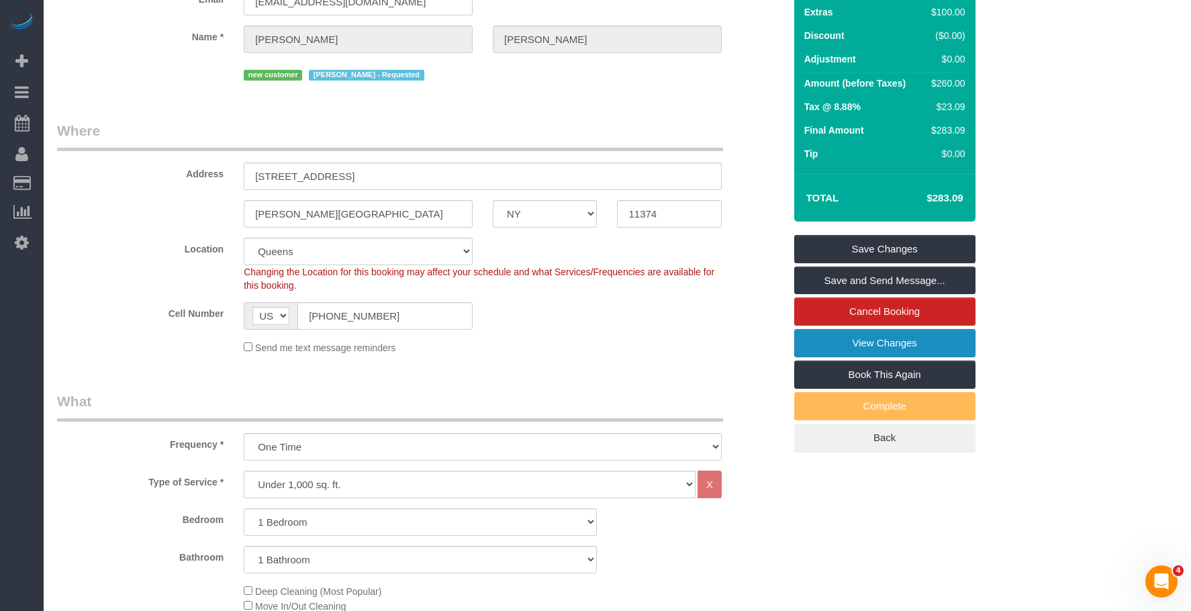
click at [823, 357] on link "View Changes" at bounding box center [884, 343] width 181 height 28
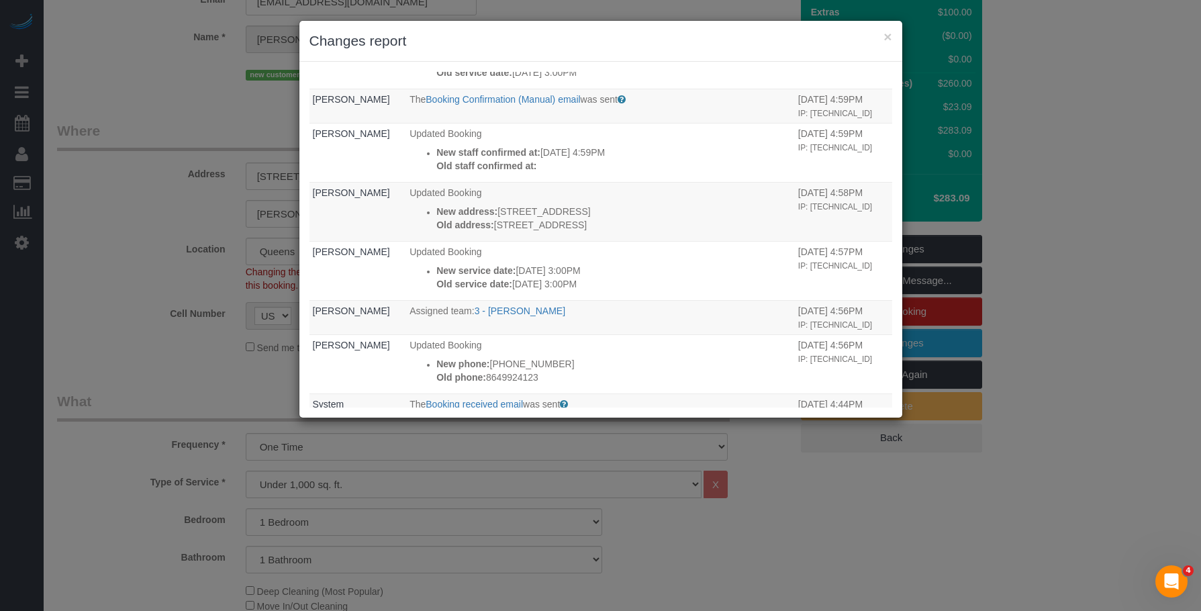
scroll to position [264, 0]
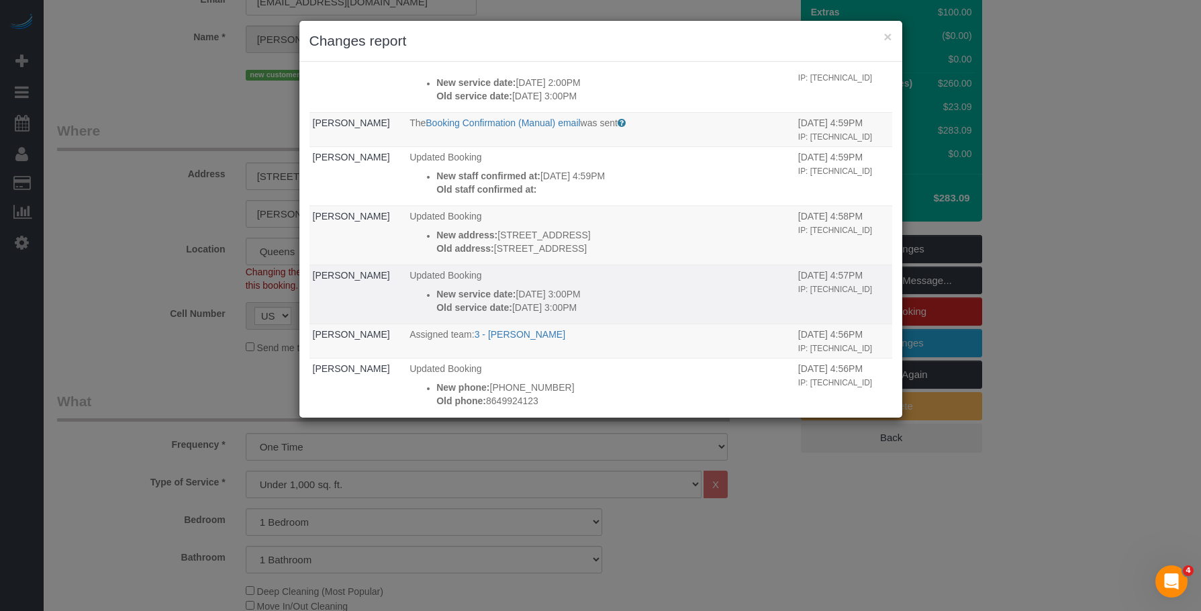
drag, startPoint x: 503, startPoint y: 315, endPoint x: 646, endPoint y: 322, distance: 143.1
click at [646, 322] on td "Updated Booking New service date: 09/13/2025 3:00PM Old service date: 09/14/202…" at bounding box center [600, 293] width 389 height 59
click at [630, 282] on p "Updated Booking" at bounding box center [600, 274] width 382 height 13
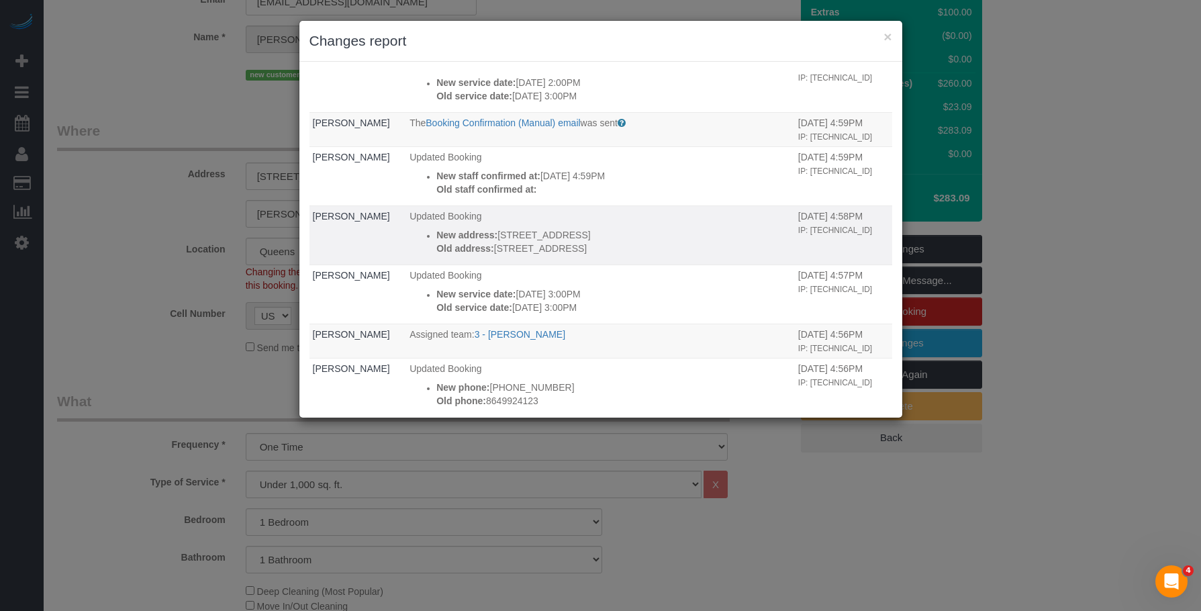
drag, startPoint x: 496, startPoint y: 274, endPoint x: 485, endPoint y: 274, distance: 10.7
click at [485, 255] on p "Old address: 8504 67th Ave, 2" at bounding box center [613, 248] width 355 height 13
click at [510, 255] on p "Old address: 8504 67th Ave, 2" at bounding box center [613, 248] width 355 height 13
drag, startPoint x: 495, startPoint y: 276, endPoint x: 487, endPoint y: 275, distance: 8.1
click at [487, 255] on p "Old address: 8504 67th Ave, 2" at bounding box center [613, 248] width 355 height 13
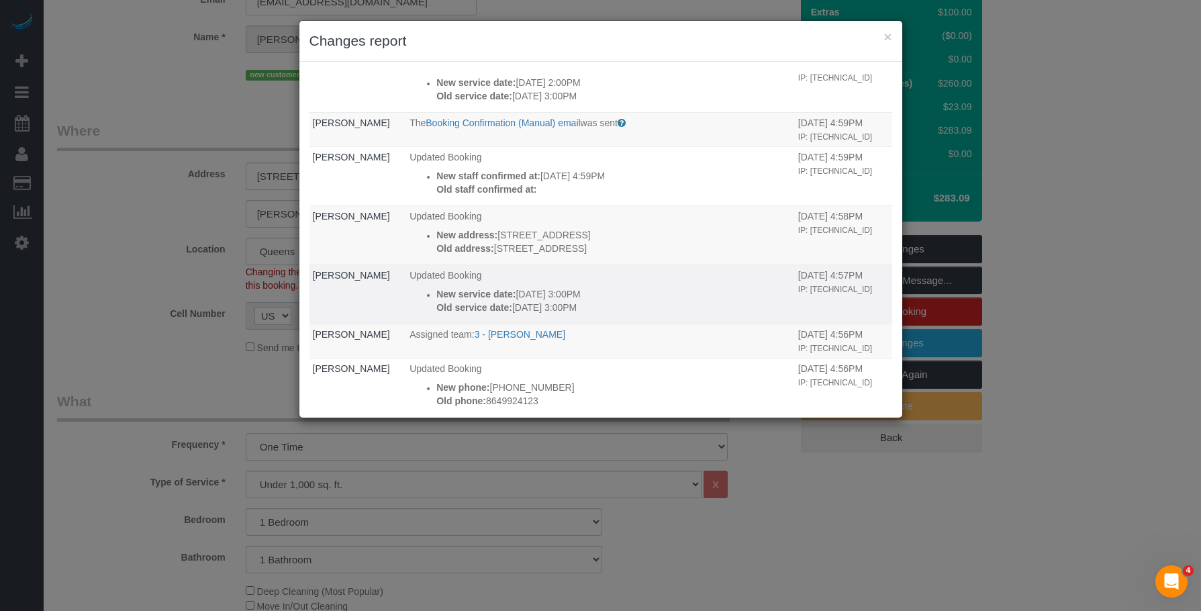
click at [707, 282] on p "Updated Booking" at bounding box center [600, 274] width 382 height 13
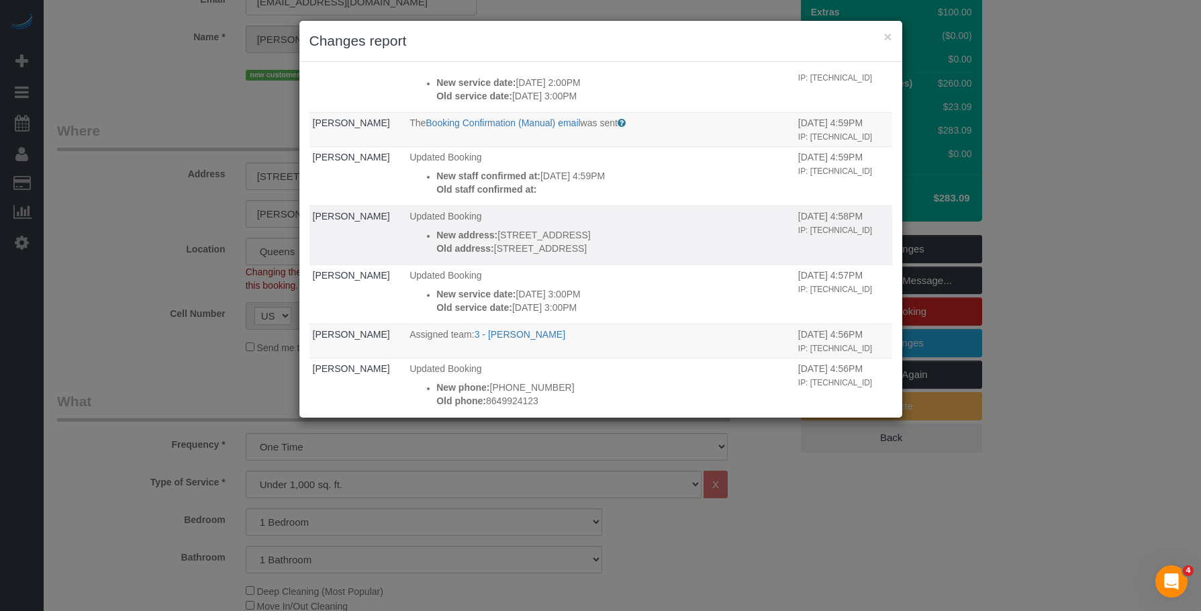
drag, startPoint x: 495, startPoint y: 274, endPoint x: 497, endPoint y: 287, distance: 12.4
click at [497, 255] on p "Old address: 8504 67th Ave, 2" at bounding box center [613, 248] width 355 height 13
drag, startPoint x: 495, startPoint y: 274, endPoint x: 486, endPoint y: 279, distance: 10.2
click at [486, 255] on p "Old address: 8504 67th Ave, 2" at bounding box center [613, 248] width 355 height 13
drag, startPoint x: 607, startPoint y: 262, endPoint x: 528, endPoint y: 281, distance: 80.6
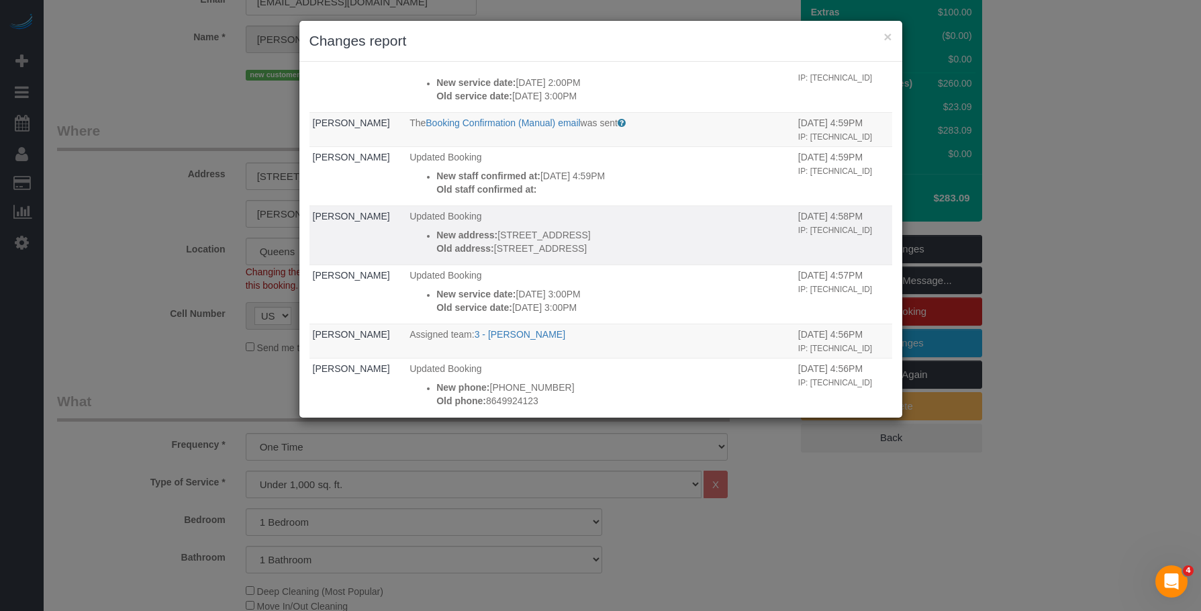
click p "New address: 85-04 67th Ave, Apt. 2"
drag, startPoint x: 497, startPoint y: 277, endPoint x: 487, endPoint y: 277, distance: 9.4
click p "Old address: 8504 67th Ave, 2"
drag, startPoint x: 494, startPoint y: 276, endPoint x: 485, endPoint y: 279, distance: 9.1
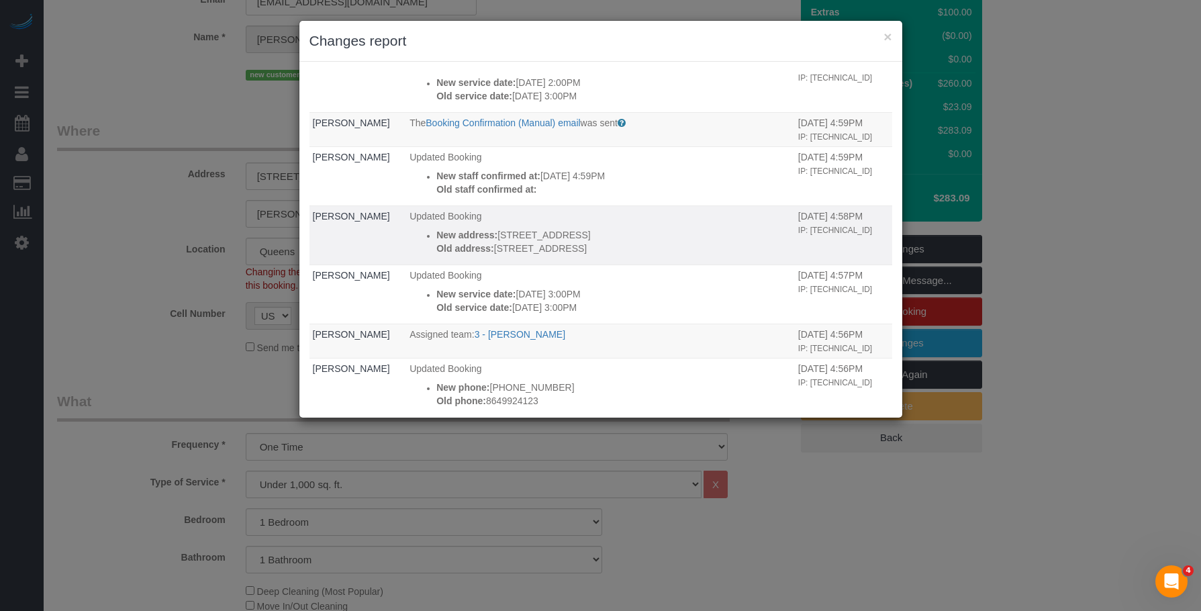
click p "Old address: 8504 67th Ave, 2"
click p "New address: 85-04 67th Ave, Apt. 2"
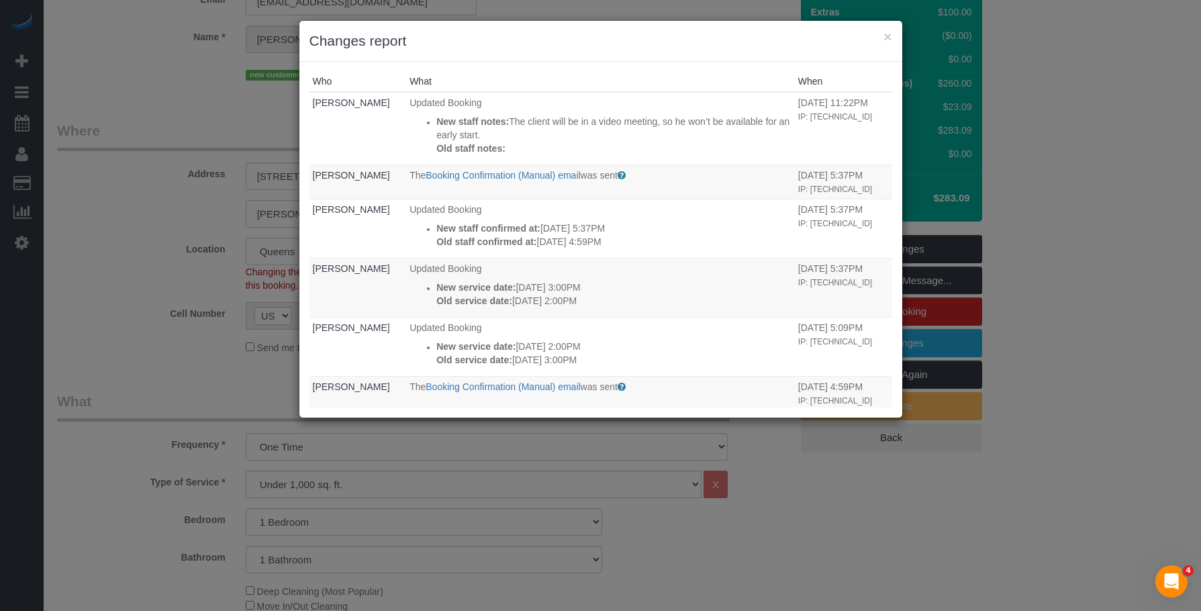
scroll to position [0, 0]
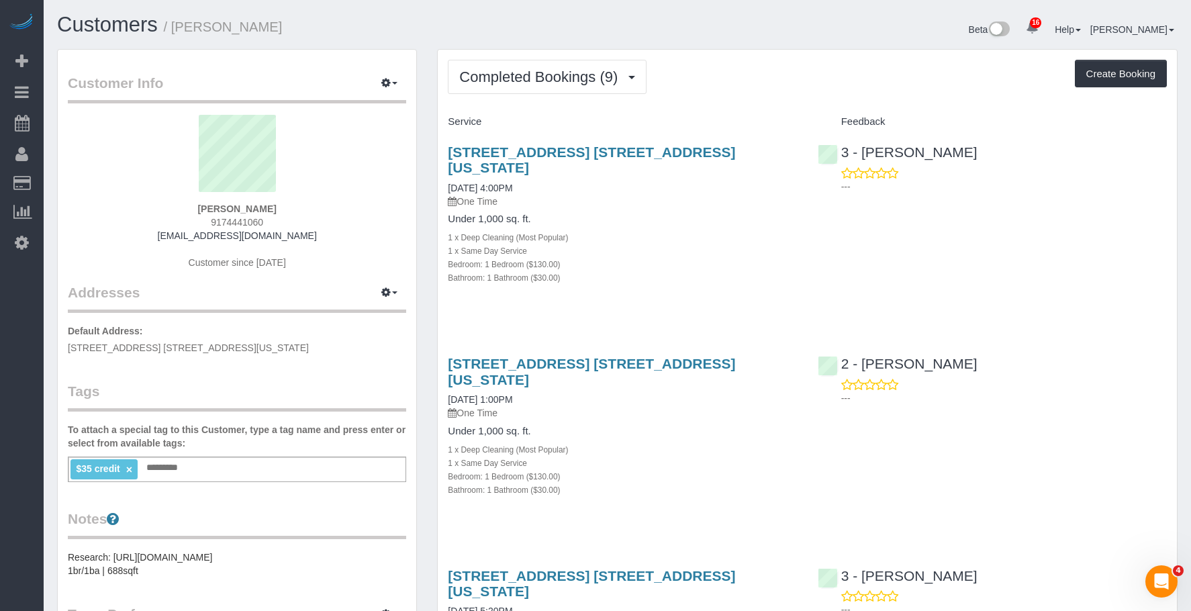
click at [756, 244] on div "1 x Same Day Service" at bounding box center [622, 250] width 349 height 13
click at [526, 70] on span "Completed Bookings (9)" at bounding box center [541, 76] width 165 height 17
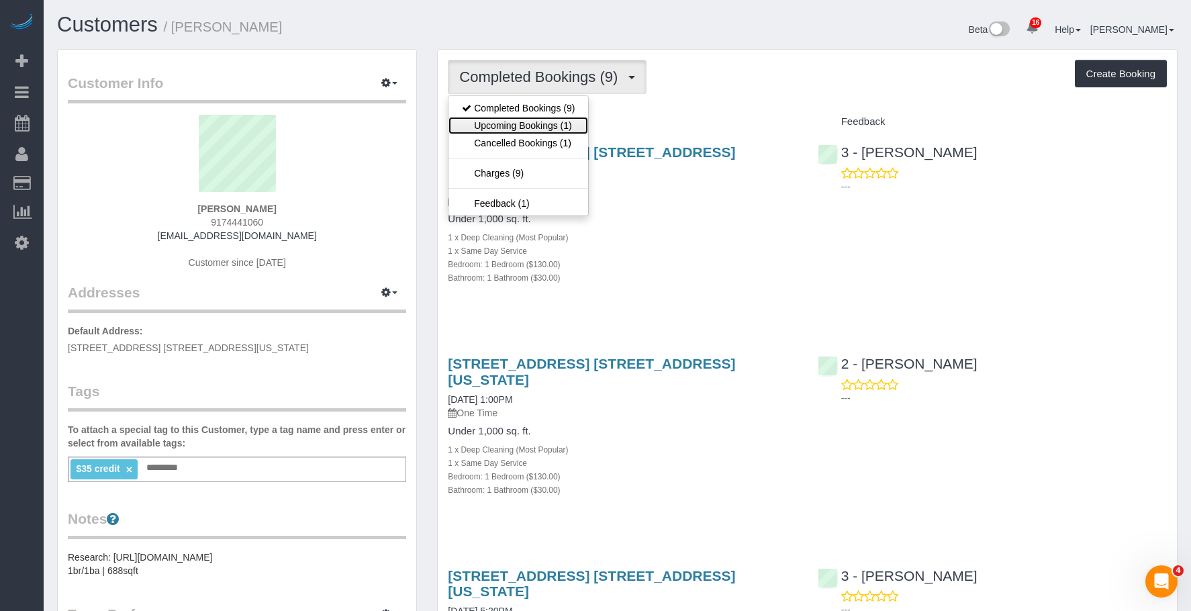
click at [518, 122] on link "Upcoming Bookings (1)" at bounding box center [518, 125] width 140 height 17
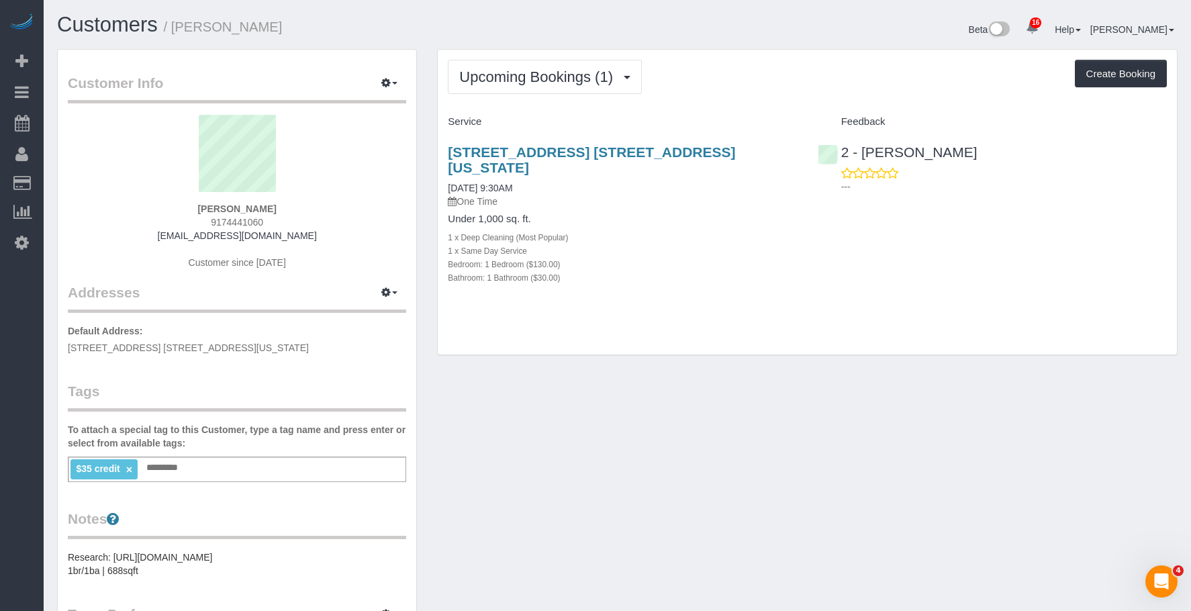
drag, startPoint x: 439, startPoint y: 146, endPoint x: 794, endPoint y: 146, distance: 355.0
click at [794, 146] on div "200 East 82nd Street, Apt. 10f, New York, NY 10028 09/12/2025 9:30AM One Time U…" at bounding box center [622, 222] width 369 height 178
copy link "[STREET_ADDRESS] [STREET_ADDRESS][US_STATE]"
click at [712, 244] on div "1 x Same Day Service" at bounding box center [622, 250] width 349 height 13
click at [492, 70] on span "Upcoming Bookings (1)" at bounding box center [539, 76] width 160 height 17
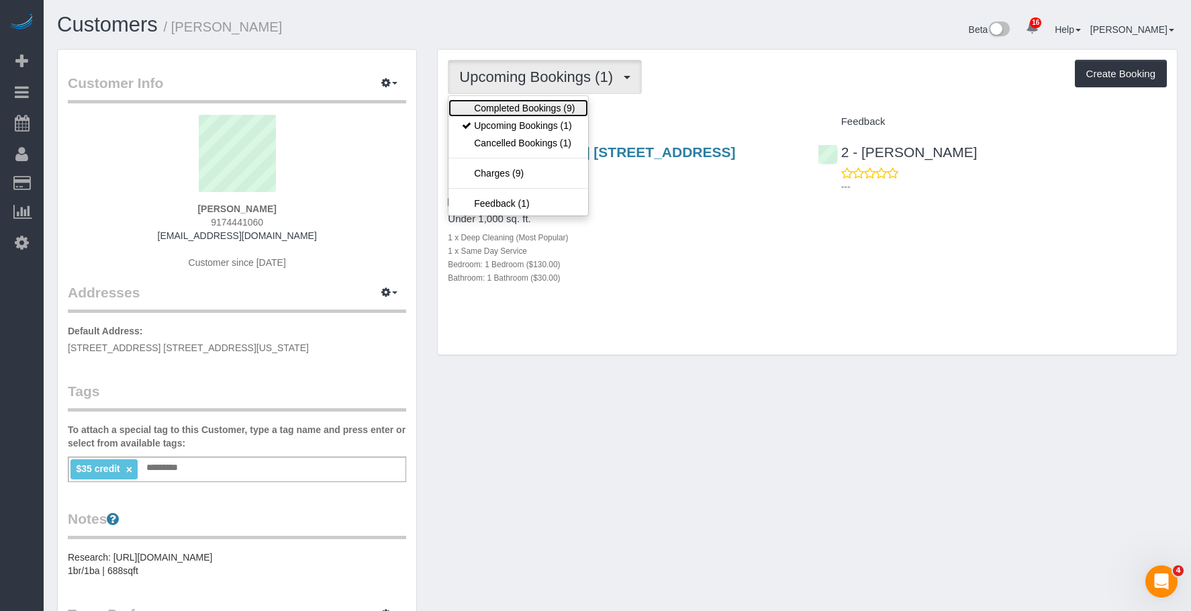
click at [501, 106] on link "Completed Bookings (9)" at bounding box center [518, 107] width 140 height 17
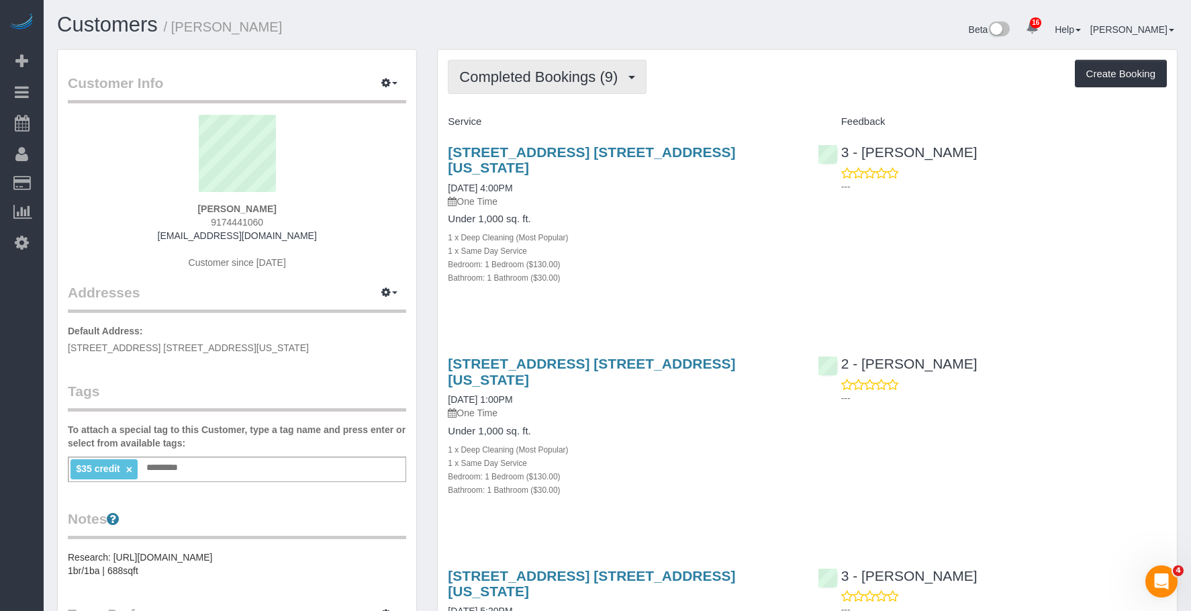
click at [509, 79] on span "Completed Bookings (9)" at bounding box center [541, 76] width 165 height 17
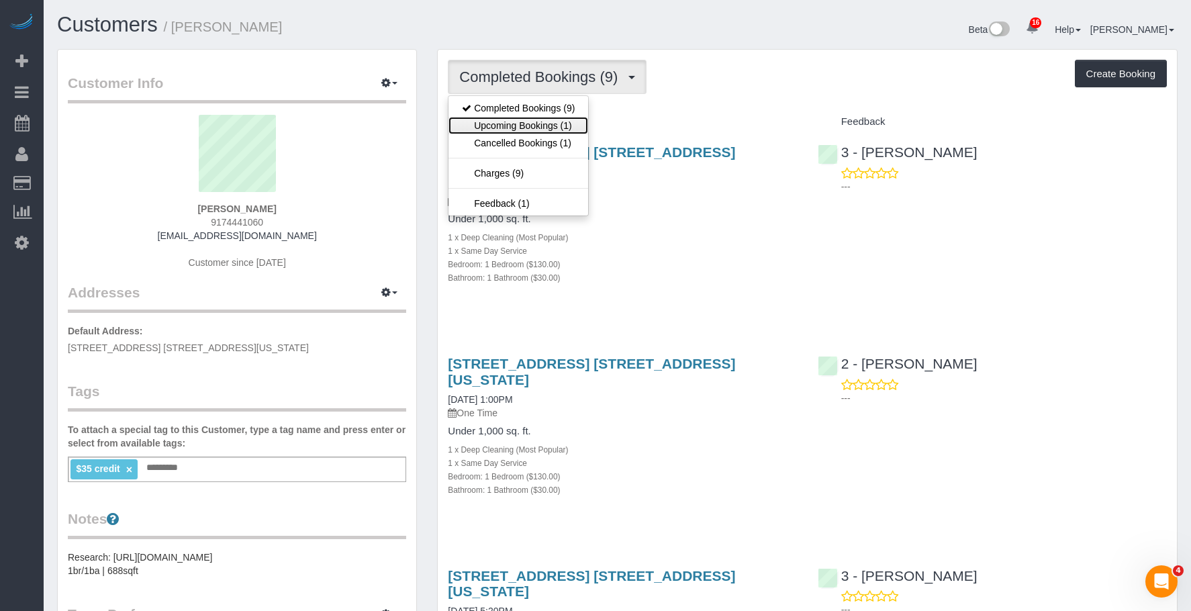
click at [499, 124] on link "Upcoming Bookings (1)" at bounding box center [518, 125] width 140 height 17
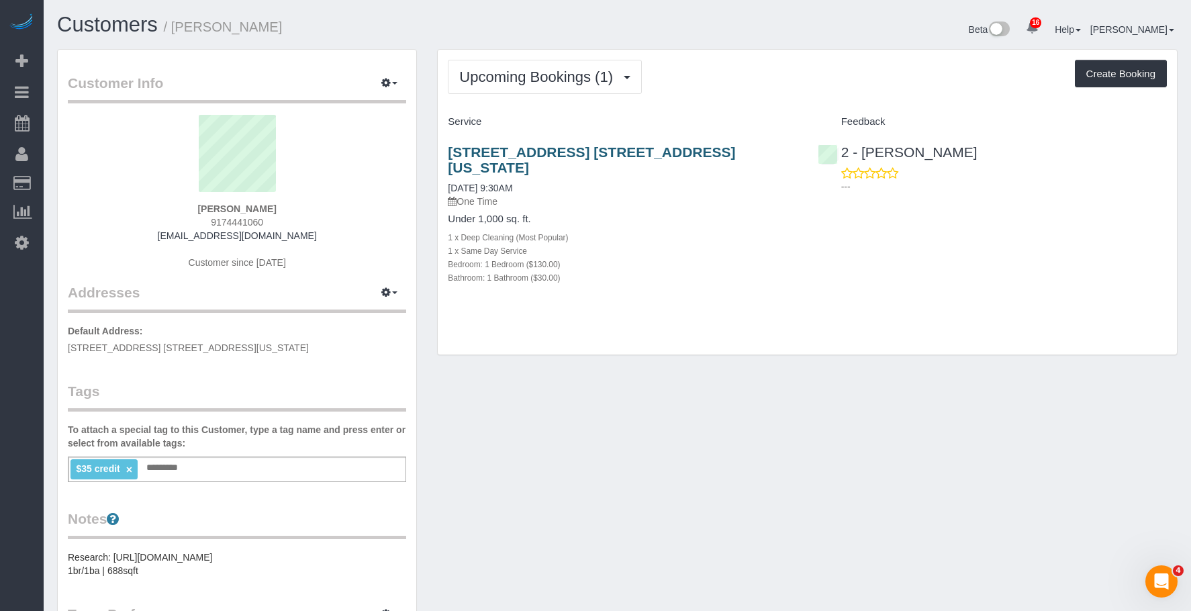
drag, startPoint x: 697, startPoint y: 207, endPoint x: 712, endPoint y: 153, distance: 56.3
click at [700, 213] on h4 "Under 1,000 sq. ft." at bounding box center [622, 218] width 349 height 11
click at [715, 151] on link "[STREET_ADDRESS] [STREET_ADDRESS][US_STATE]" at bounding box center [591, 159] width 287 height 31
drag, startPoint x: 582, startPoint y: 76, endPoint x: 566, endPoint y: 109, distance: 37.2
click at [581, 76] on span "Upcoming Bookings (1)" at bounding box center [539, 76] width 160 height 17
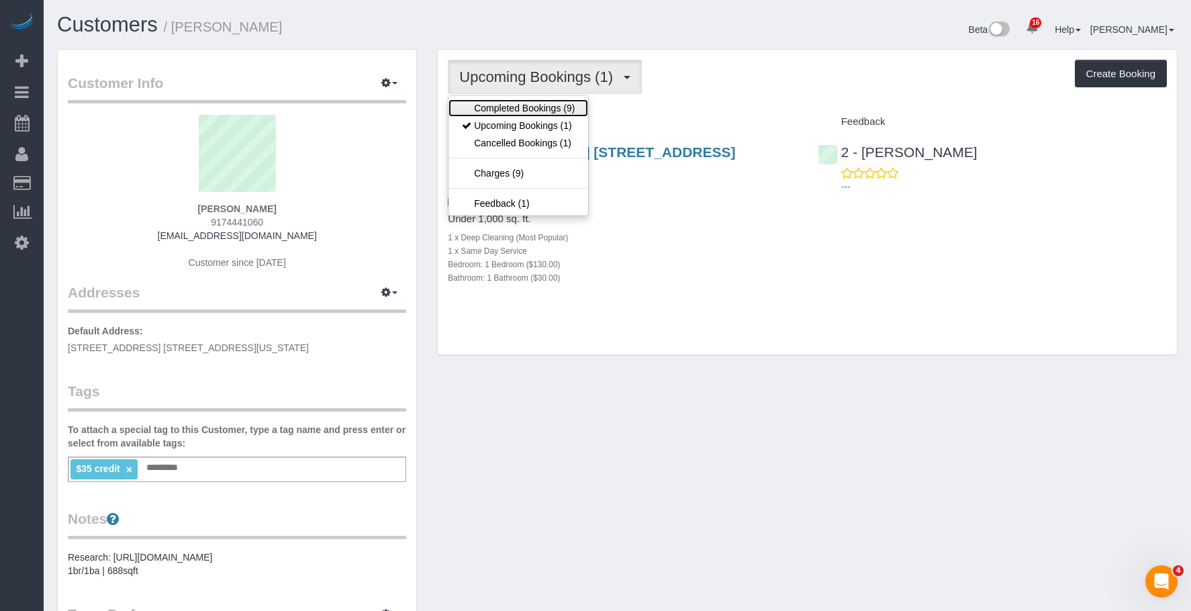
click at [561, 109] on link "Completed Bookings (9)" at bounding box center [518, 107] width 140 height 17
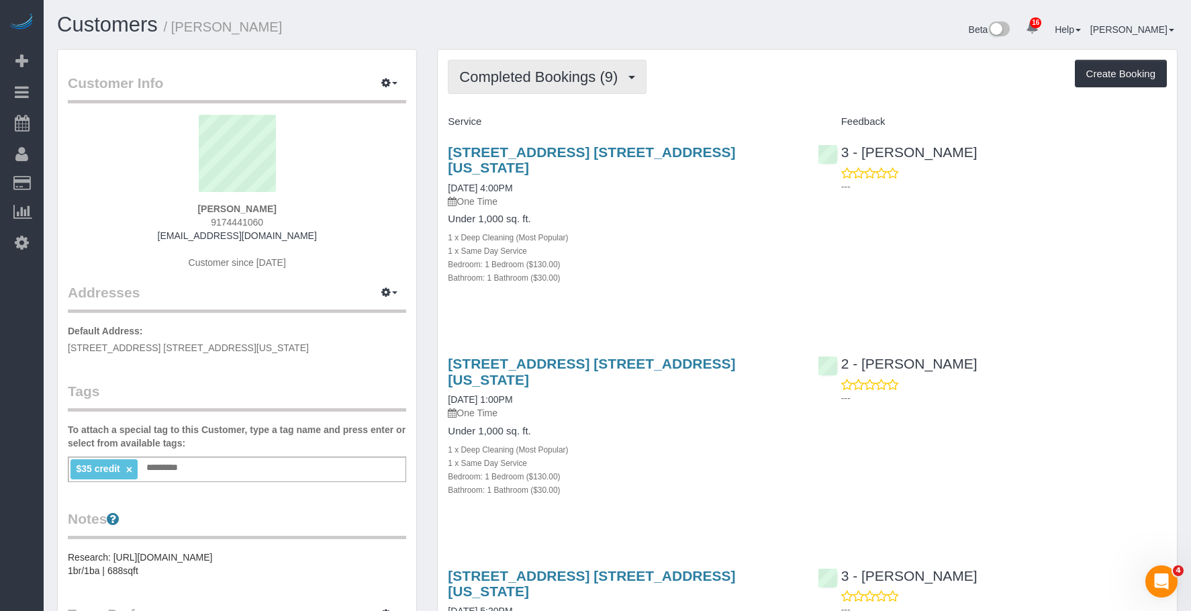
click at [571, 60] on button "Completed Bookings (9)" at bounding box center [547, 77] width 199 height 34
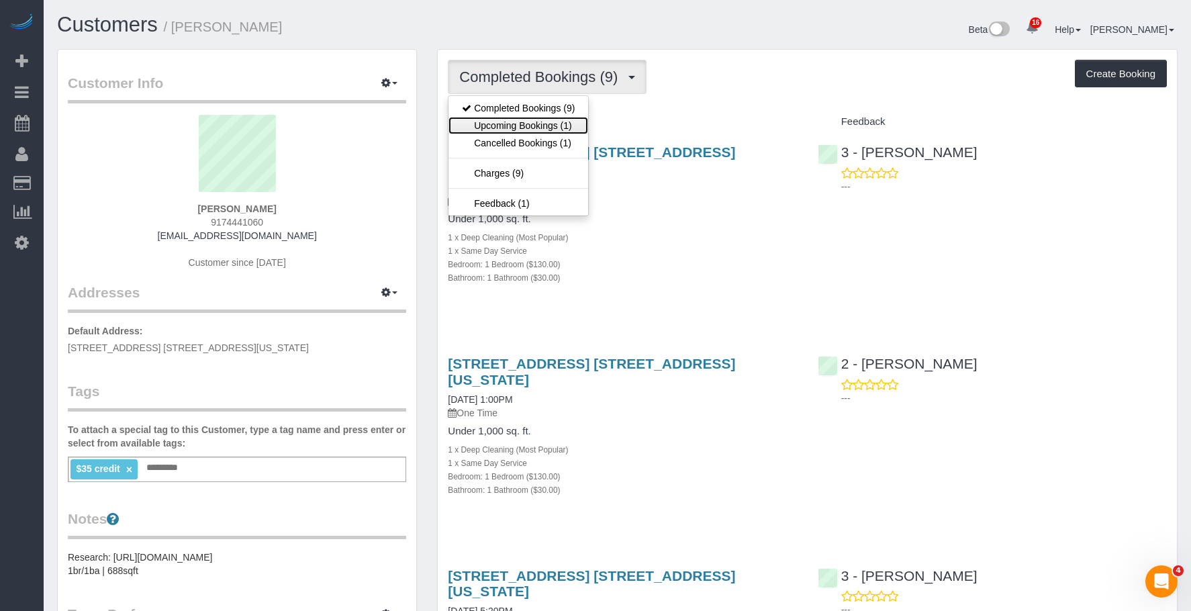
click at [546, 121] on link "Upcoming Bookings (1)" at bounding box center [518, 125] width 140 height 17
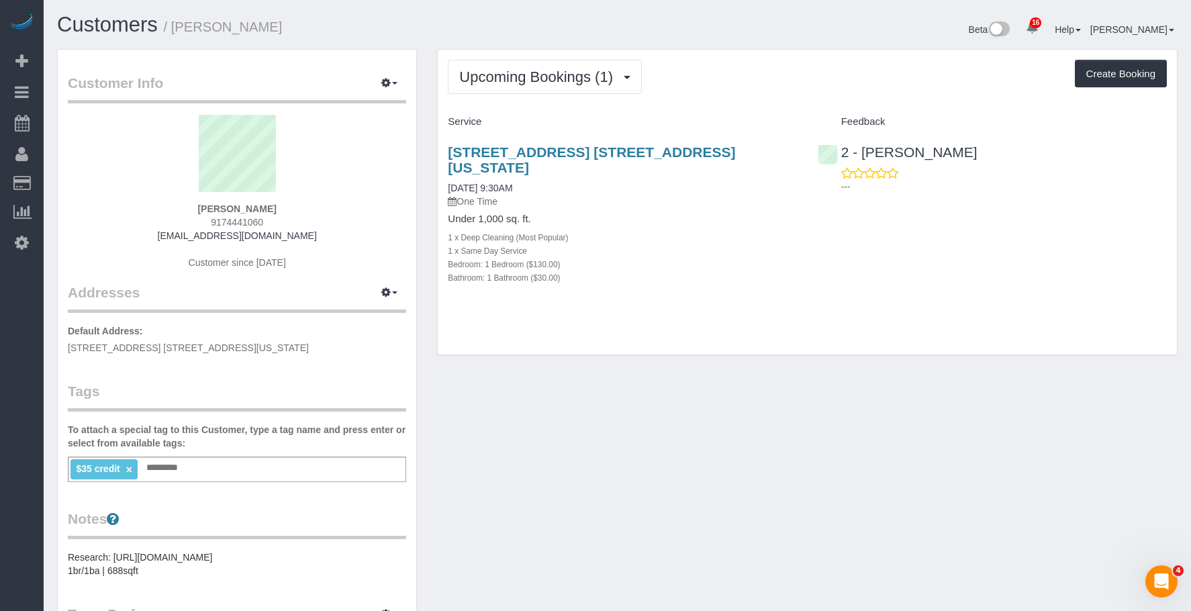
click at [246, 217] on span "9174441060" at bounding box center [237, 222] width 52 height 11
click at [246, 215] on div "Luke Meehan 9174441060 lukesmeehan@gmail.com Customer since 2024" at bounding box center [237, 199] width 338 height 168
copy span "9174441060"
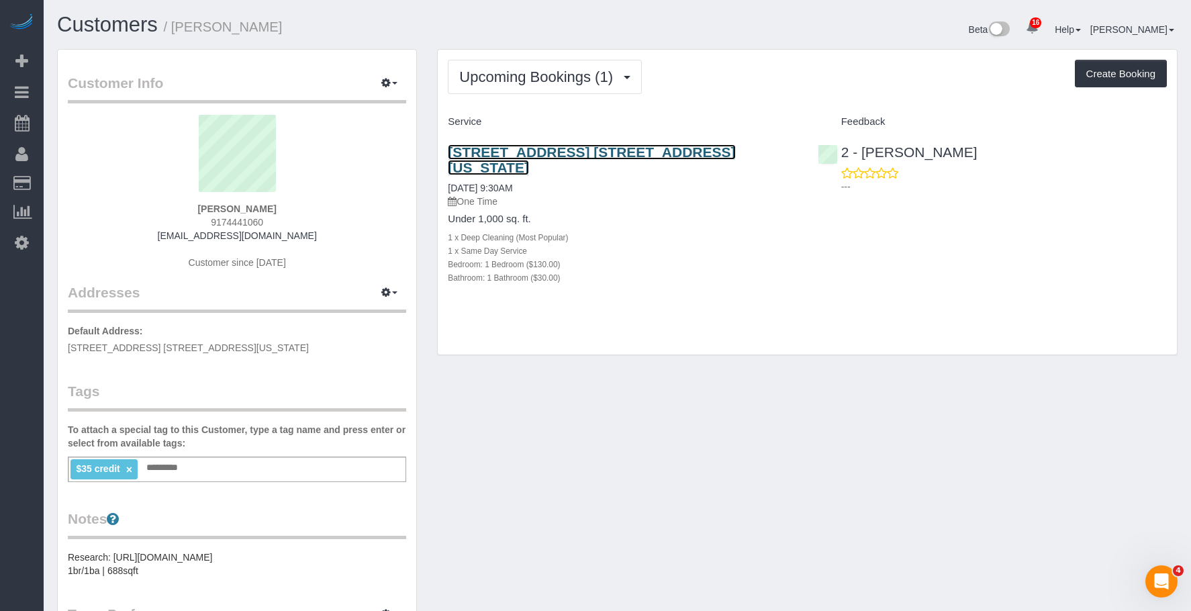
click at [607, 150] on link "[STREET_ADDRESS] [STREET_ADDRESS][US_STATE]" at bounding box center [591, 159] width 287 height 31
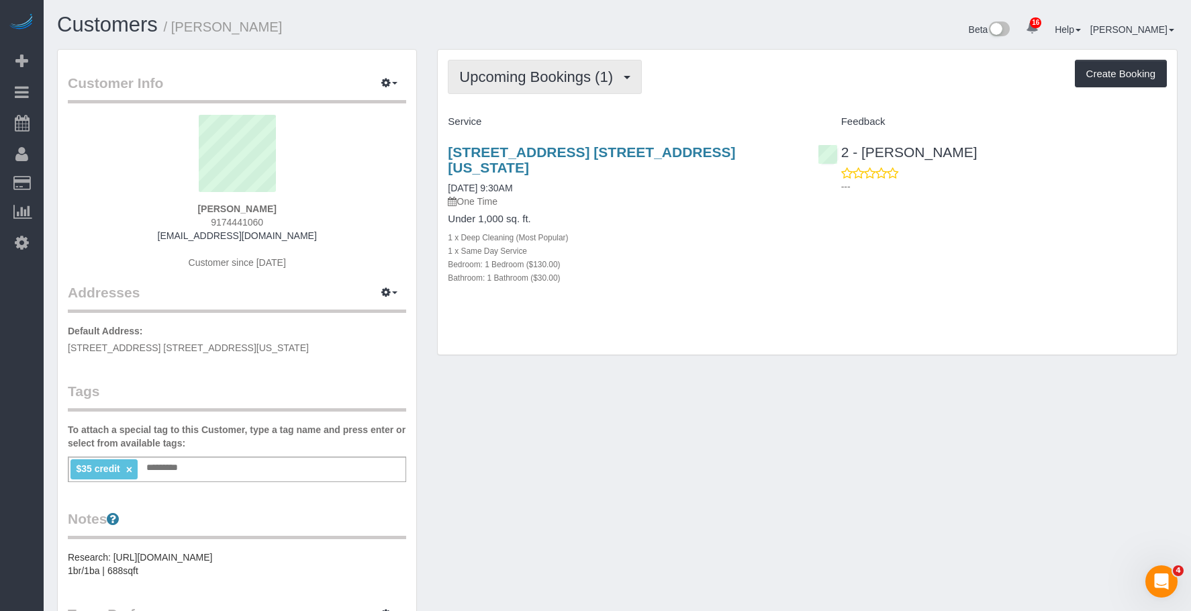
click at [543, 75] on span "Upcoming Bookings (1)" at bounding box center [539, 76] width 160 height 17
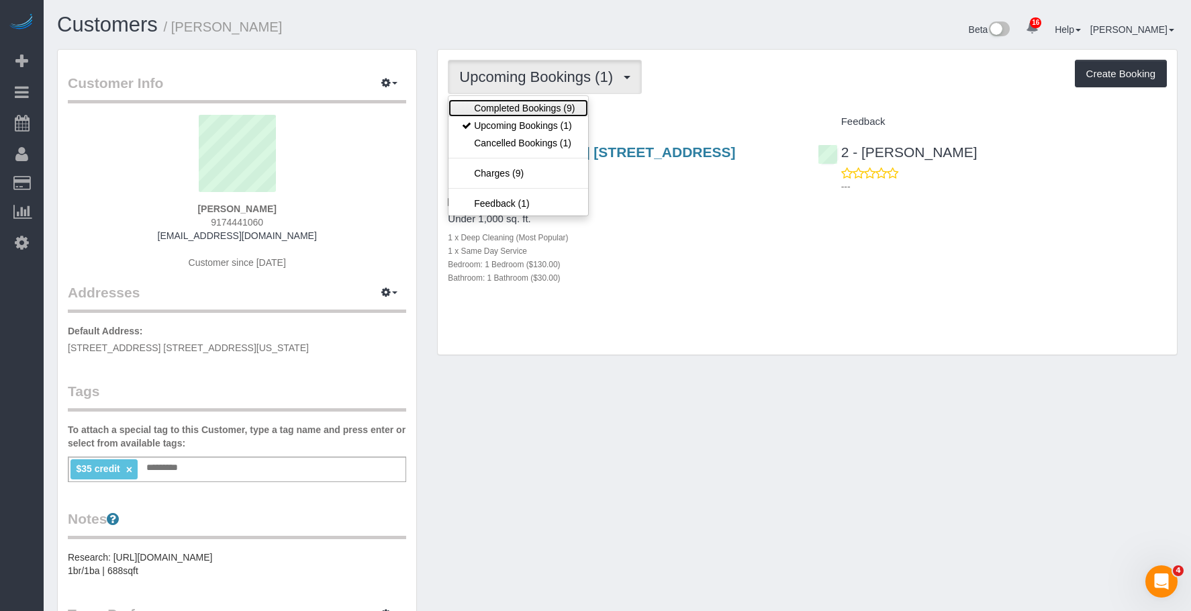
click at [511, 107] on link "Completed Bookings (9)" at bounding box center [518, 107] width 140 height 17
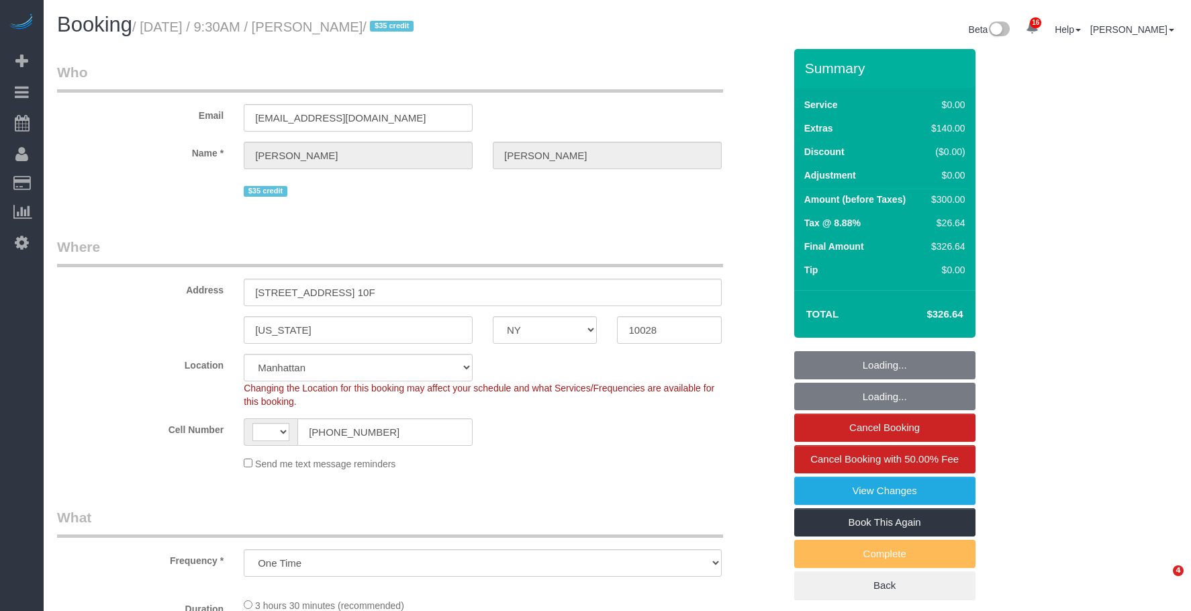
select select "NY"
select select "object:919"
select select "string:[GEOGRAPHIC_DATA]"
select select "string:stripe-pm_1PHVFZ4VGloSiKo7Fg93uLWs"
select select "number:89"
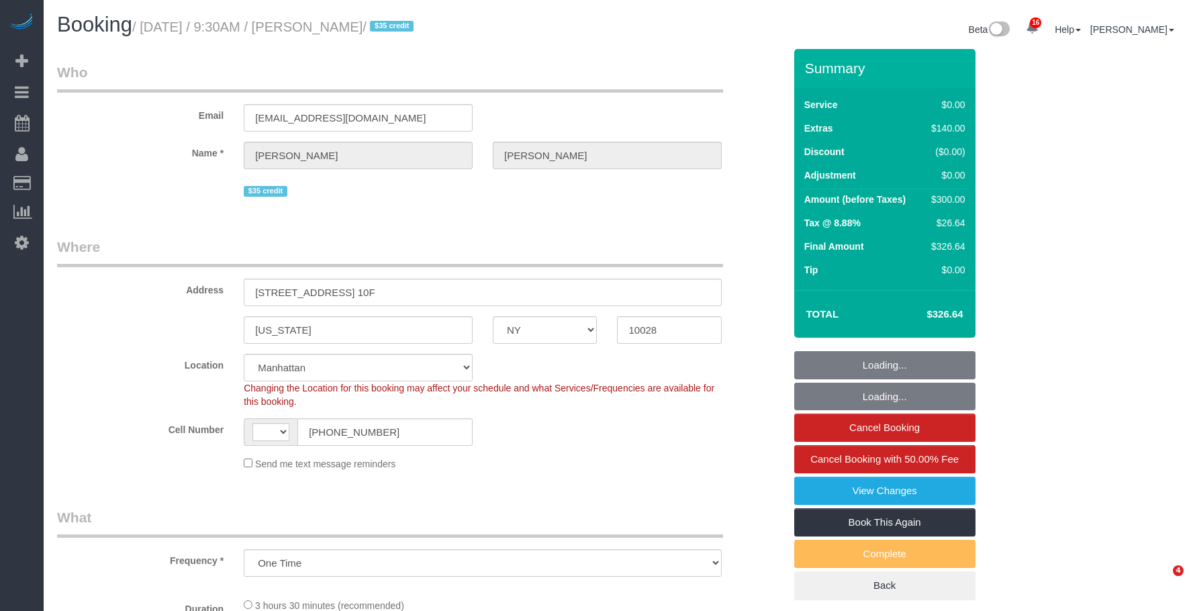
select select "number:90"
select select "number:15"
select select "number:5"
select select "1"
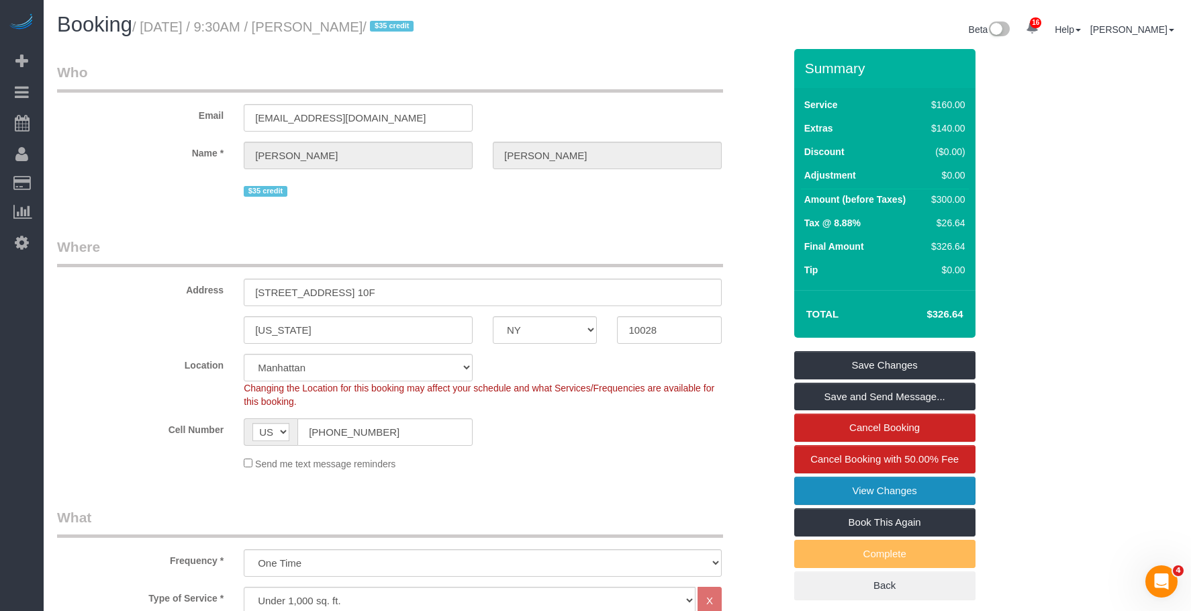
click at [813, 485] on link "View Changes" at bounding box center [884, 490] width 181 height 28
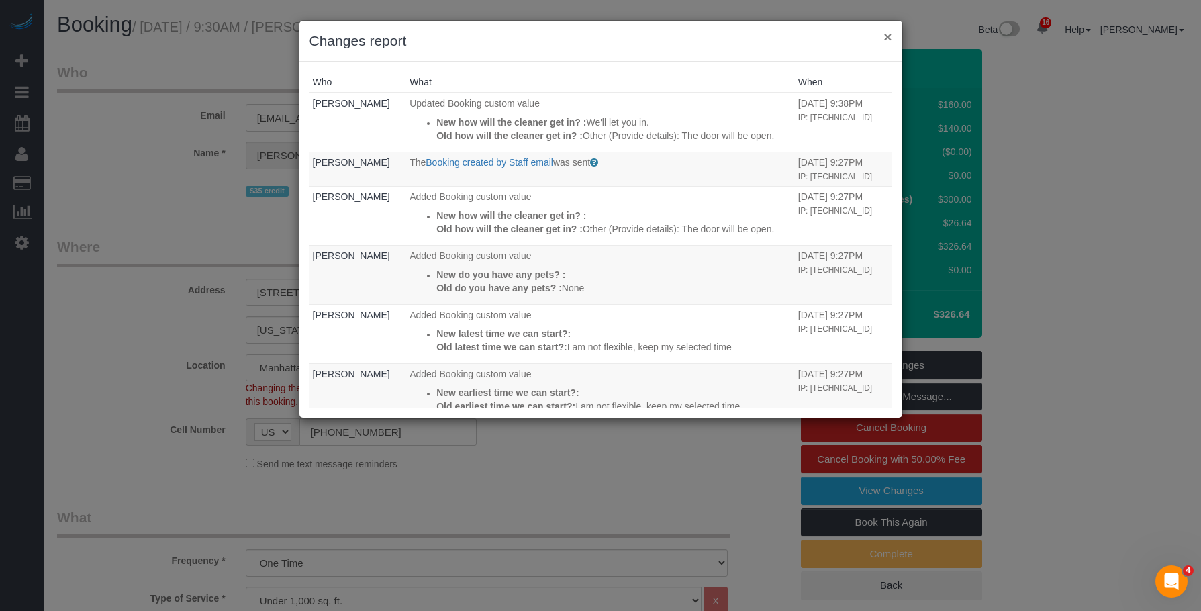
click at [888, 36] on button "×" at bounding box center [887, 37] width 8 height 14
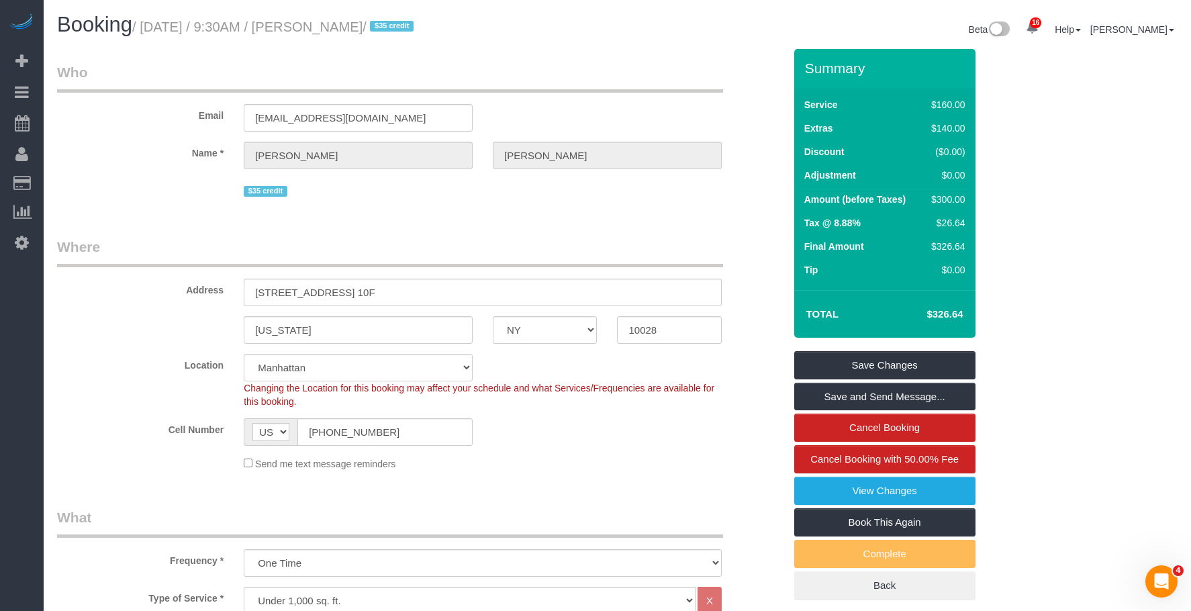
drag, startPoint x: 337, startPoint y: 30, endPoint x: 419, endPoint y: 31, distance: 81.9
click at [417, 31] on small "/ [DATE] / 9:30AM / [PERSON_NAME] / $35 credit" at bounding box center [274, 26] width 285 height 15
copy small "[PERSON_NAME]"
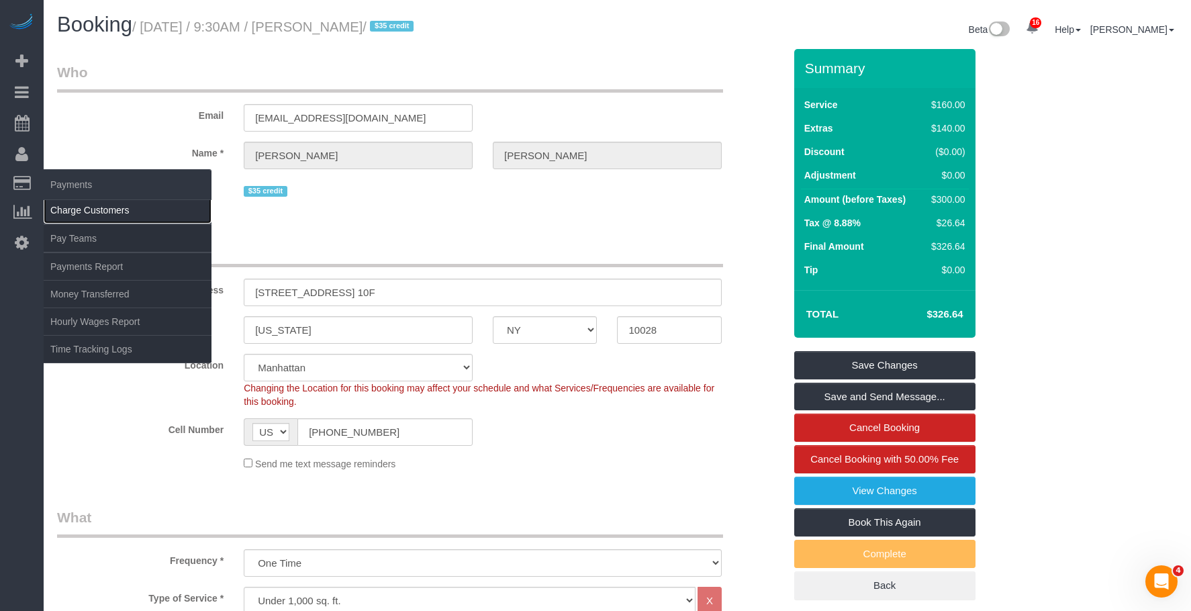
click at [102, 213] on link "Charge Customers" at bounding box center [128, 210] width 168 height 27
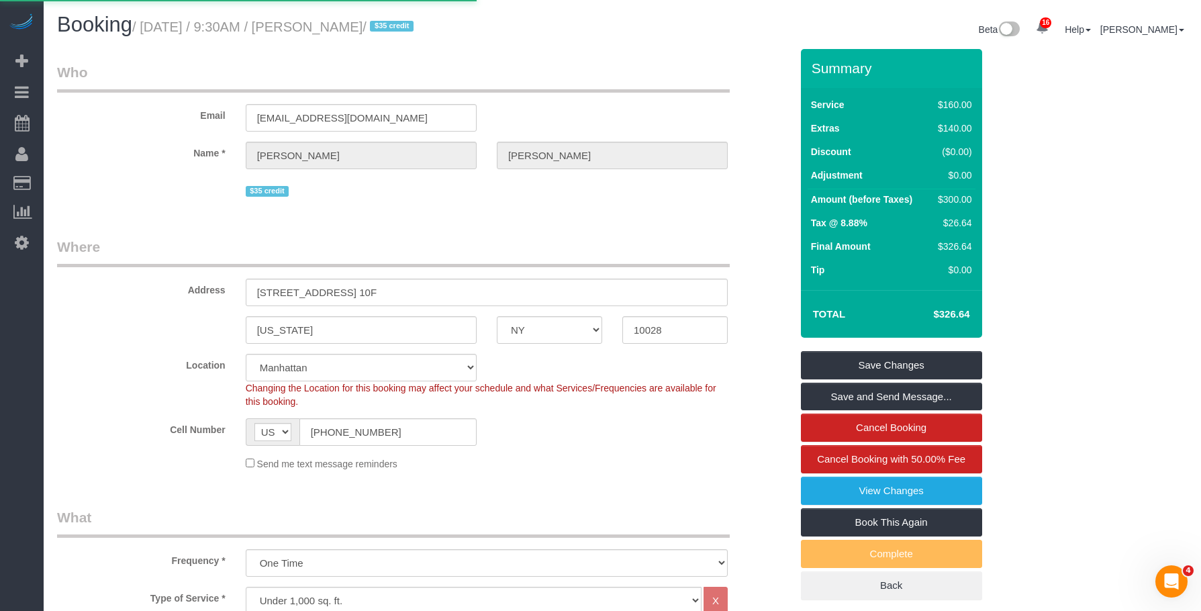
select select
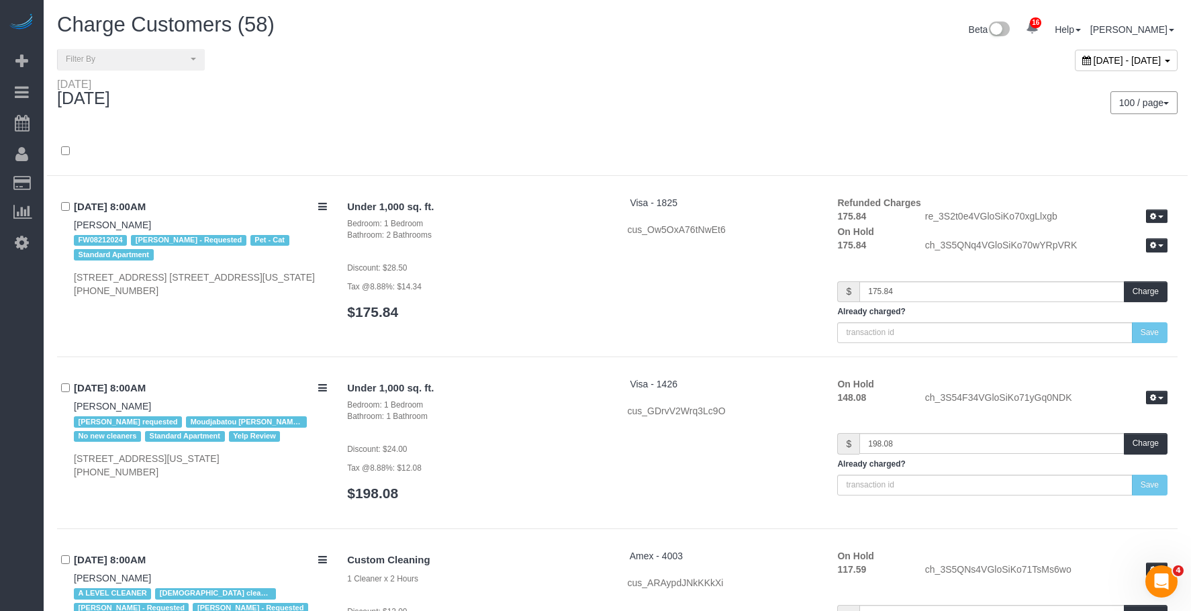
click at [1093, 63] on span "[DATE] - [DATE]" at bounding box center [1127, 60] width 68 height 11
type input "**********"
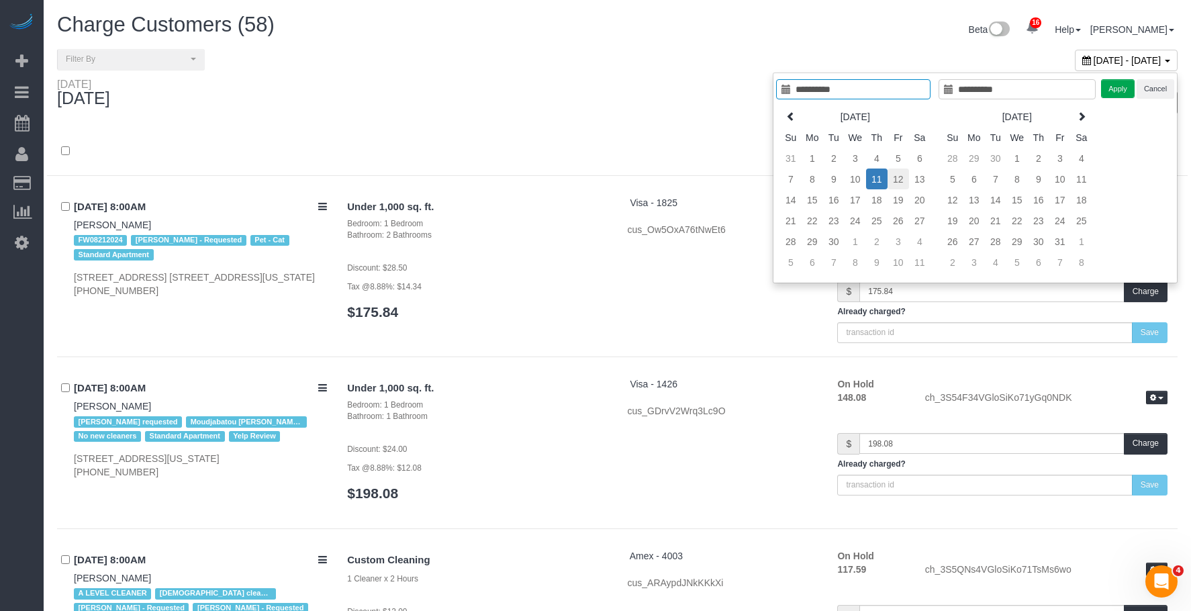
type input "**********"
click at [895, 179] on td "12" at bounding box center [897, 178] width 21 height 21
type input "**********"
click at [1114, 83] on button "Apply" at bounding box center [1118, 88] width 34 height 19
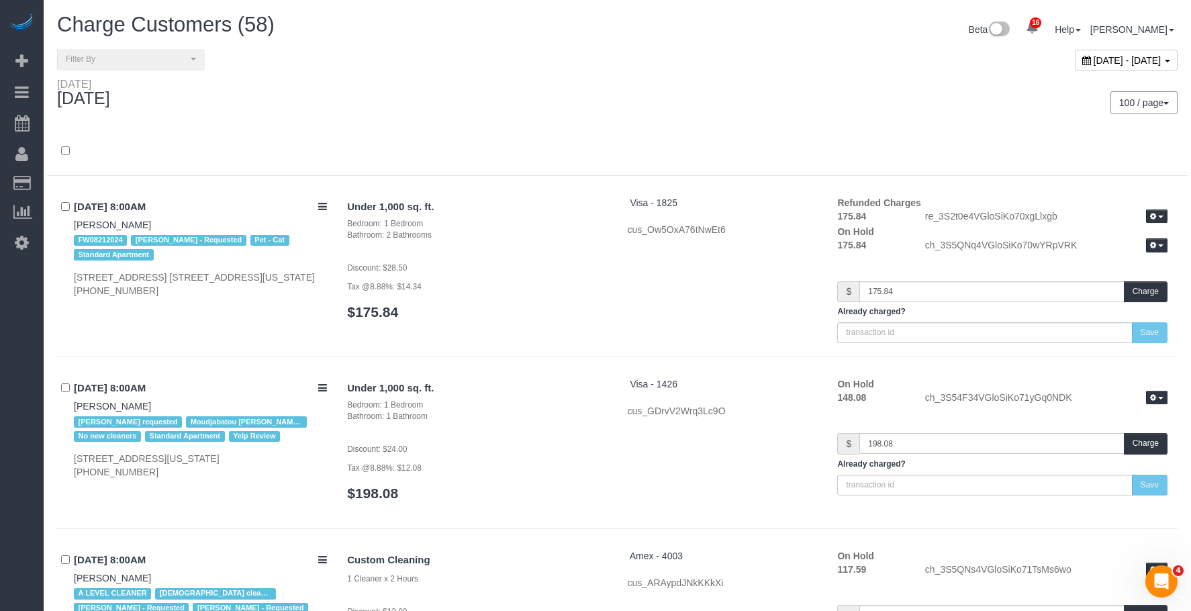
click at [660, 101] on div "100 / page 10 / page 20 / page 30 / page 40 / page 50 / page 100 / page" at bounding box center [902, 102] width 550 height 23
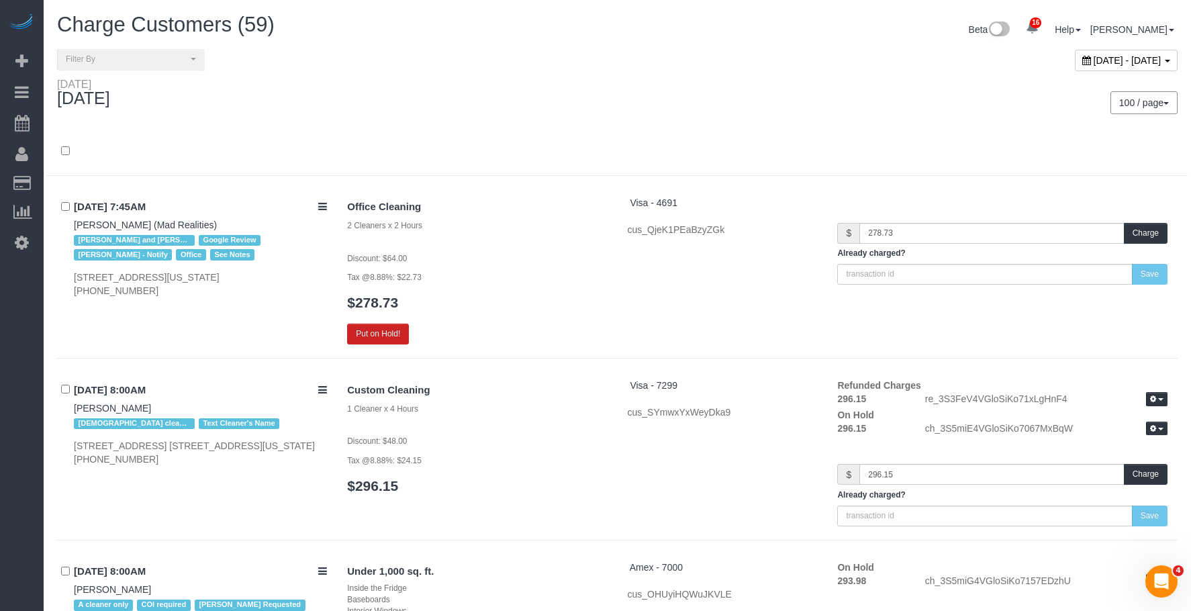
scroll to position [3109, 0]
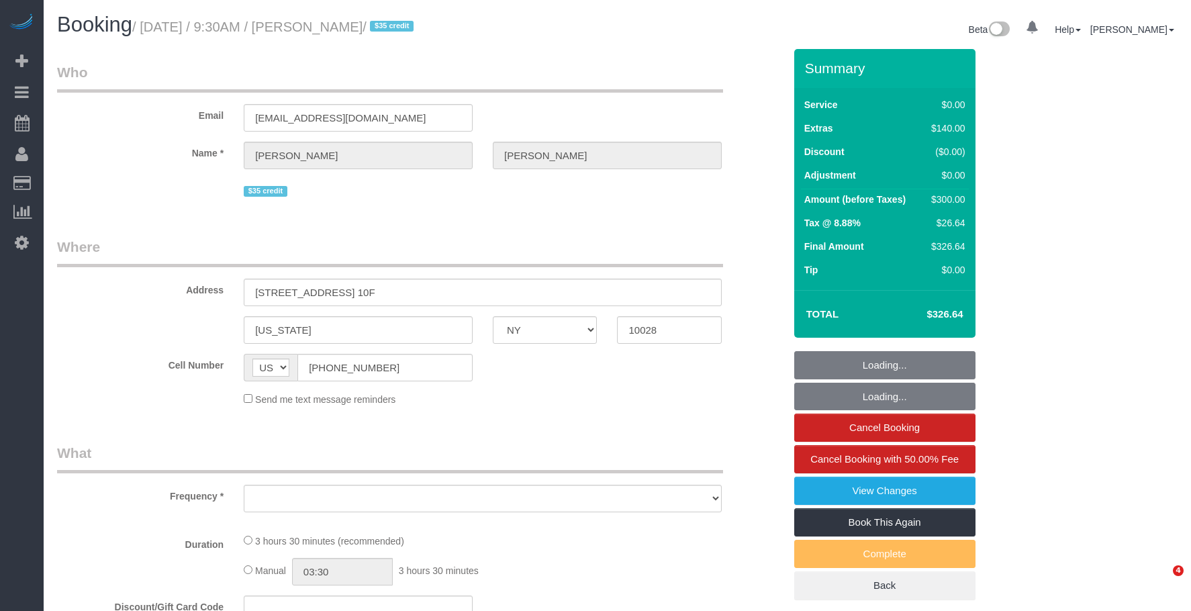
select select "NY"
select select "object:768"
select select "number:89"
select select "number:90"
select select "number:15"
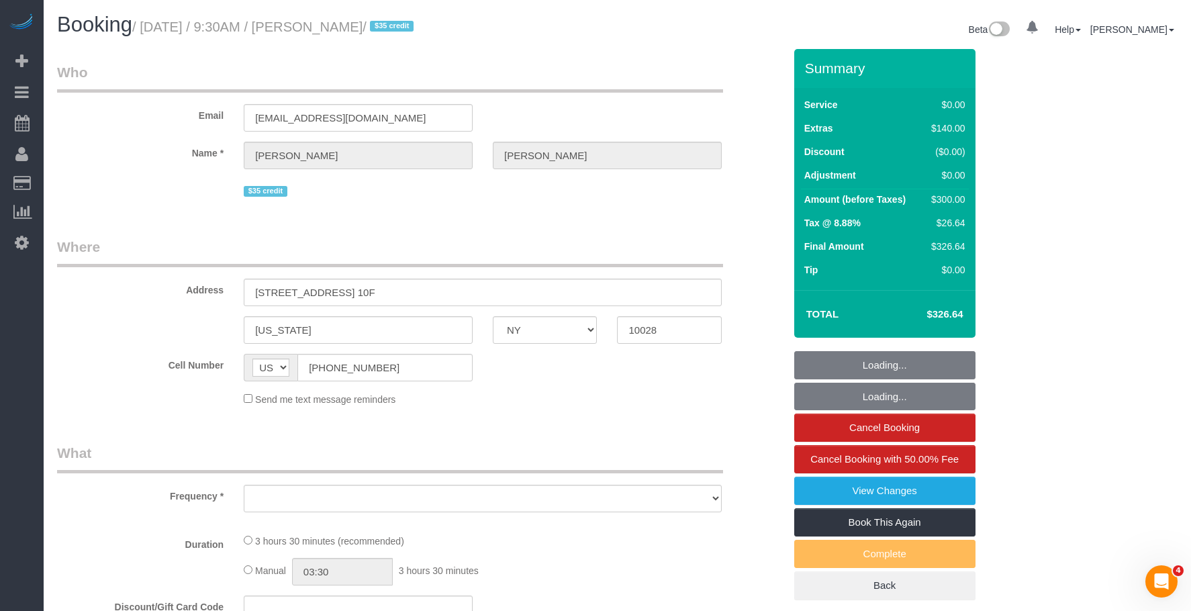
select select "number:5"
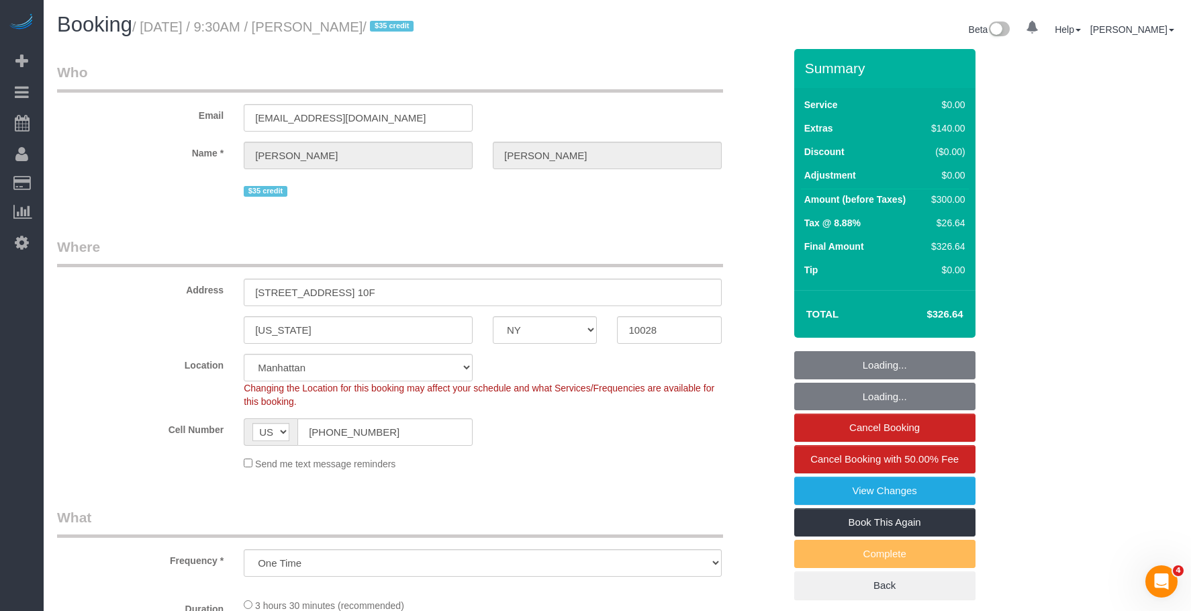
select select "string:stripe-pm_1PHVFZ4VGloSiKo7Fg93uLWs"
select select "object:919"
select select "1"
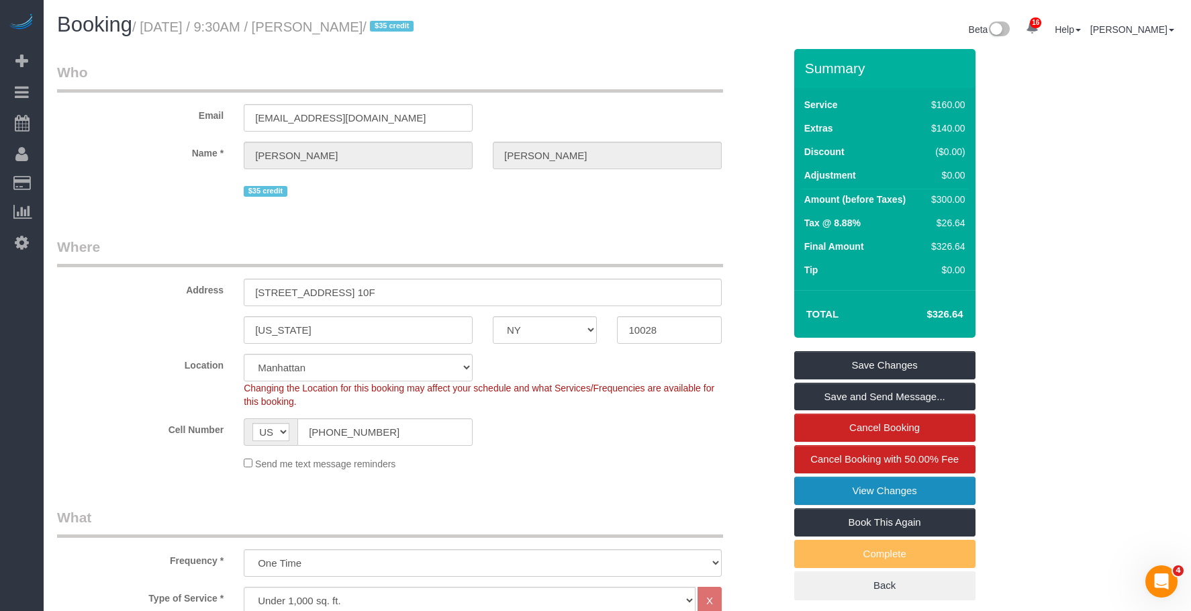
drag, startPoint x: 858, startPoint y: 490, endPoint x: 837, endPoint y: 485, distance: 22.0
click at [858, 490] on link "View Changes" at bounding box center [884, 490] width 181 height 28
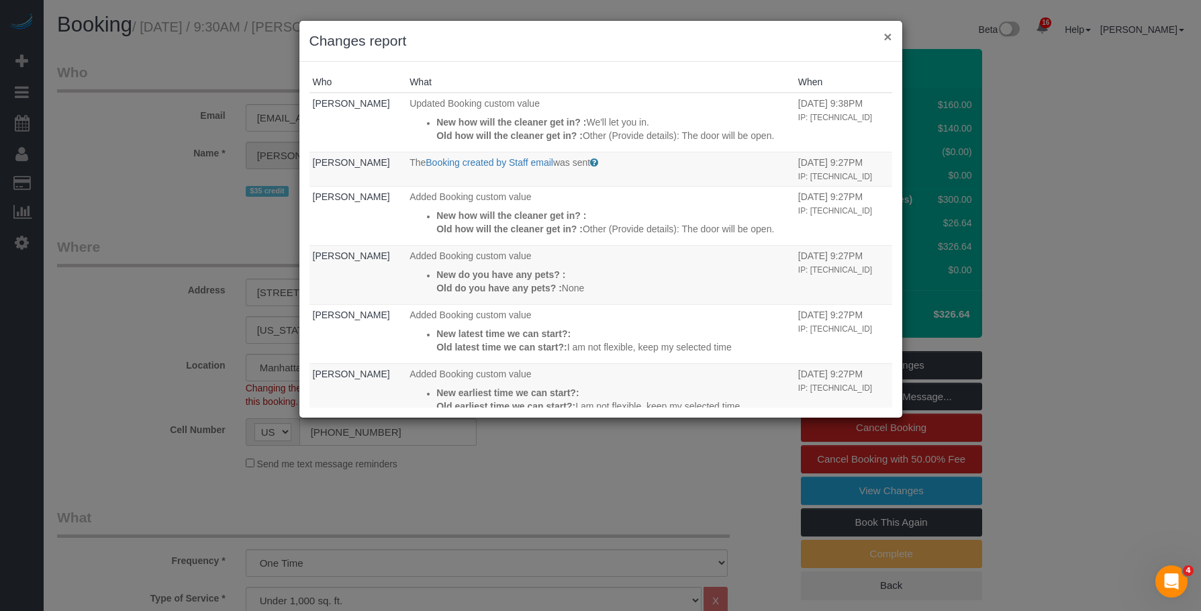
click at [889, 33] on button "×" at bounding box center [887, 37] width 8 height 14
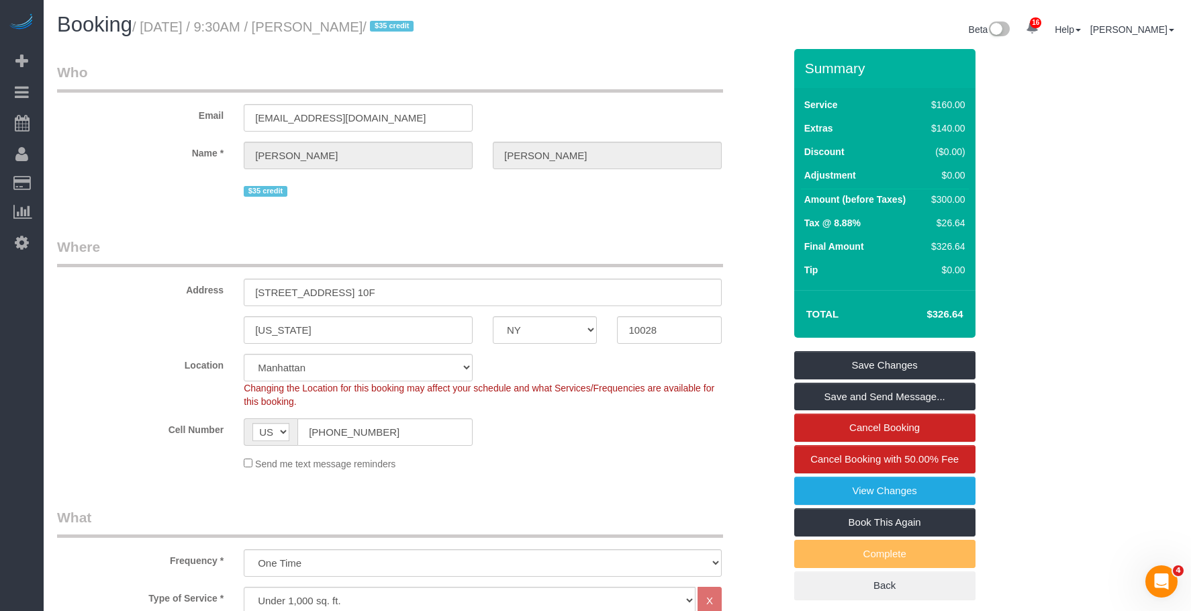
drag, startPoint x: 380, startPoint y: 32, endPoint x: 417, endPoint y: 36, distance: 37.8
click at [417, 36] on h1 "Booking / September 12, 2025 / 9:30AM / Luke Meehan / $35 credit" at bounding box center [332, 24] width 550 height 23
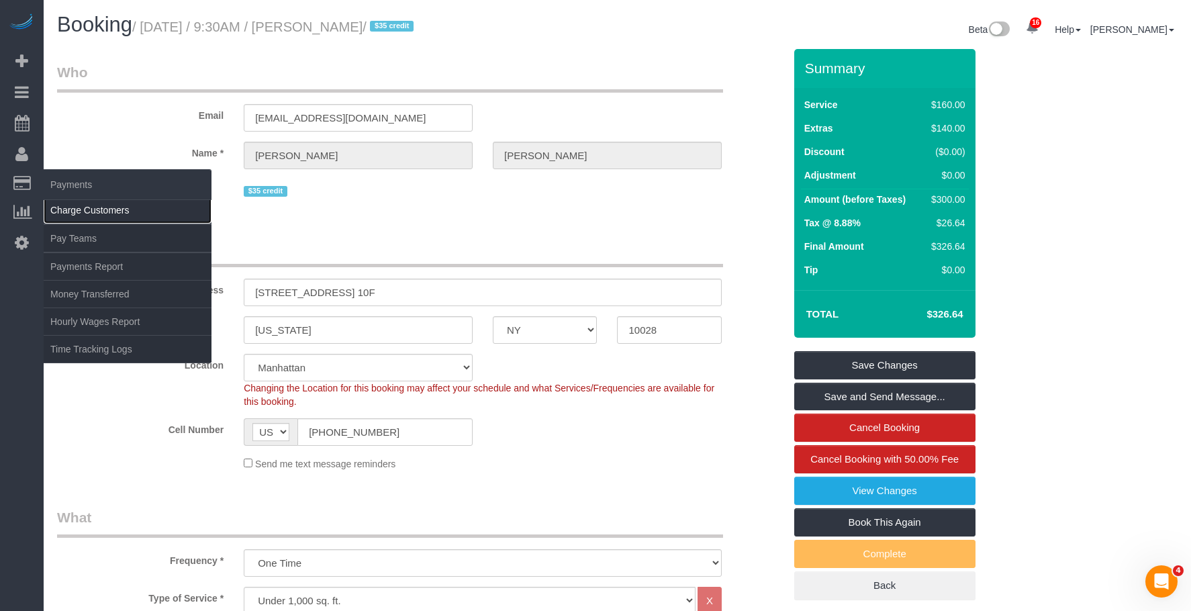
click at [95, 213] on link "Charge Customers" at bounding box center [128, 210] width 168 height 27
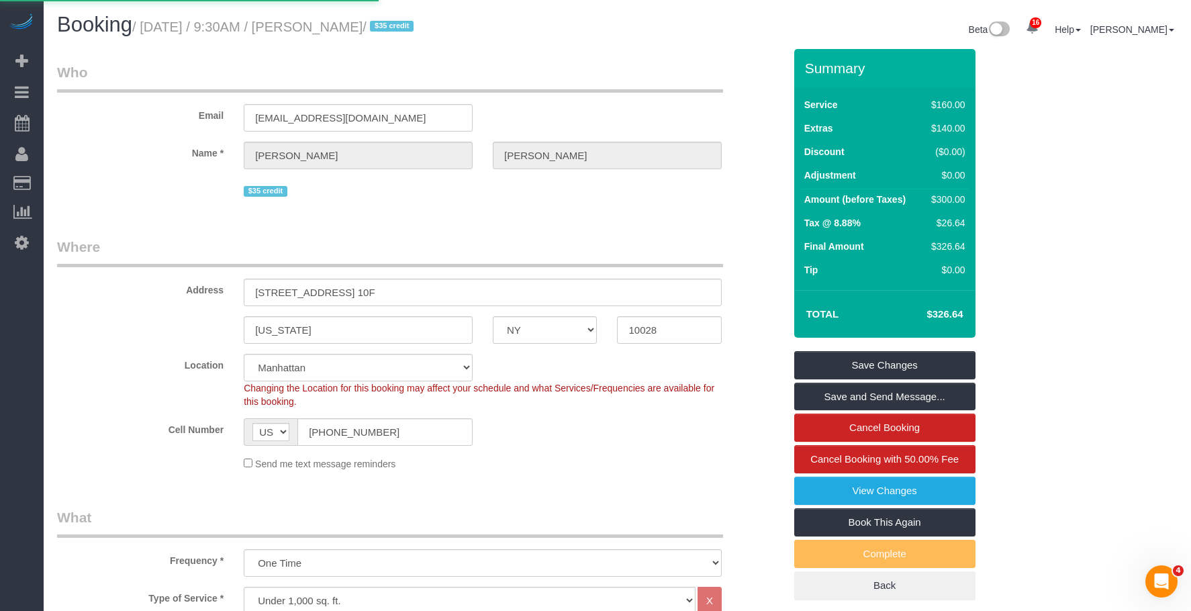
select select
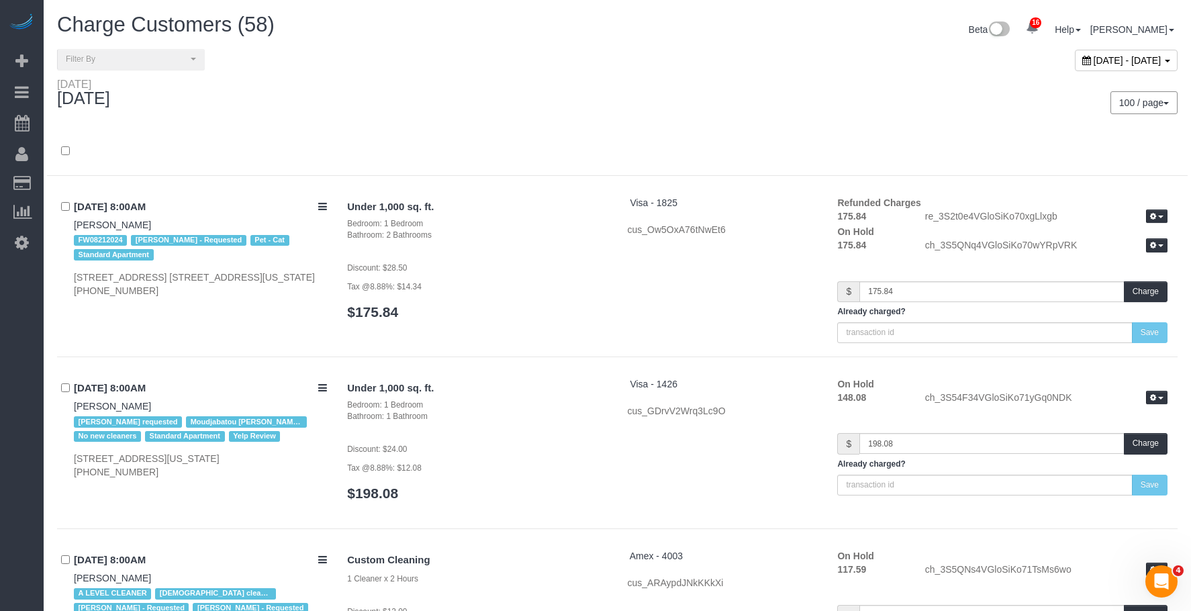
click at [776, 77] on div "[DATE] - [DATE]" at bounding box center [902, 63] width 570 height 29
click at [1093, 64] on span "[DATE] - [DATE]" at bounding box center [1127, 60] width 68 height 11
type input "**********"
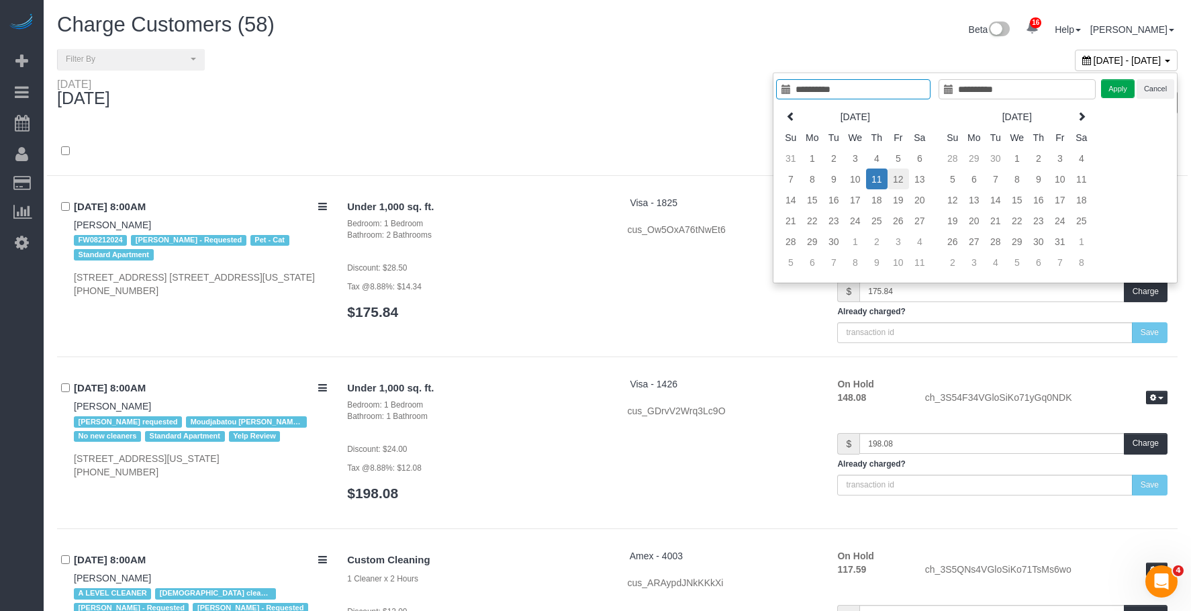
type input "**********"
click at [901, 178] on td "12" at bounding box center [897, 178] width 21 height 21
type input "**********"
click at [901, 177] on td "12" at bounding box center [897, 178] width 21 height 21
type input "**********"
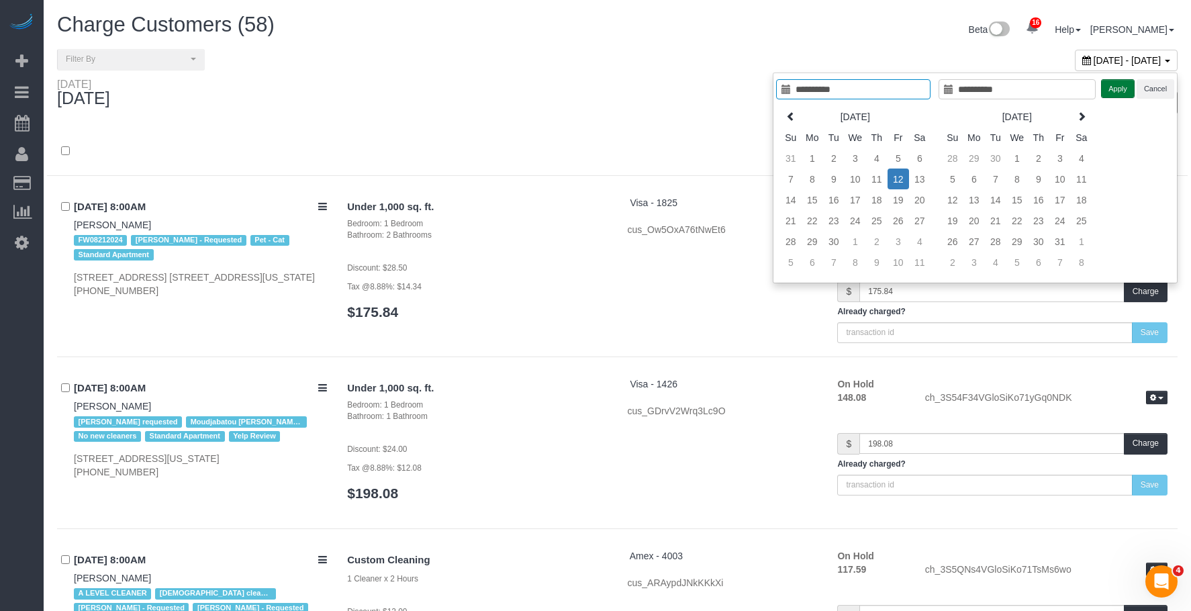
click at [1117, 91] on button "Apply" at bounding box center [1118, 88] width 34 height 19
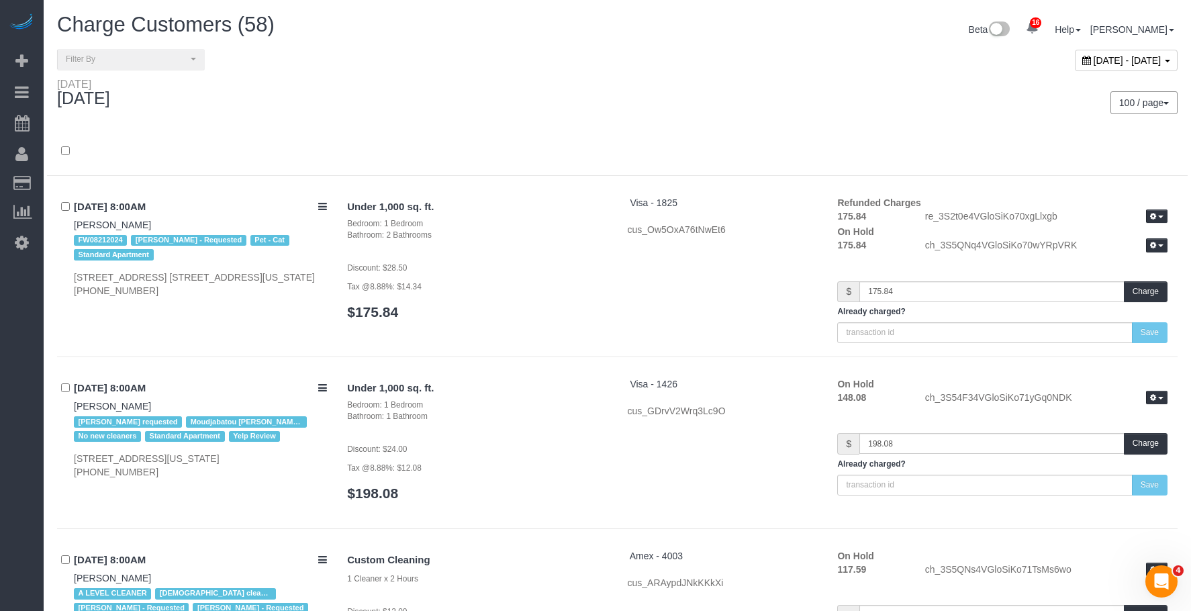
click at [746, 102] on div "100 / page 10 / page 20 / page 30 / page 40 / page 50 / page 100 / page" at bounding box center [902, 102] width 550 height 23
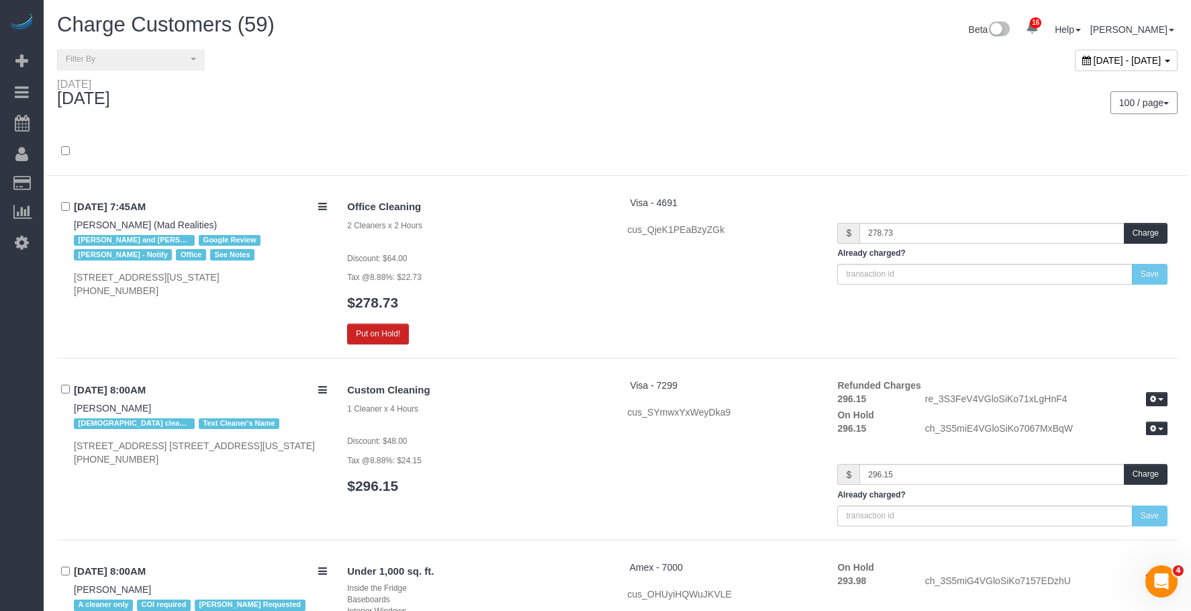
scroll to position [3109, 0]
